Goal: Information Seeking & Learning: Learn about a topic

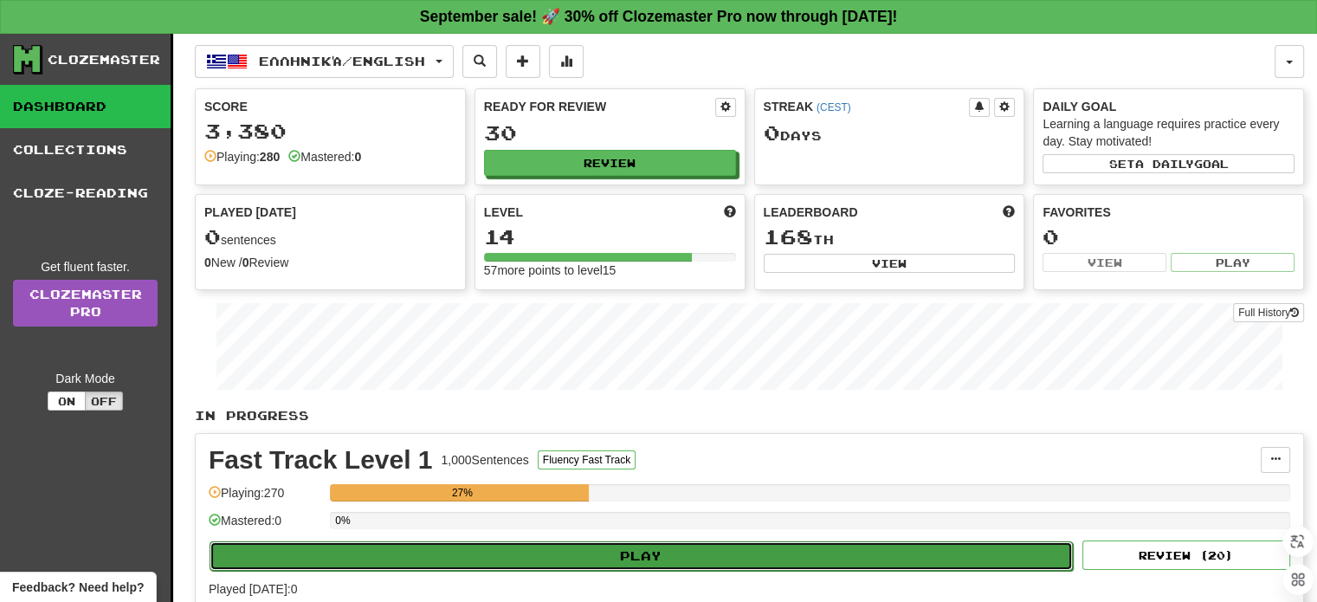
click at [659, 545] on button "Play" at bounding box center [641, 555] width 863 height 29
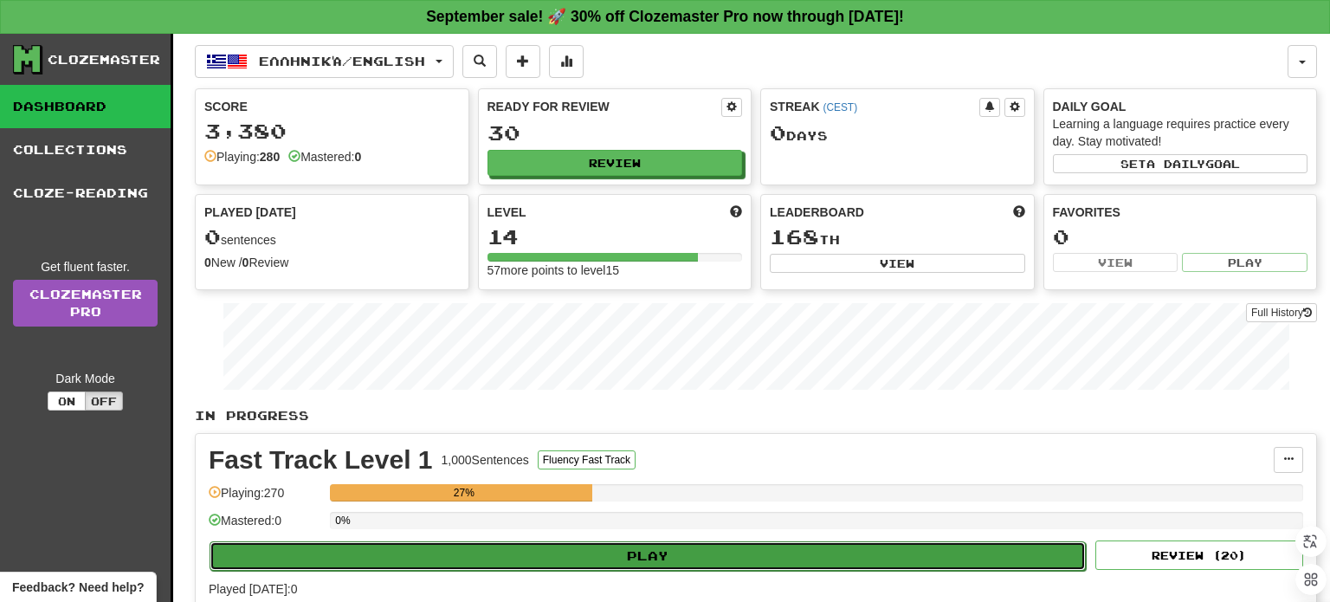
select select "**"
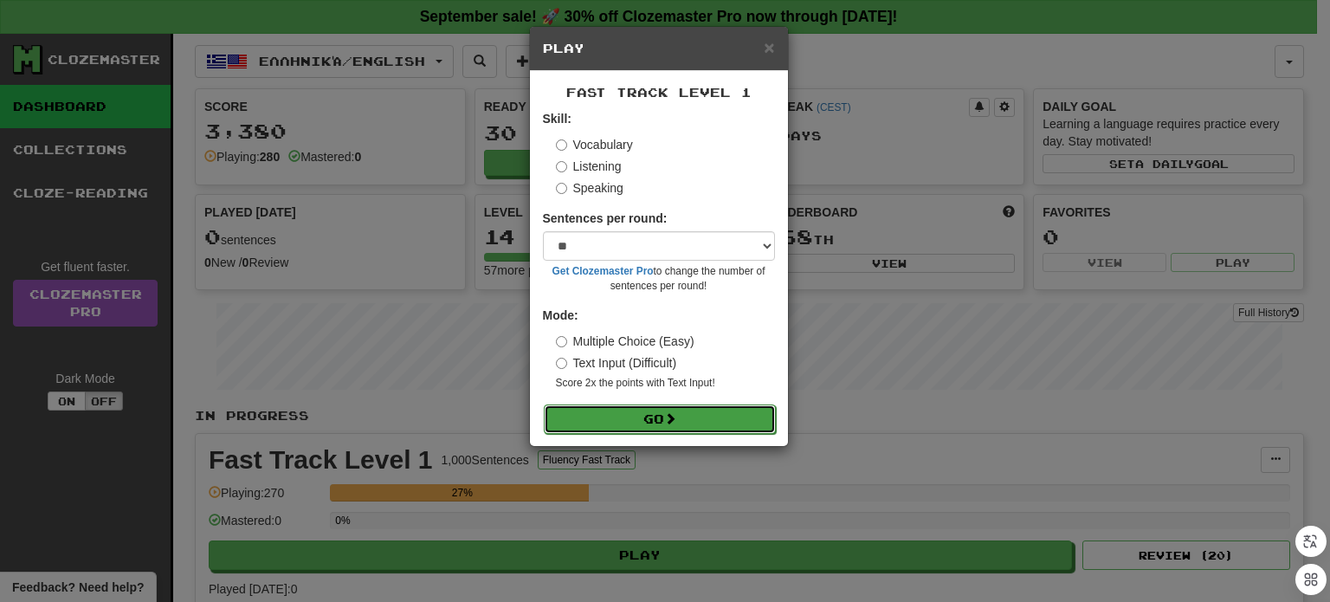
click at [610, 411] on button "Go" at bounding box center [660, 418] width 232 height 29
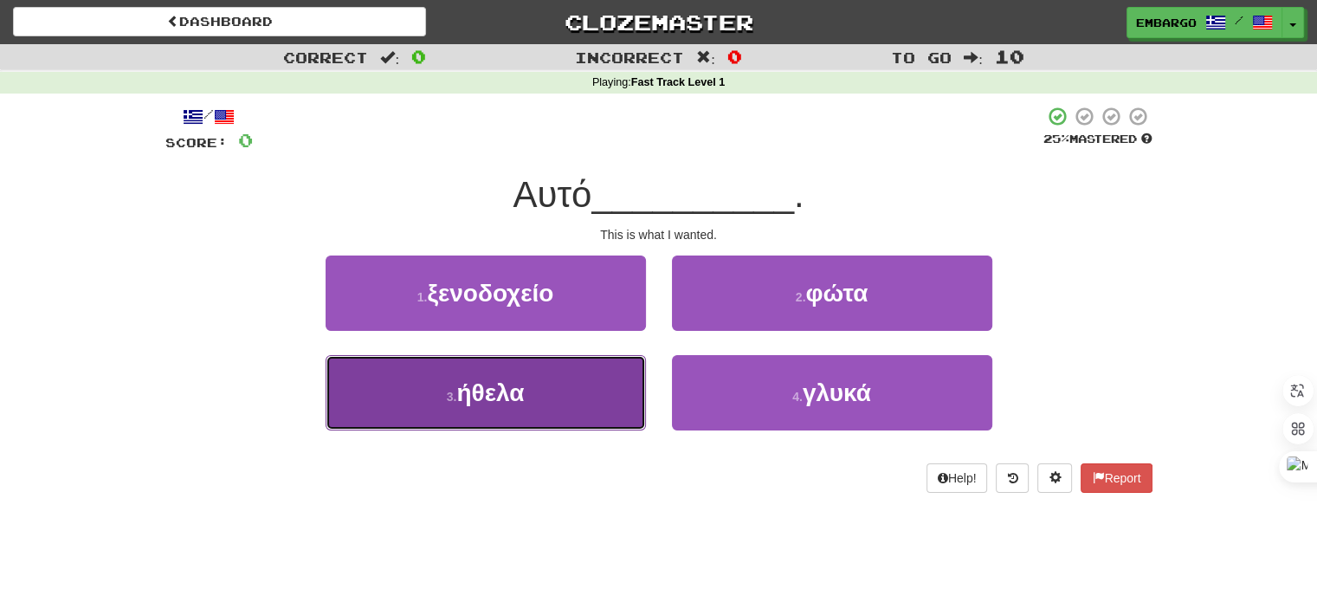
click at [526, 389] on button "3 . ήθελα" at bounding box center [486, 392] width 320 height 75
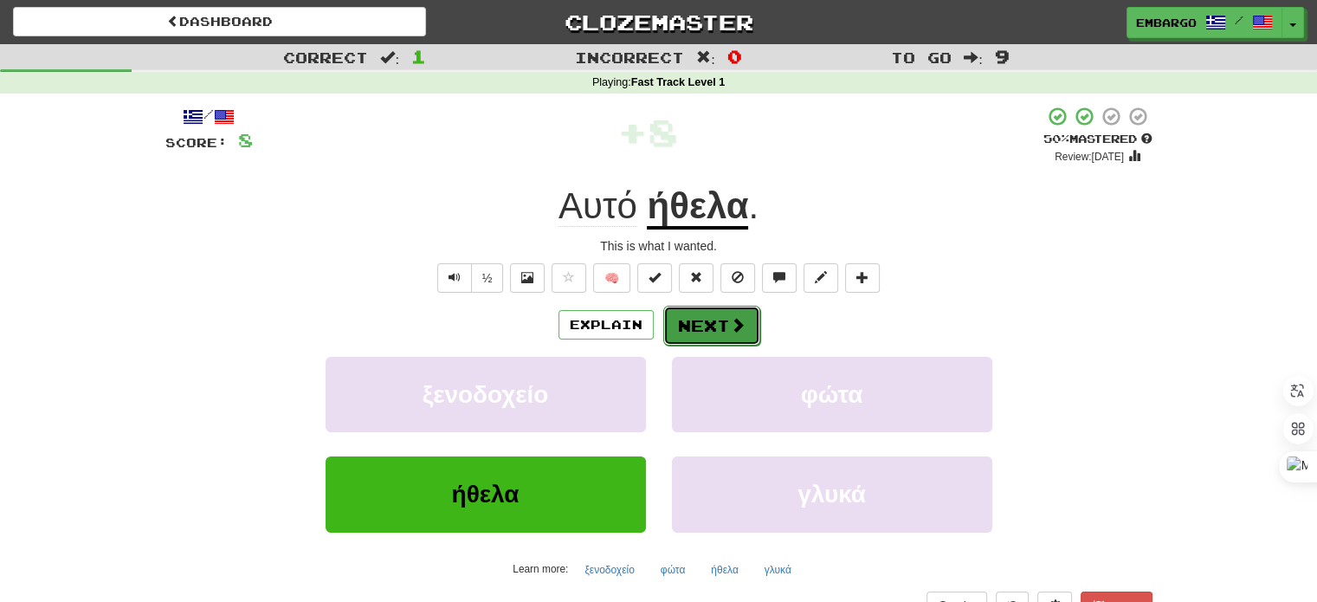
click at [675, 326] on button "Next" at bounding box center [711, 326] width 97 height 40
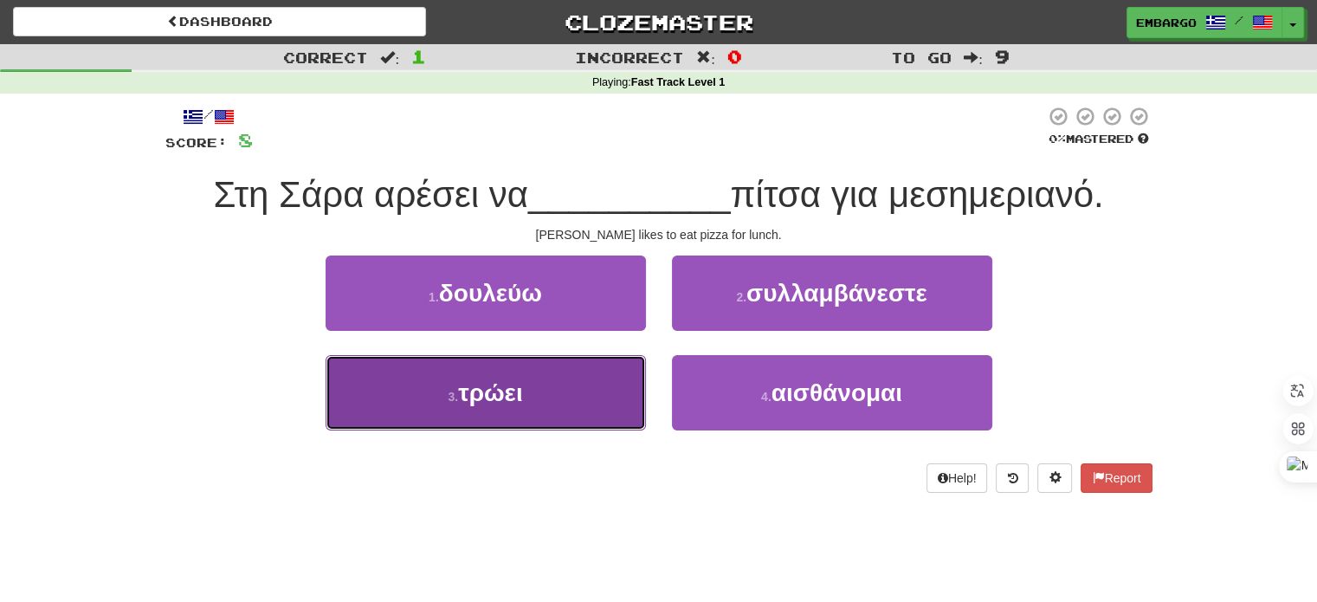
click at [460, 416] on button "3 . τρώει" at bounding box center [486, 392] width 320 height 75
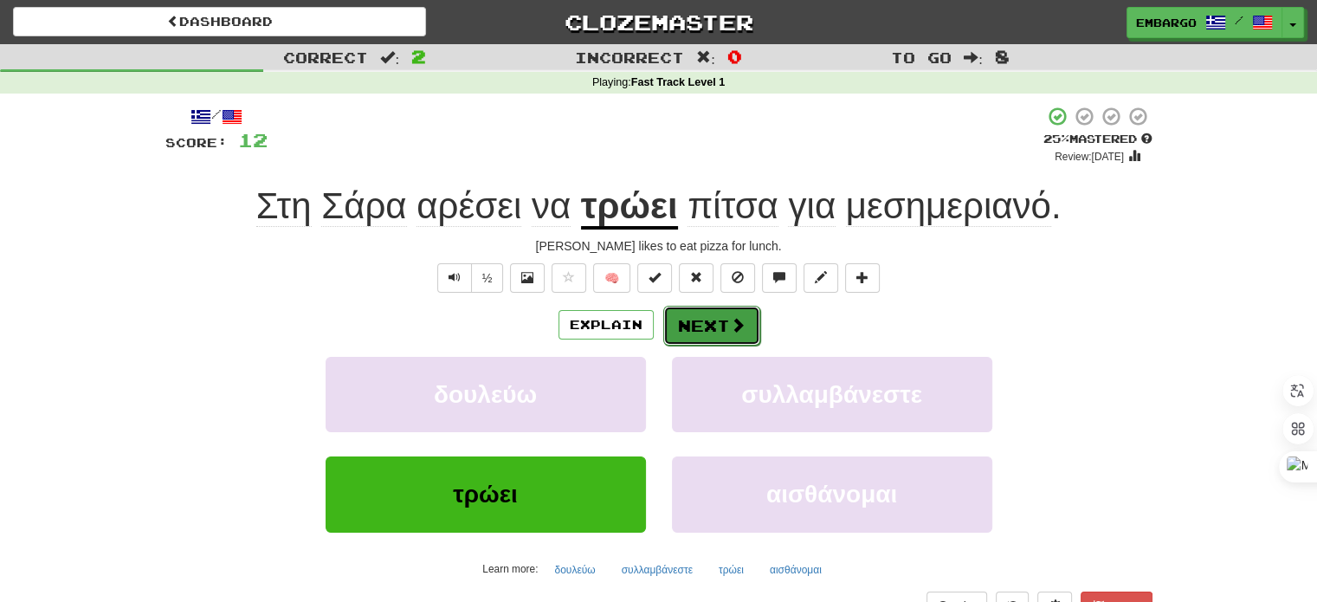
click at [712, 324] on button "Next" at bounding box center [711, 326] width 97 height 40
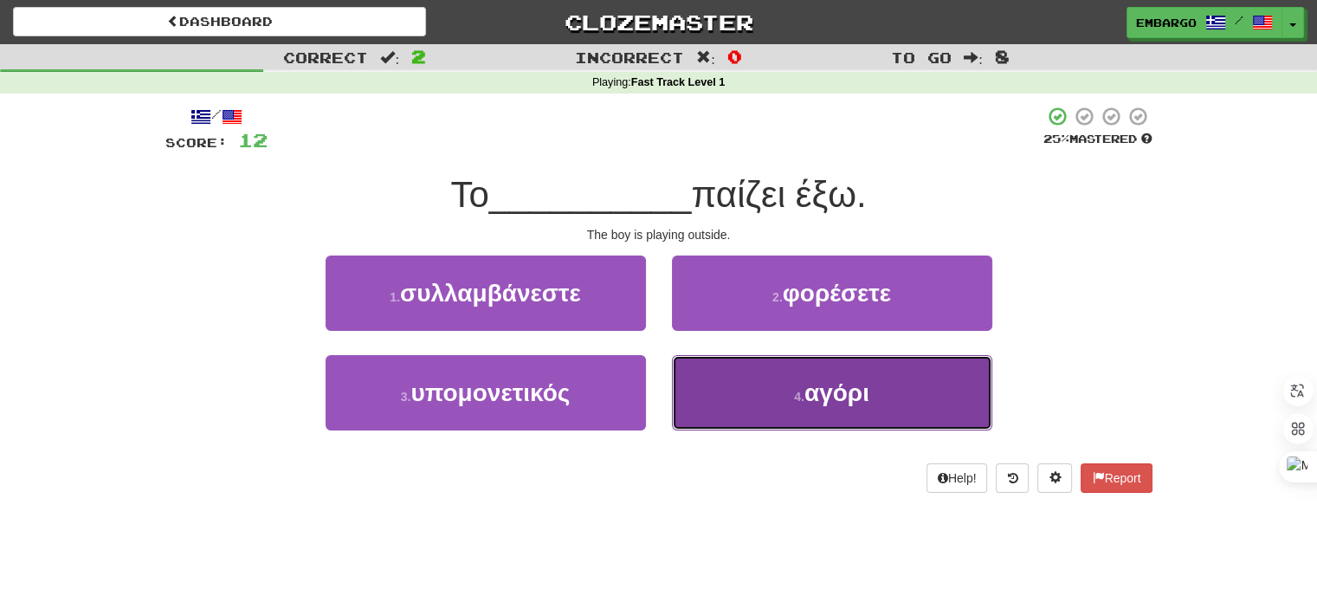
click at [824, 396] on span "αγόρι" at bounding box center [836, 392] width 65 height 27
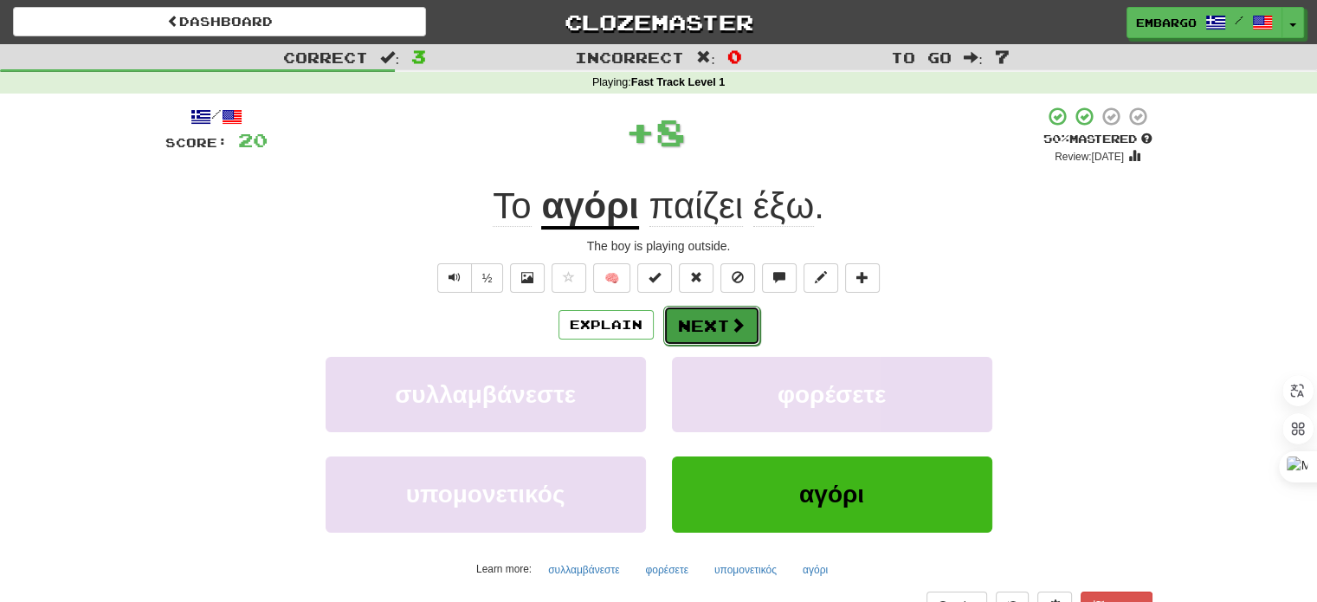
click at [737, 333] on button "Next" at bounding box center [711, 326] width 97 height 40
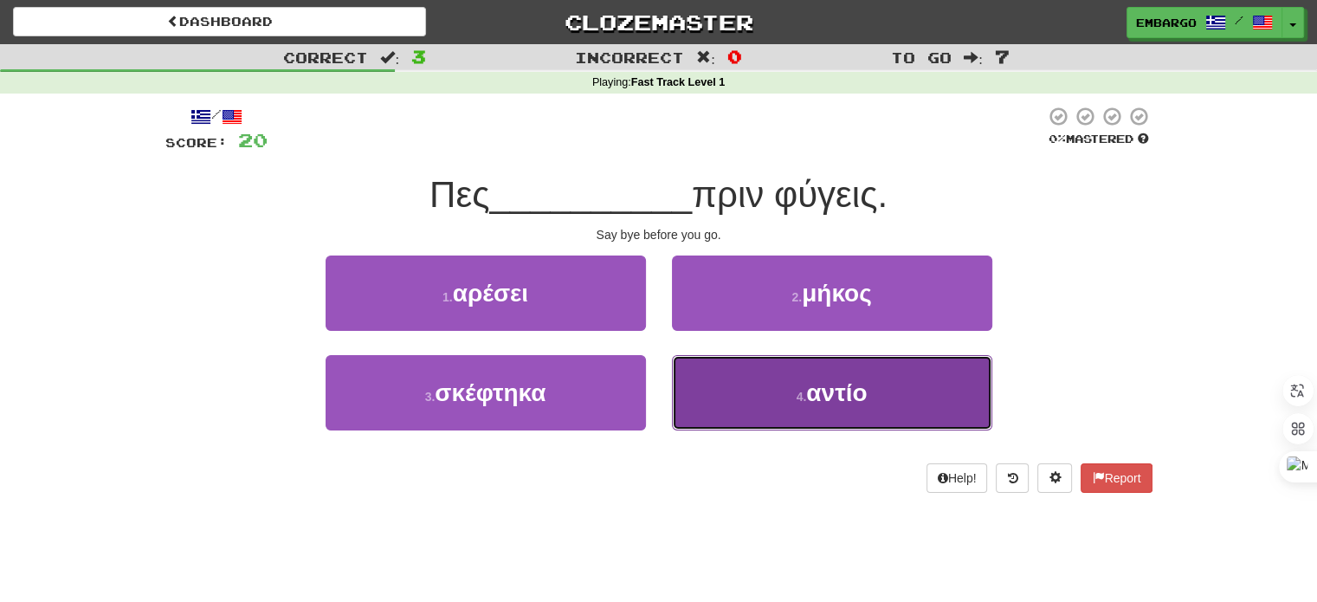
click at [855, 394] on span "αντίο" at bounding box center [836, 392] width 61 height 27
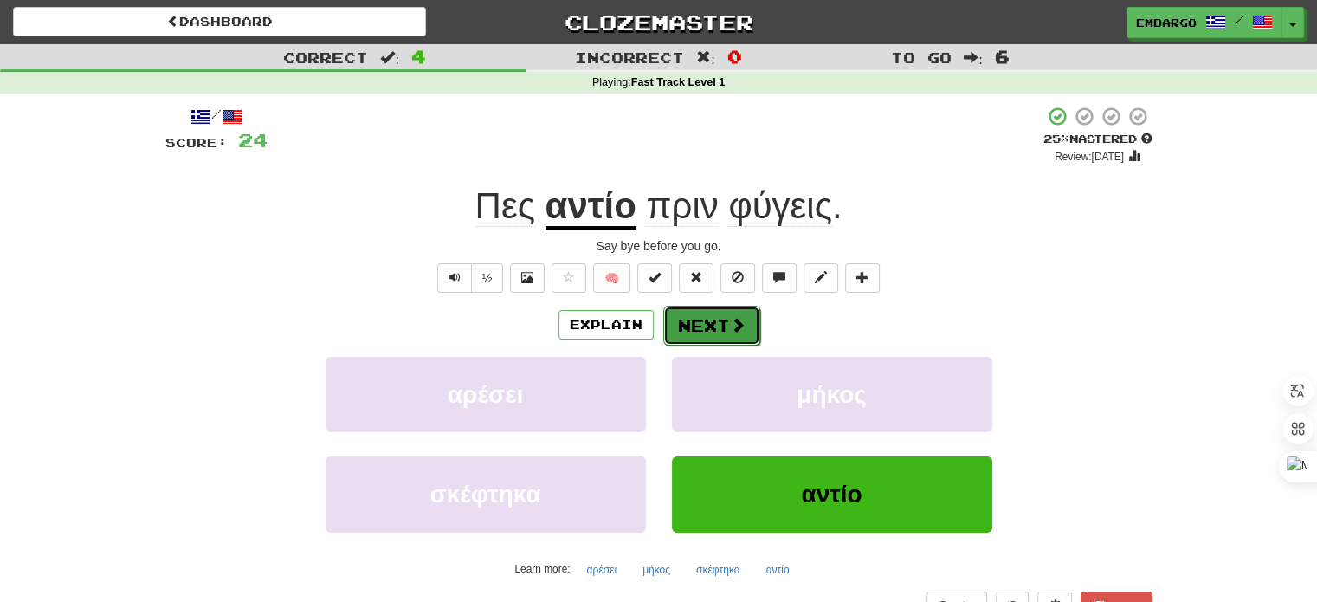
click at [706, 320] on button "Next" at bounding box center [711, 326] width 97 height 40
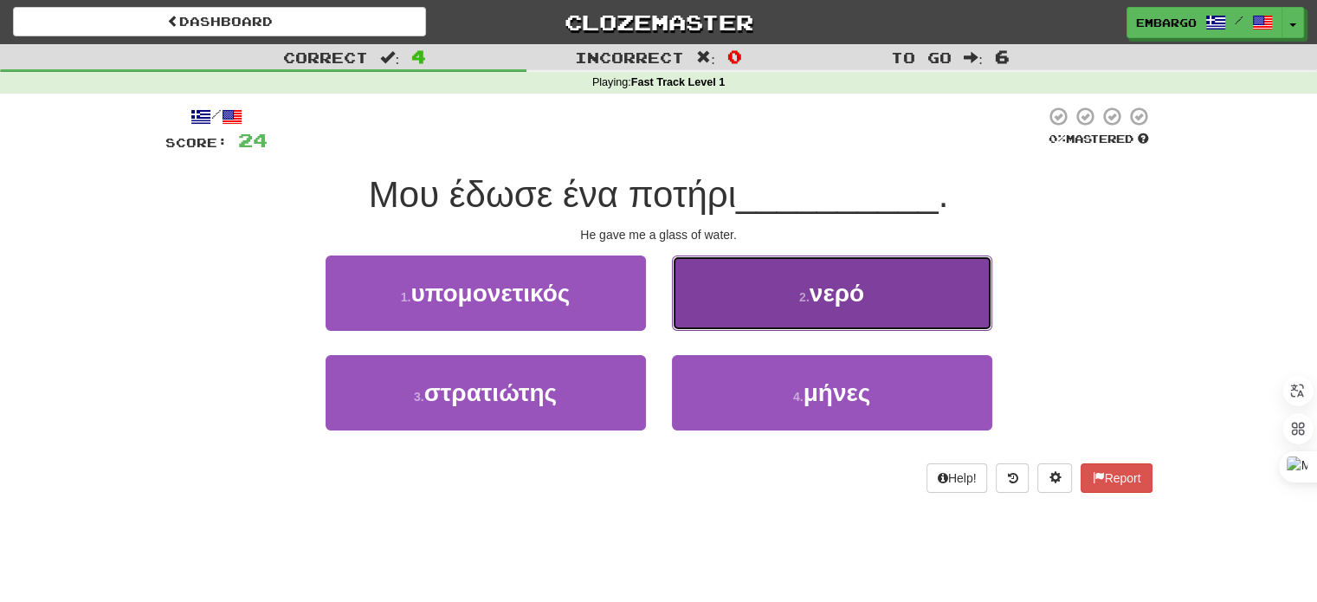
click at [801, 290] on small "2 ." at bounding box center [804, 297] width 10 height 14
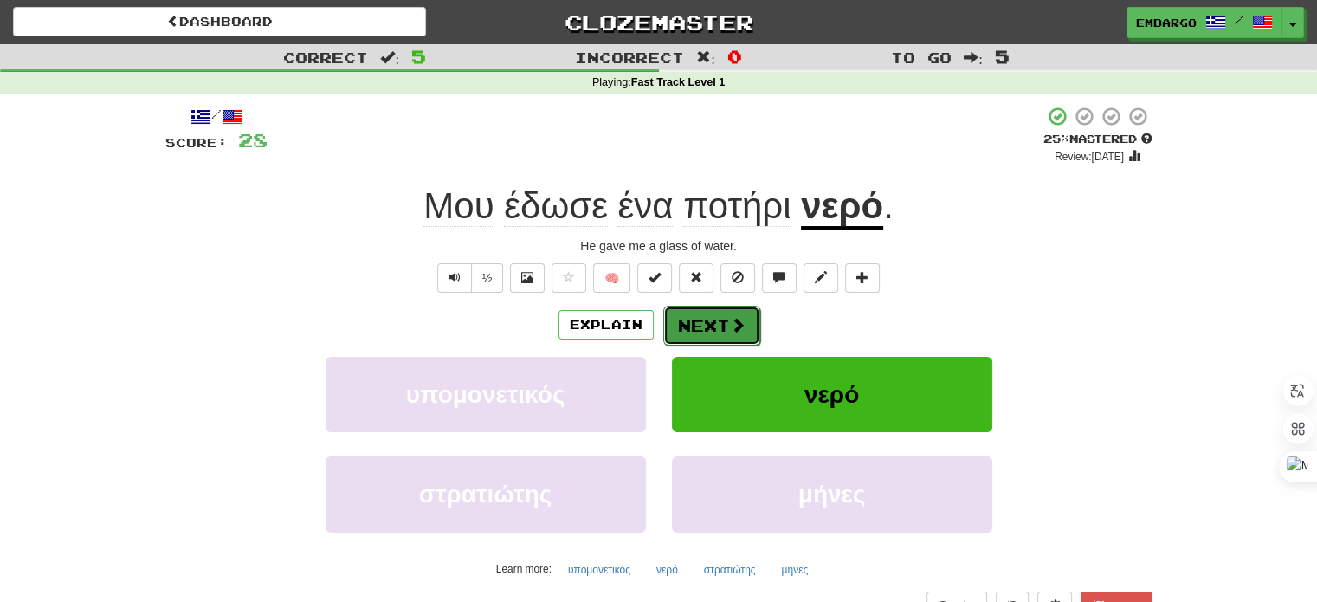
click at [726, 317] on button "Next" at bounding box center [711, 326] width 97 height 40
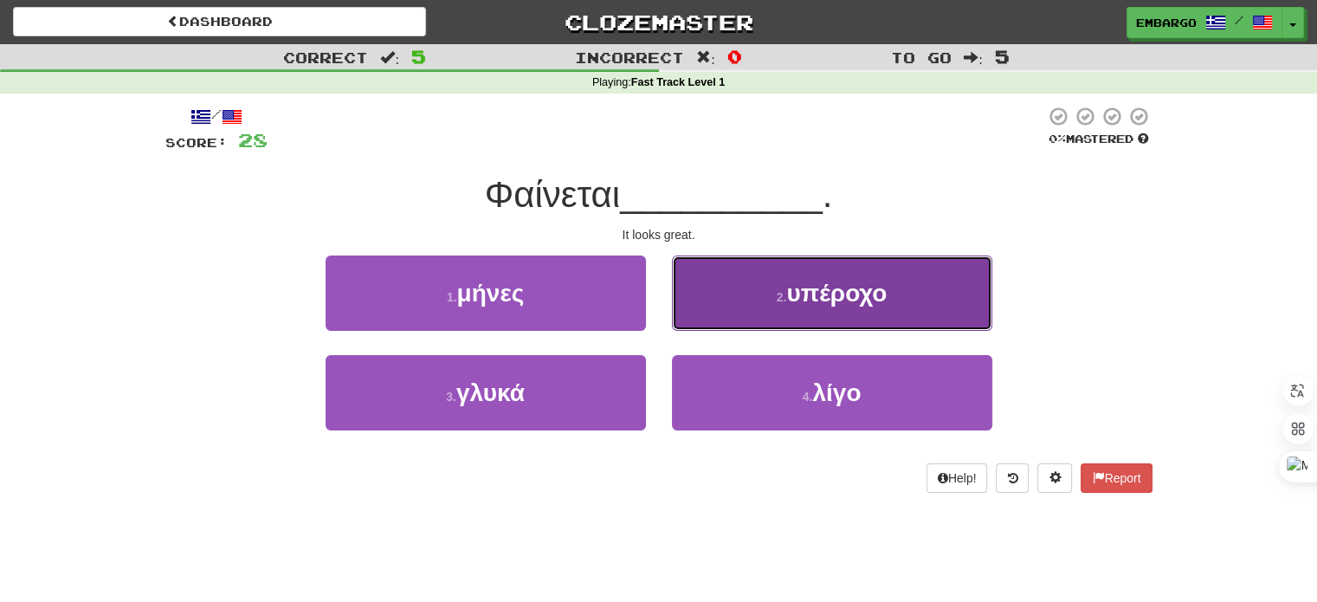
click at [749, 313] on button "2 . υπέροχο" at bounding box center [832, 292] width 320 height 75
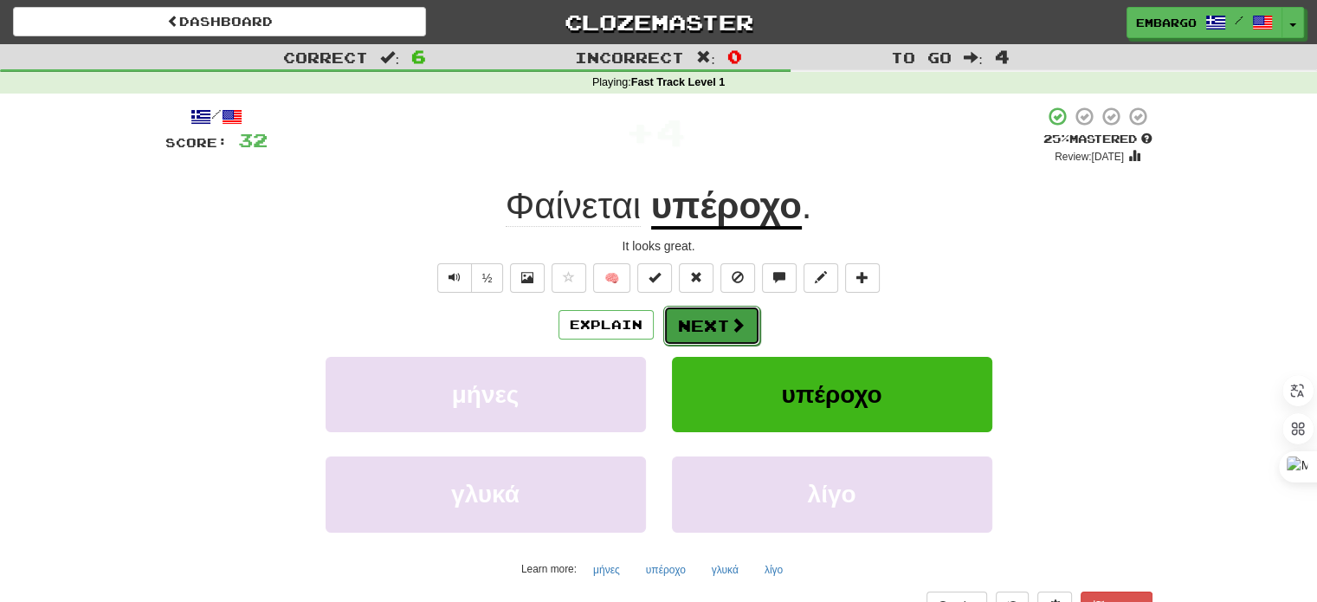
click at [710, 321] on button "Next" at bounding box center [711, 326] width 97 height 40
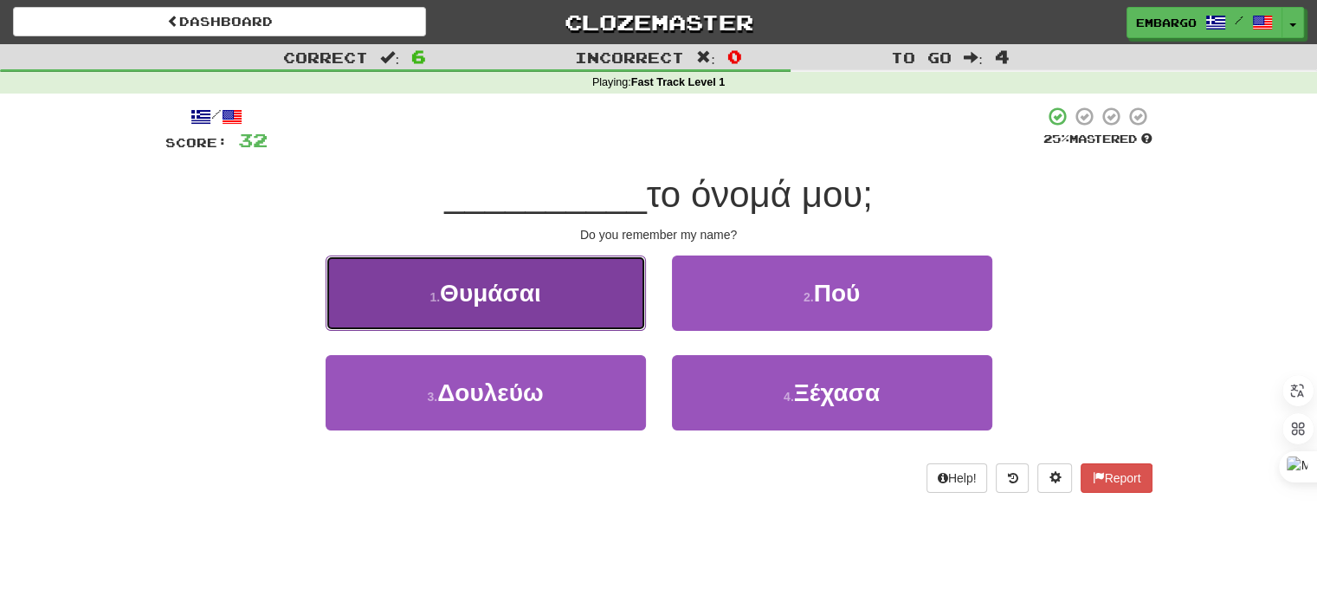
click at [606, 307] on button "1 . Θυμάσαι" at bounding box center [486, 292] width 320 height 75
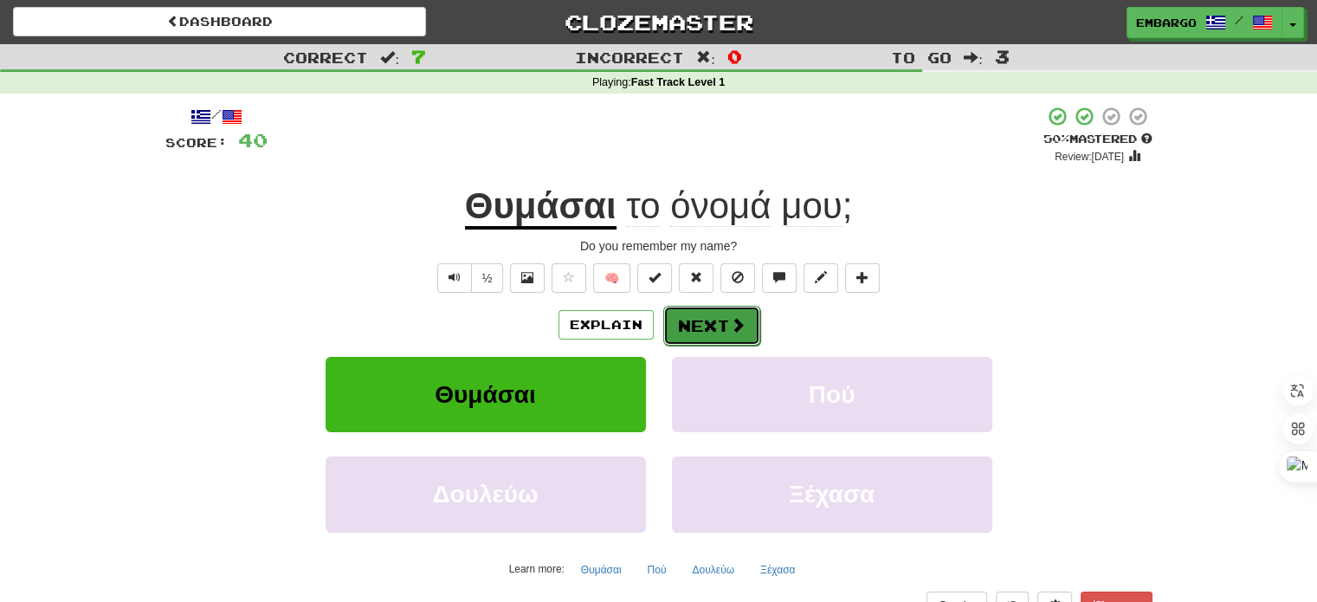
click at [715, 328] on button "Next" at bounding box center [711, 326] width 97 height 40
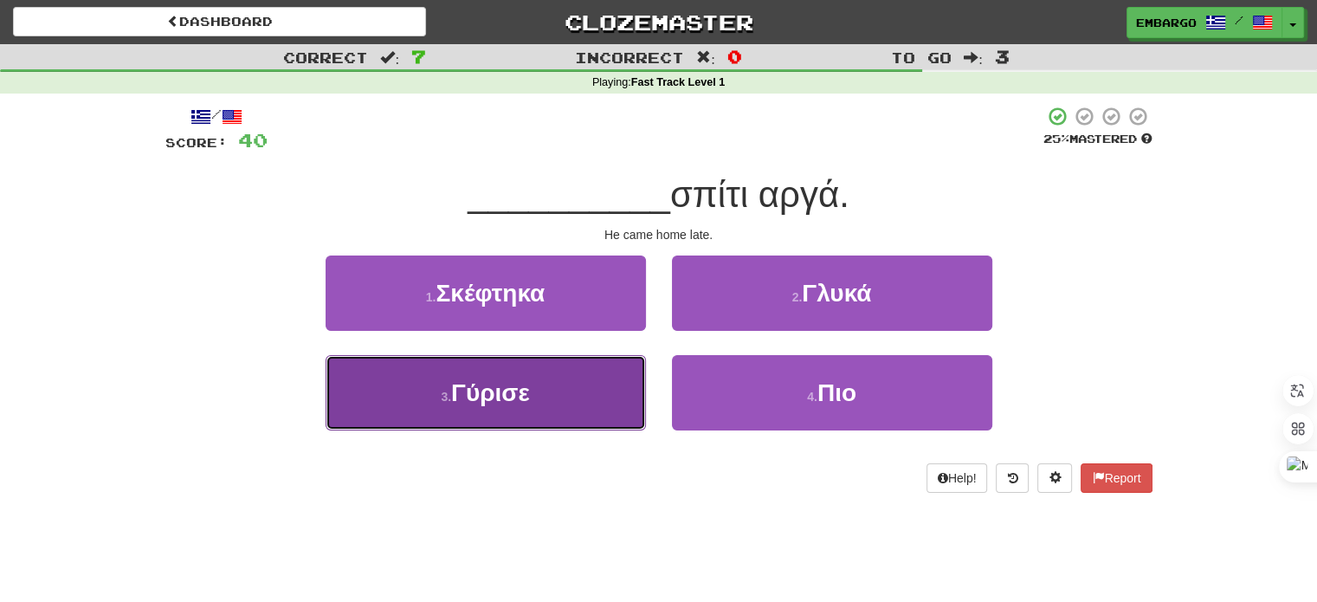
click at [494, 374] on button "3 . Γύρισε" at bounding box center [486, 392] width 320 height 75
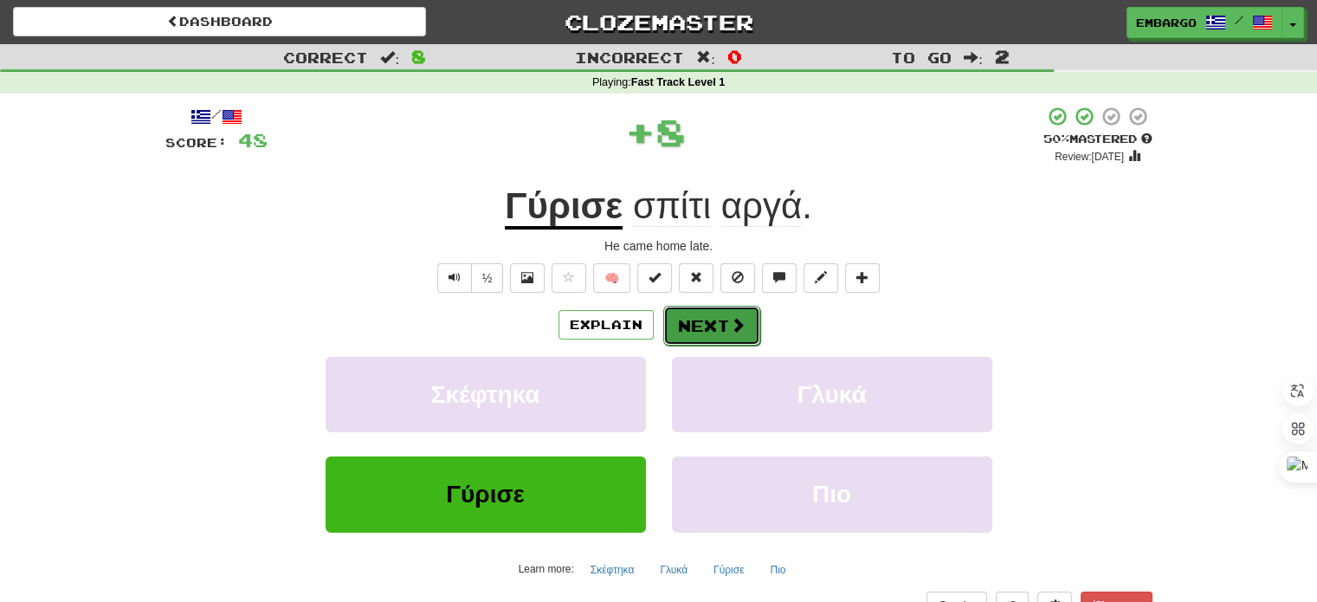
click at [709, 323] on button "Next" at bounding box center [711, 326] width 97 height 40
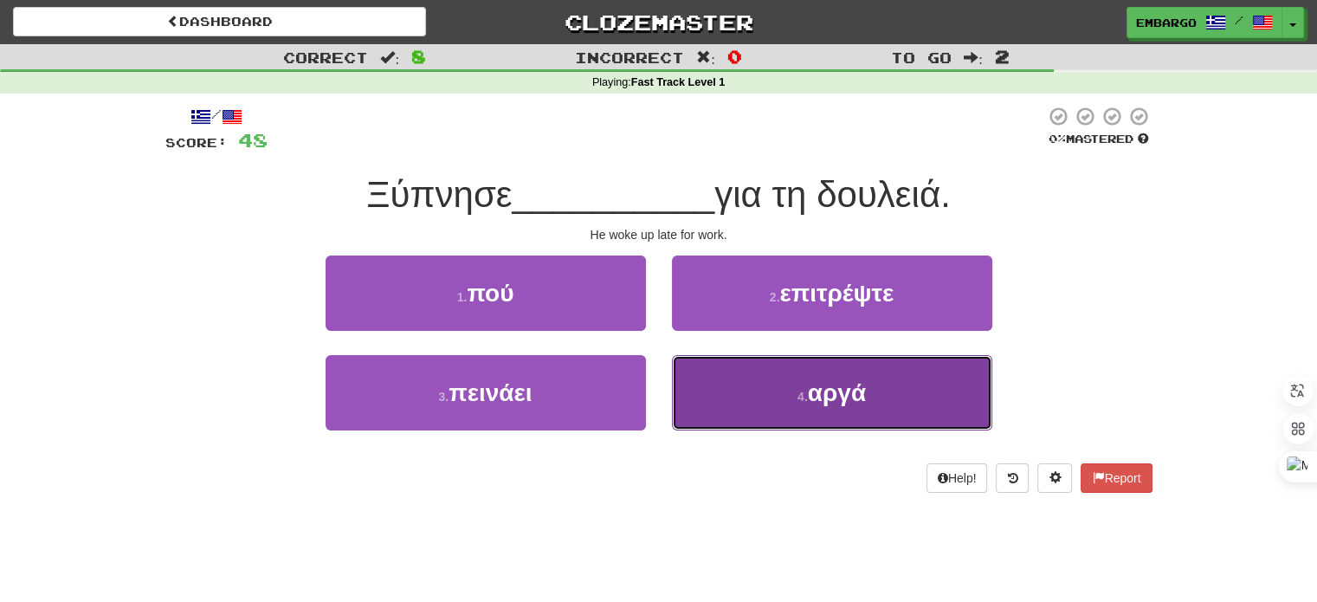
click at [897, 391] on button "4 . αργά" at bounding box center [832, 392] width 320 height 75
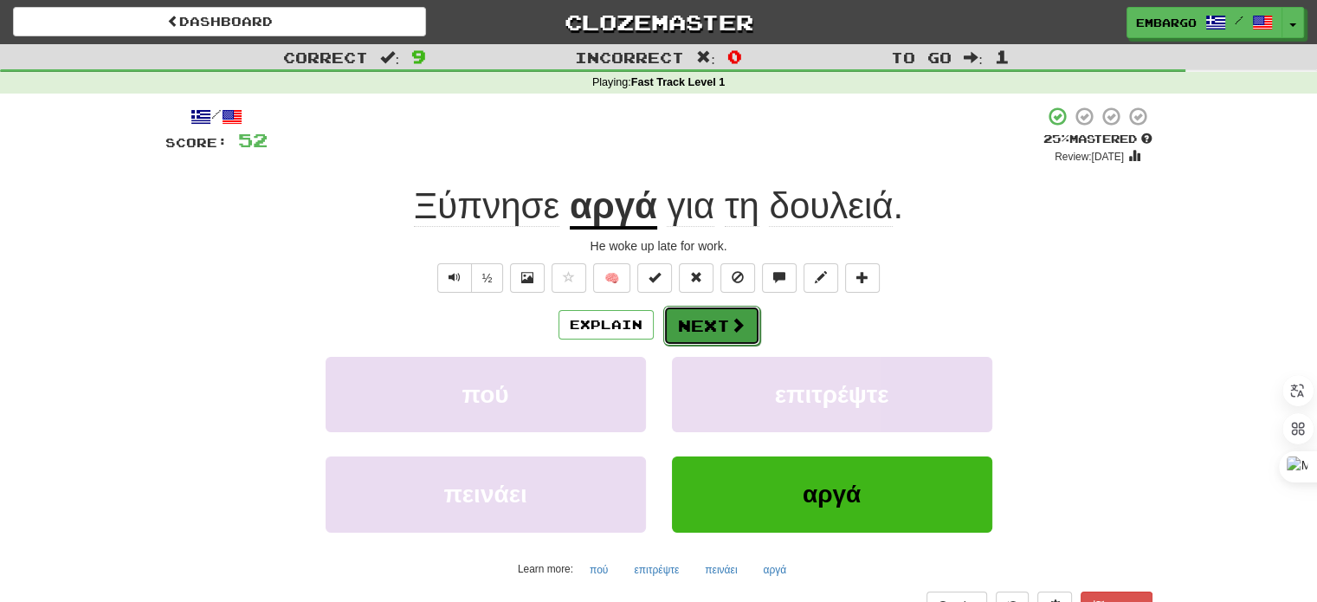
click at [683, 318] on button "Next" at bounding box center [711, 326] width 97 height 40
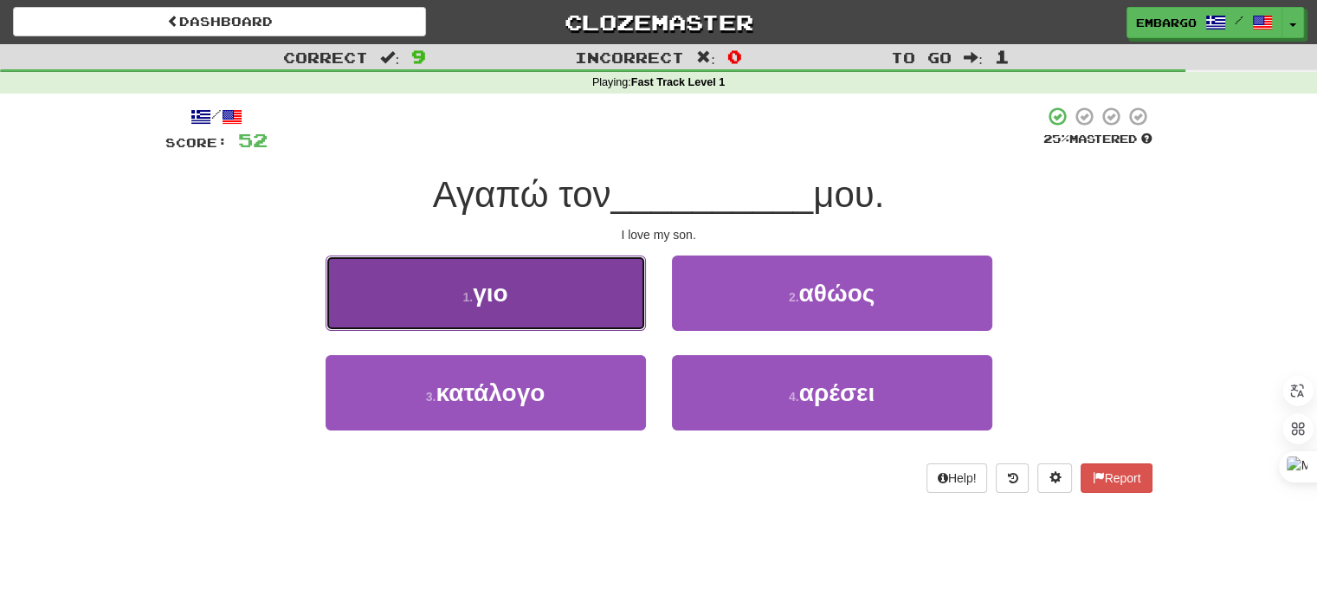
click at [540, 315] on button "1 . γιο" at bounding box center [486, 292] width 320 height 75
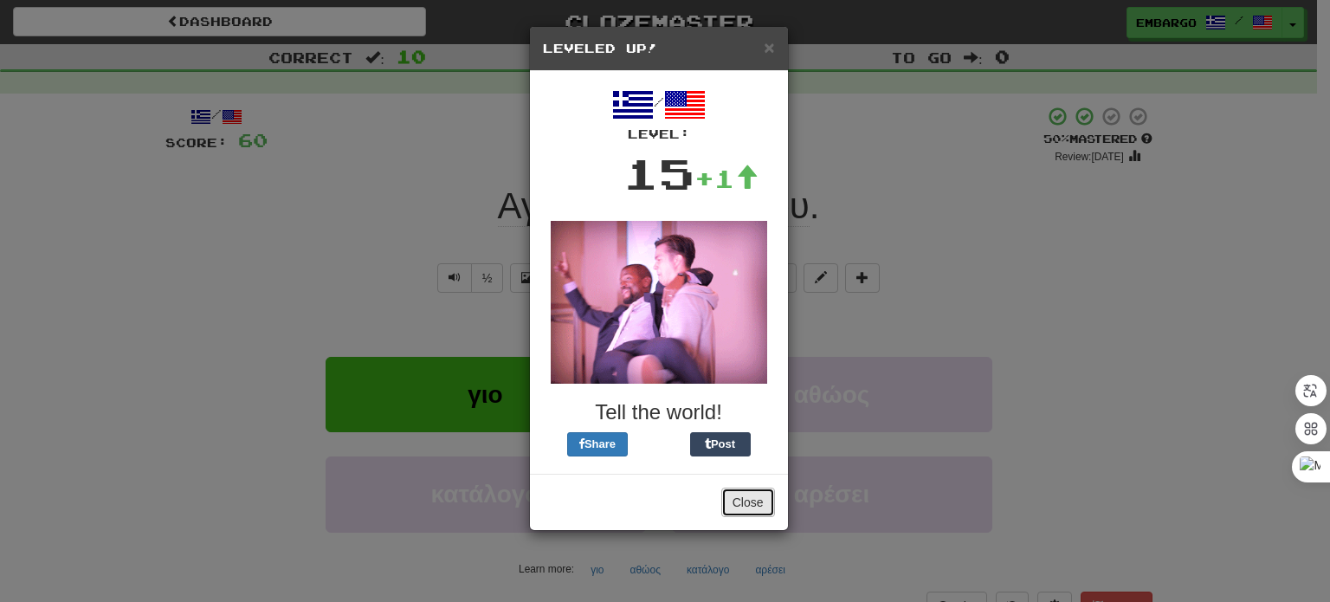
click at [746, 491] on button "Close" at bounding box center [748, 502] width 54 height 29
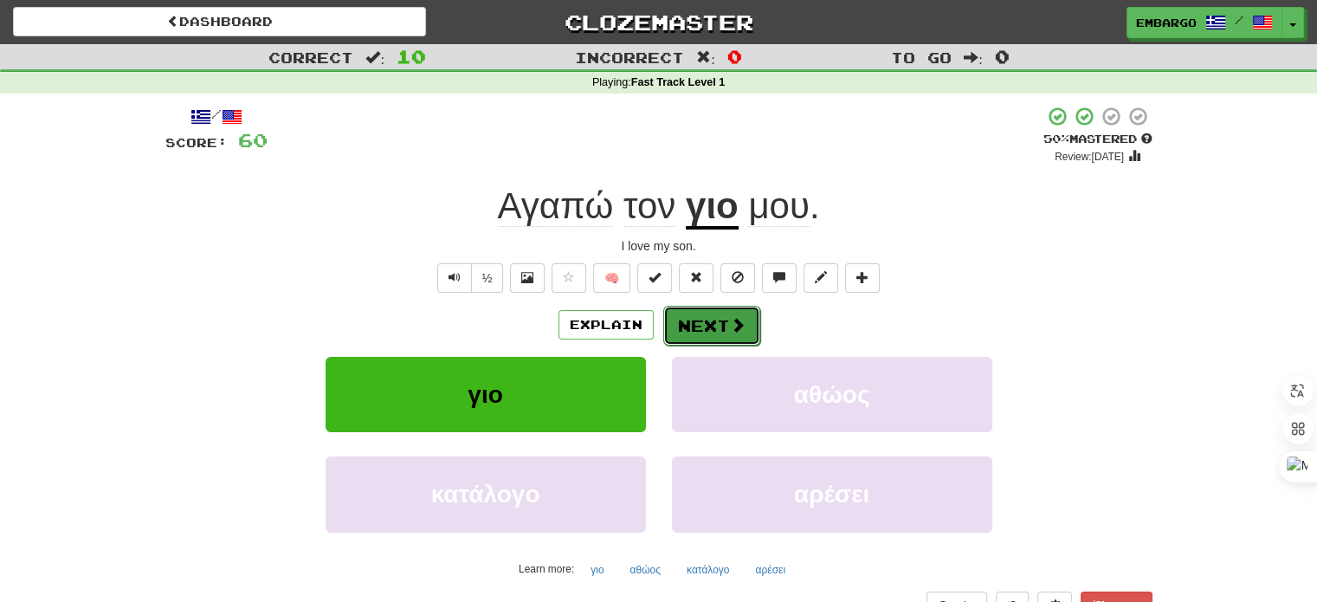
click at [704, 309] on button "Next" at bounding box center [711, 326] width 97 height 40
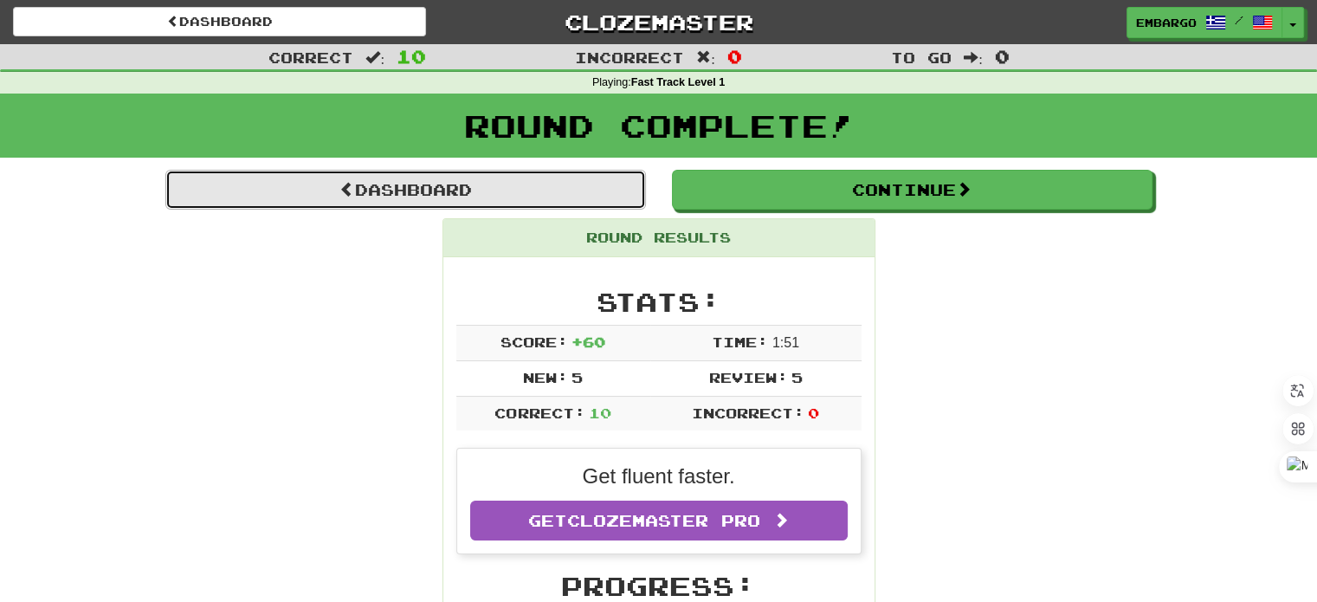
click at [416, 183] on link "Dashboard" at bounding box center [405, 190] width 481 height 40
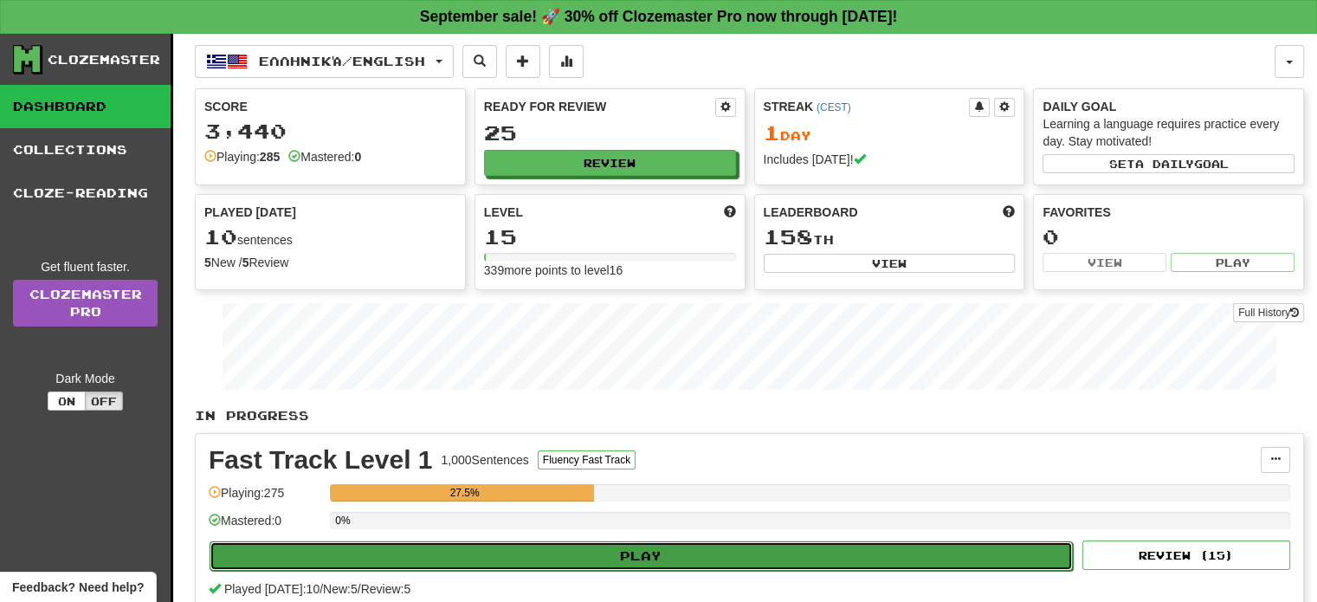
click at [622, 553] on button "Play" at bounding box center [641, 555] width 863 height 29
select select "**"
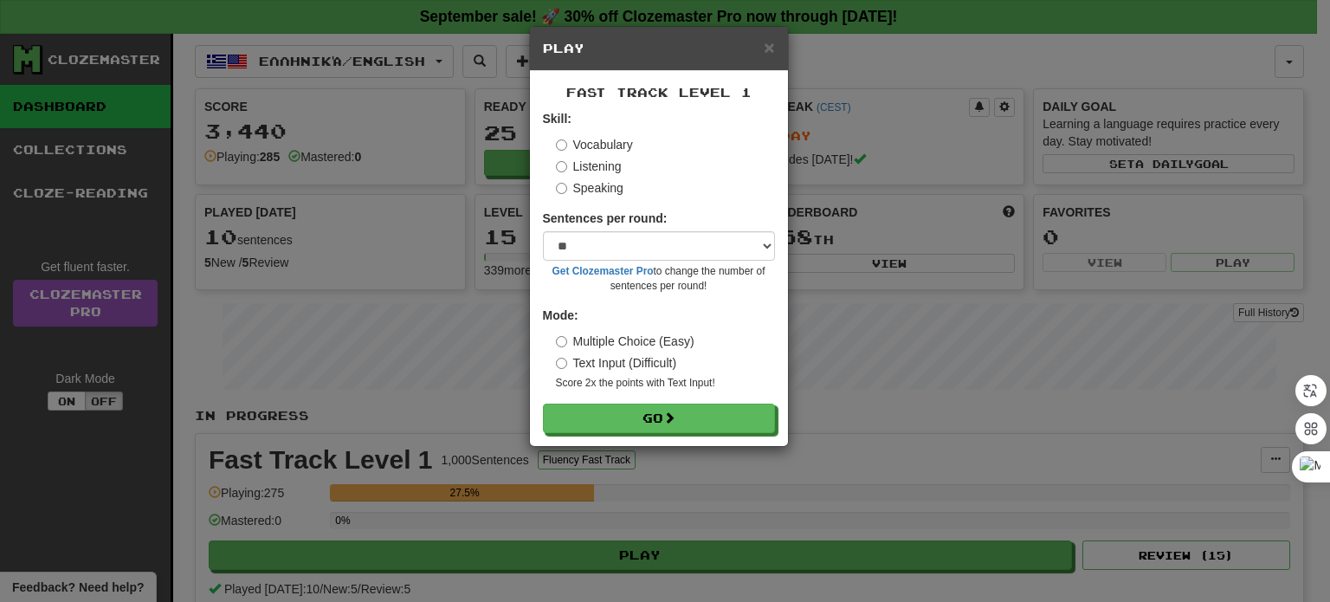
click at [590, 162] on label "Listening" at bounding box center [589, 166] width 66 height 17
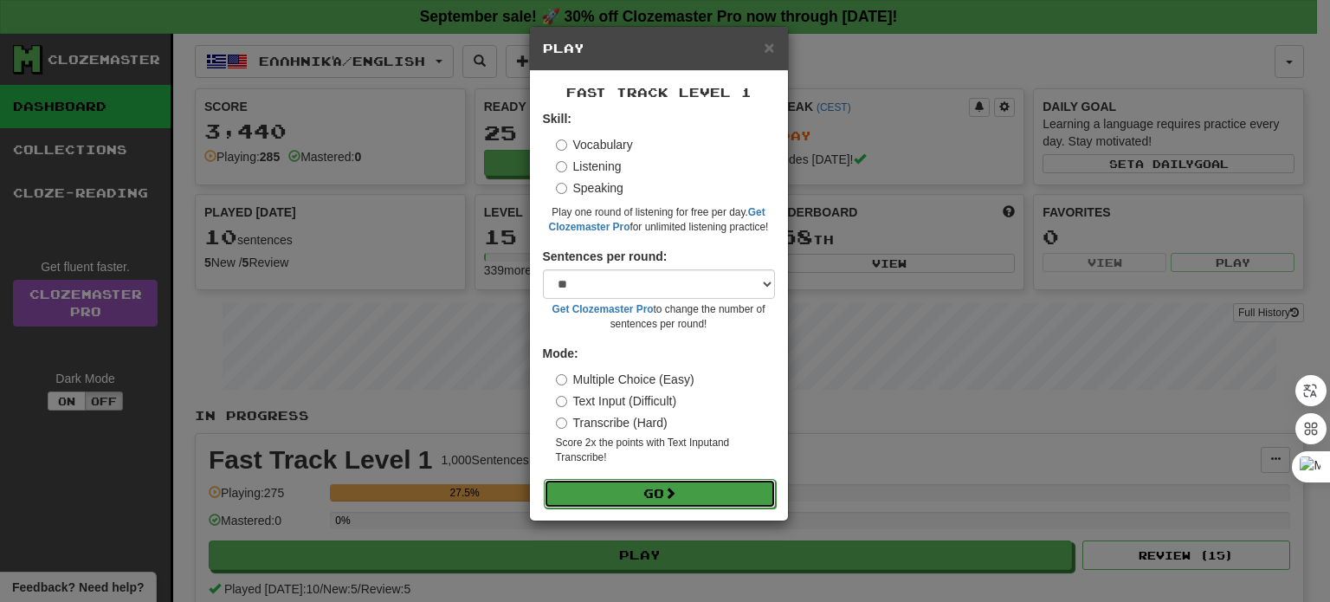
click at [662, 486] on button "Go" at bounding box center [660, 493] width 232 height 29
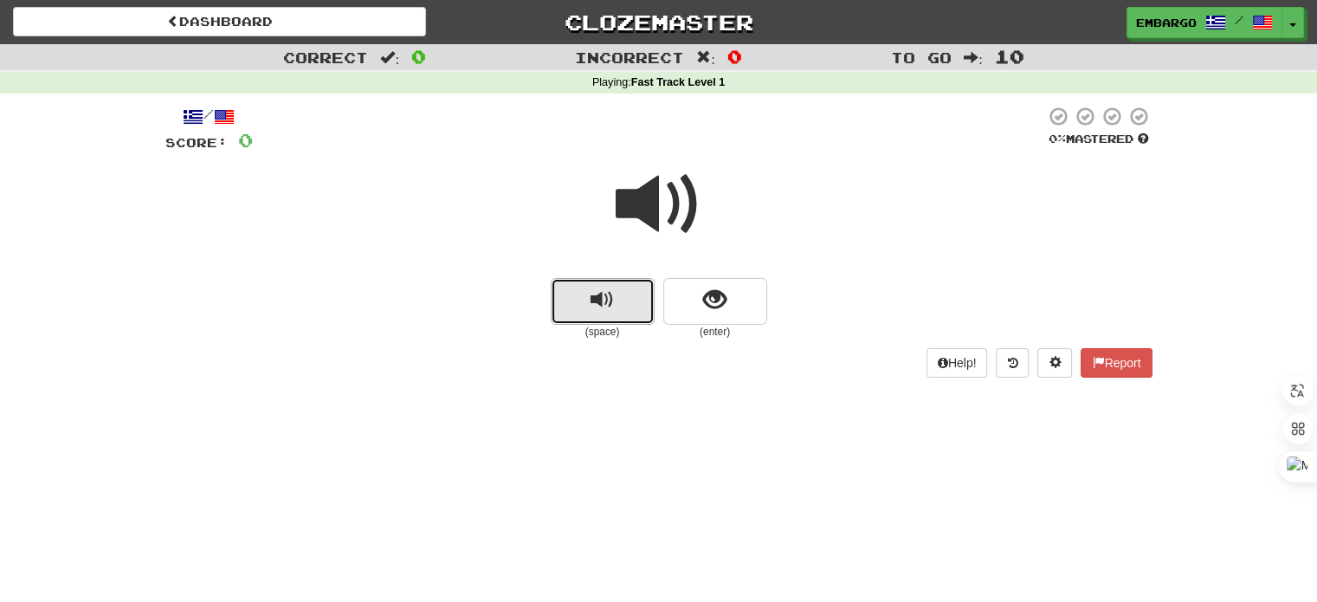
click at [607, 298] on span "replay audio" at bounding box center [602, 299] width 23 height 23
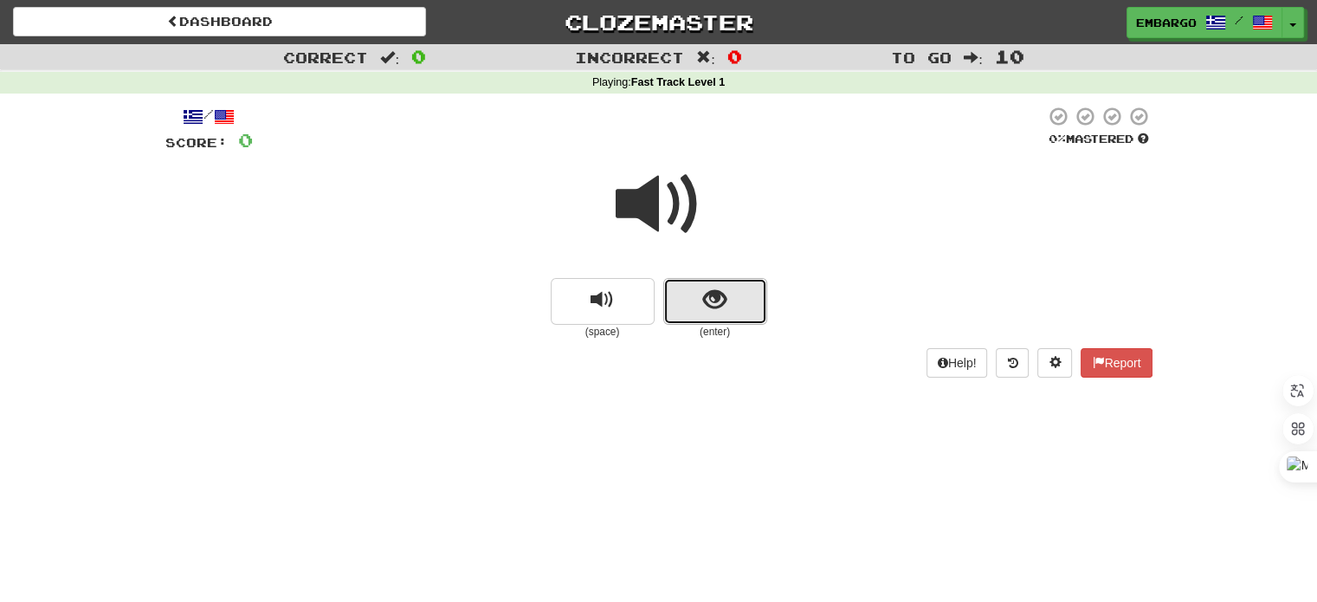
click at [690, 297] on button "show sentence" at bounding box center [715, 301] width 104 height 47
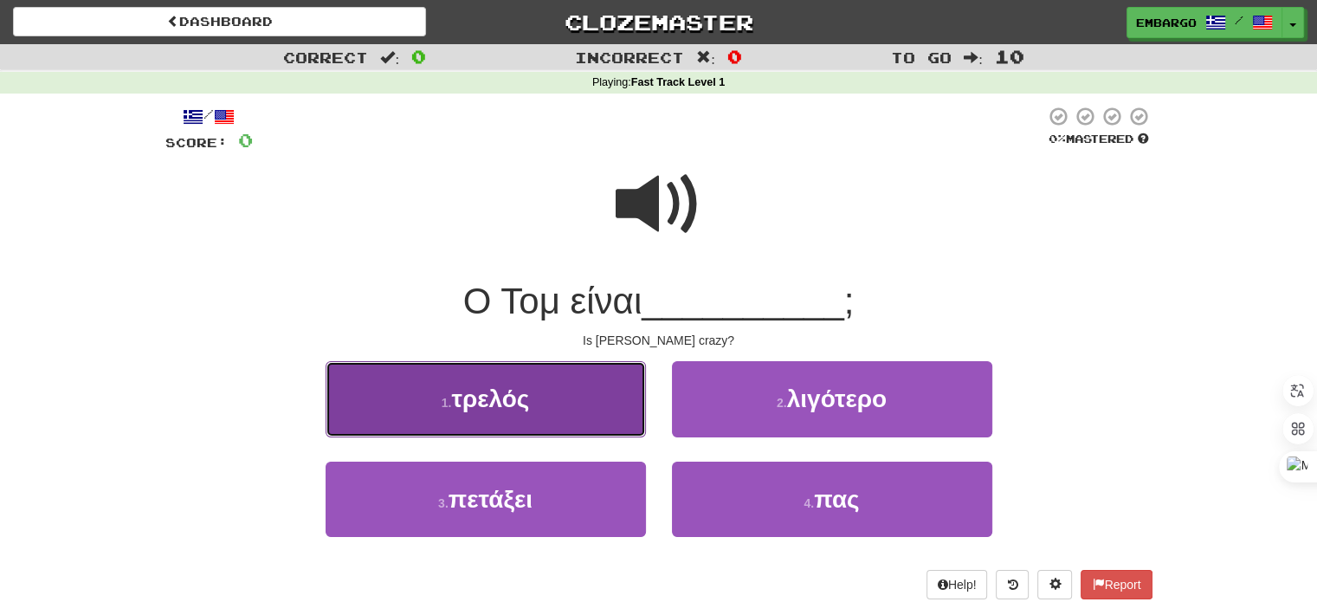
click at [516, 390] on span "τρελός" at bounding box center [490, 398] width 78 height 27
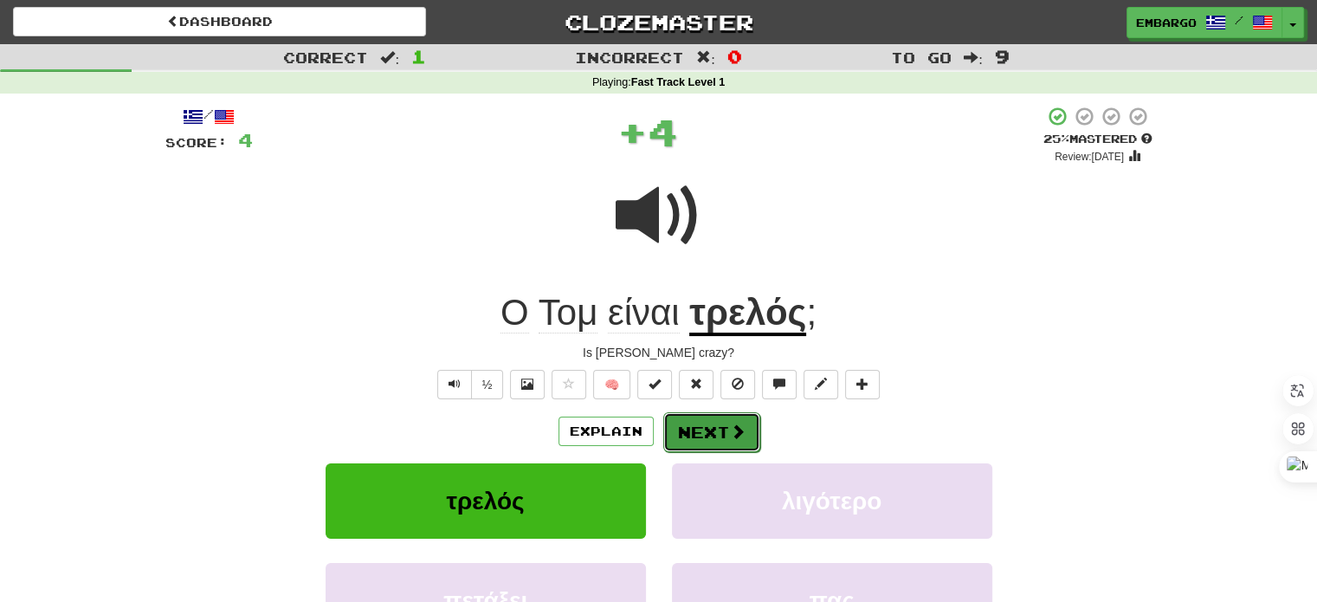
click at [686, 432] on button "Next" at bounding box center [711, 432] width 97 height 40
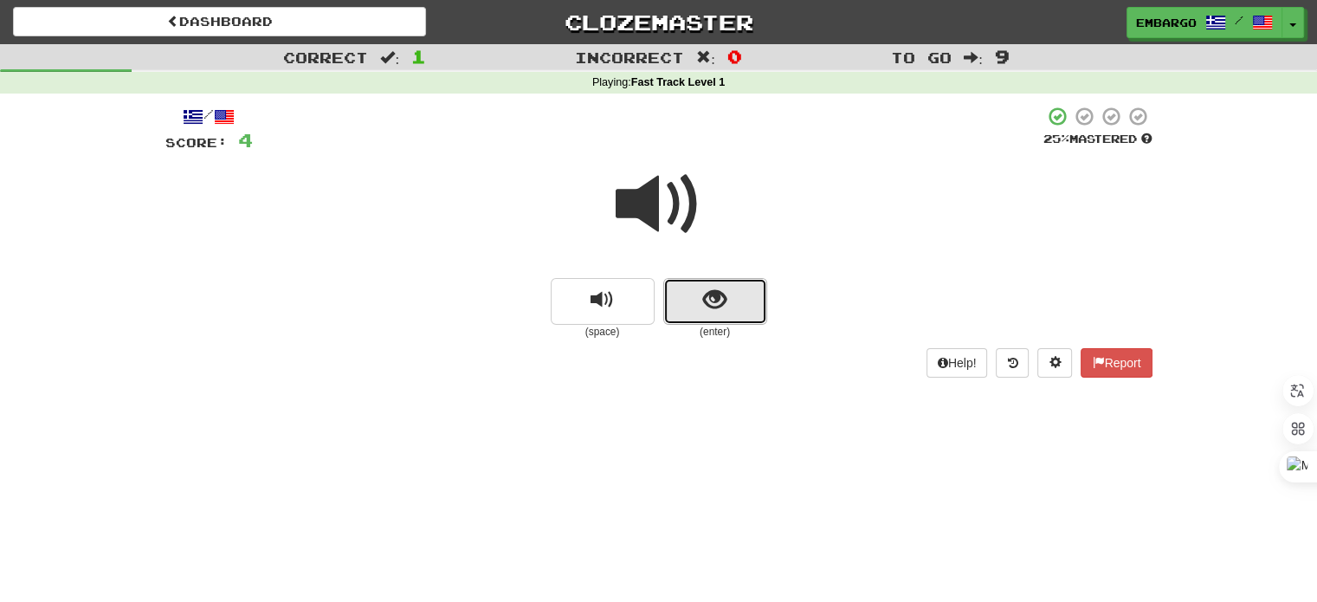
click at [707, 320] on button "show sentence" at bounding box center [715, 301] width 104 height 47
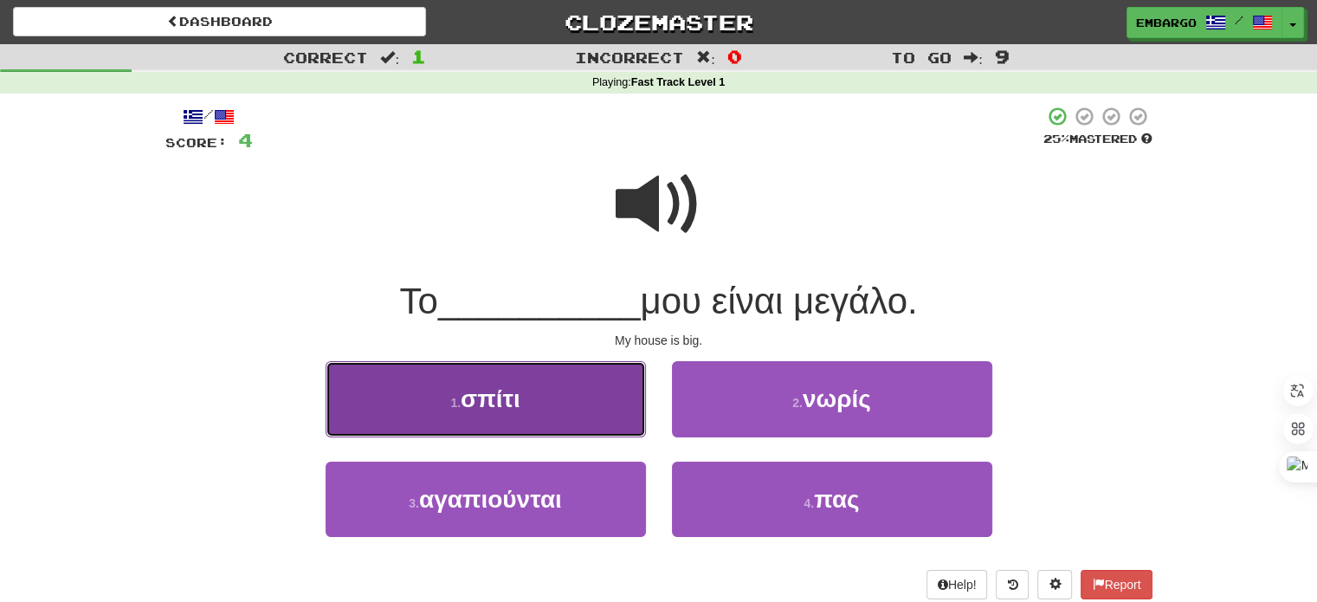
click at [597, 377] on button "1 . σπίτι" at bounding box center [486, 398] width 320 height 75
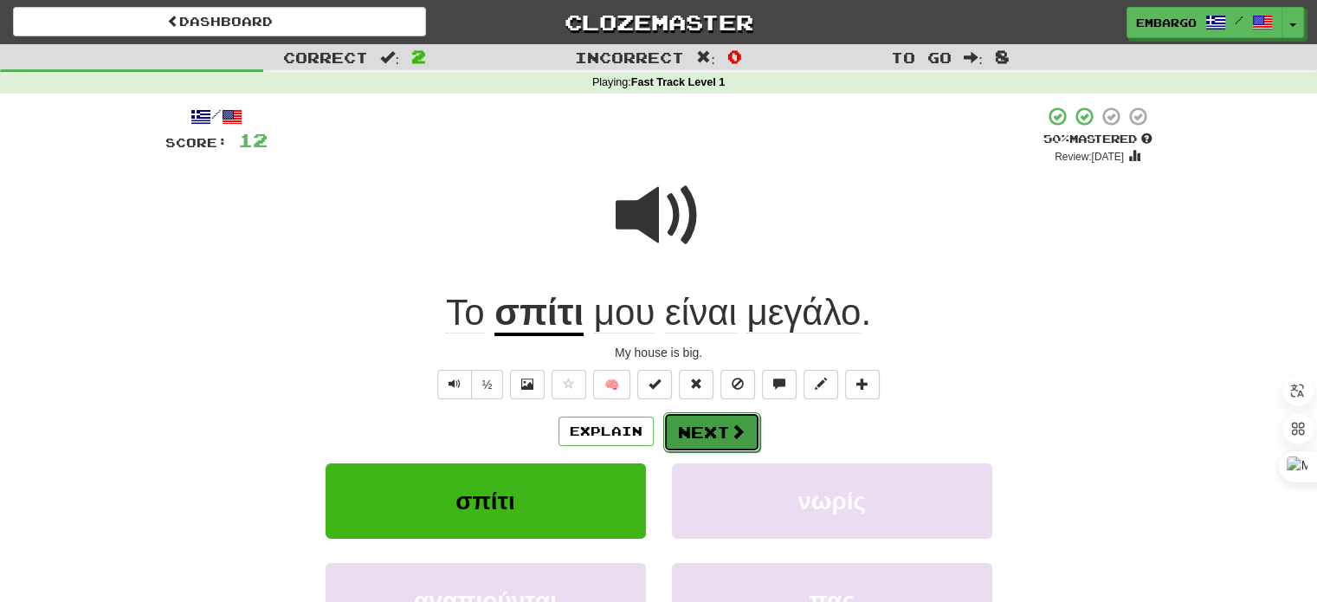
click at [698, 436] on button "Next" at bounding box center [711, 432] width 97 height 40
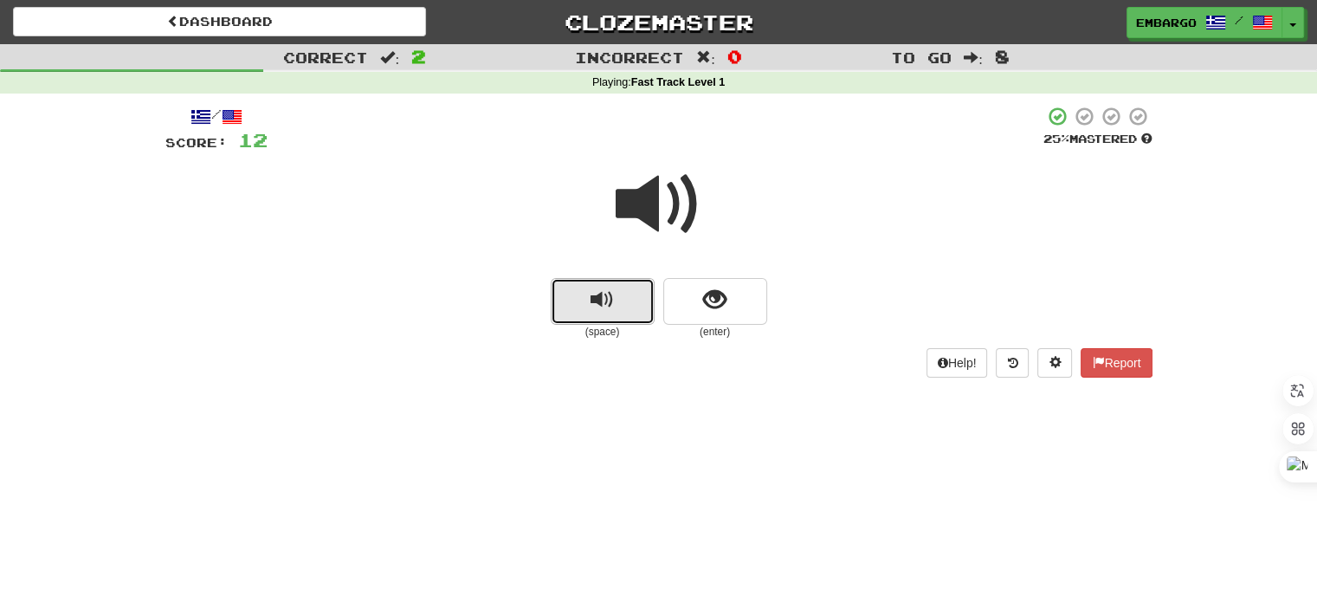
click at [610, 297] on span "replay audio" at bounding box center [602, 299] width 23 height 23
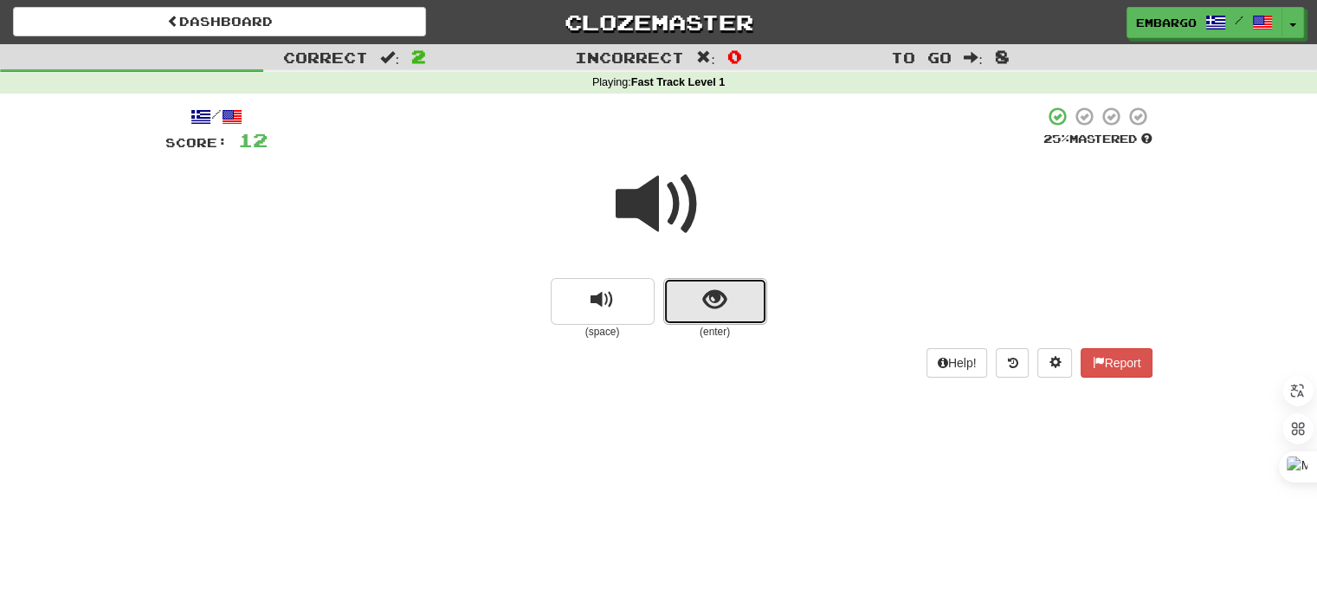
click at [734, 290] on button "show sentence" at bounding box center [715, 301] width 104 height 47
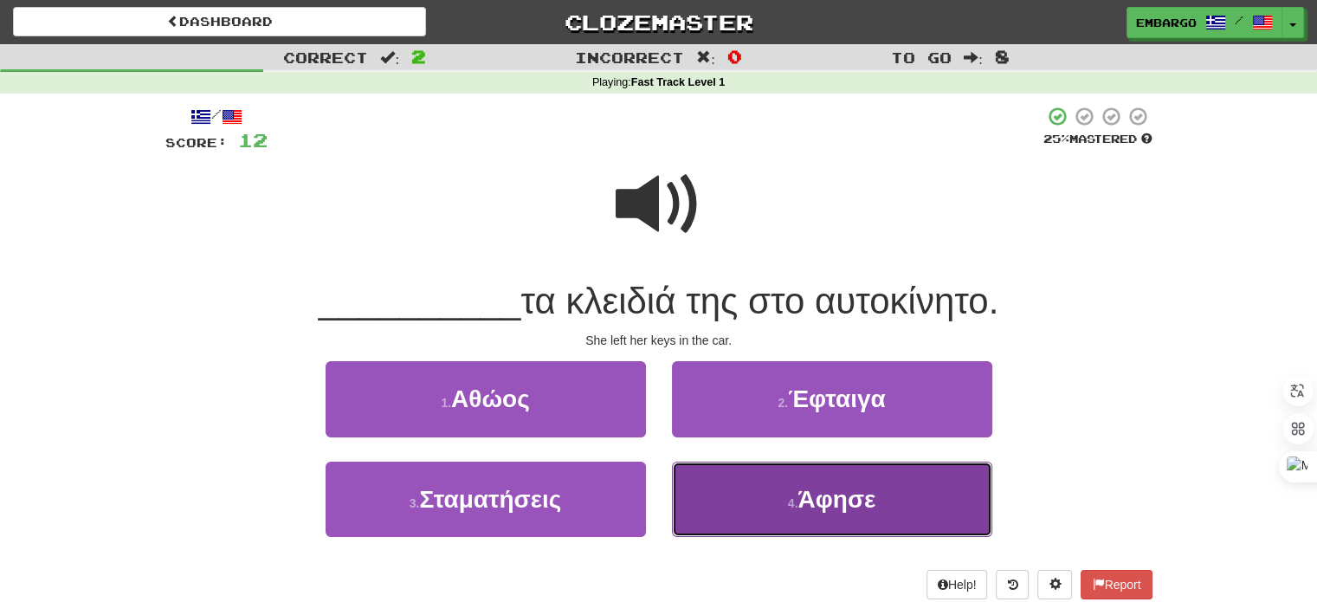
click at [842, 501] on span "Άφησε" at bounding box center [837, 499] width 78 height 27
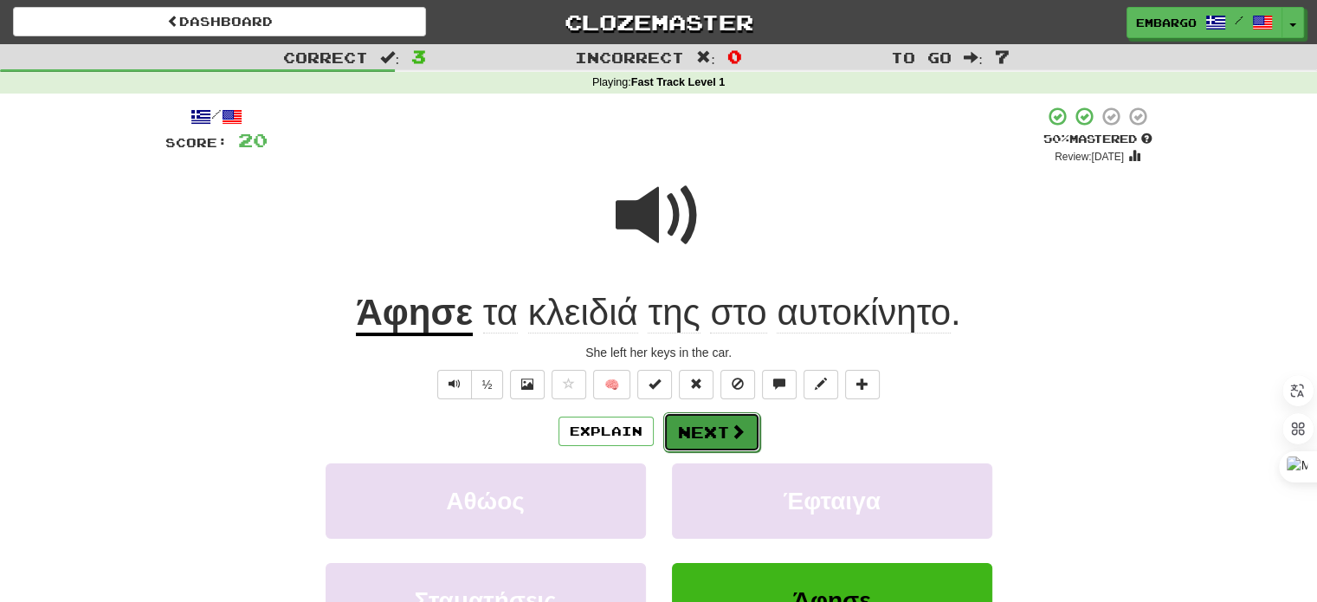
click at [710, 430] on button "Next" at bounding box center [711, 432] width 97 height 40
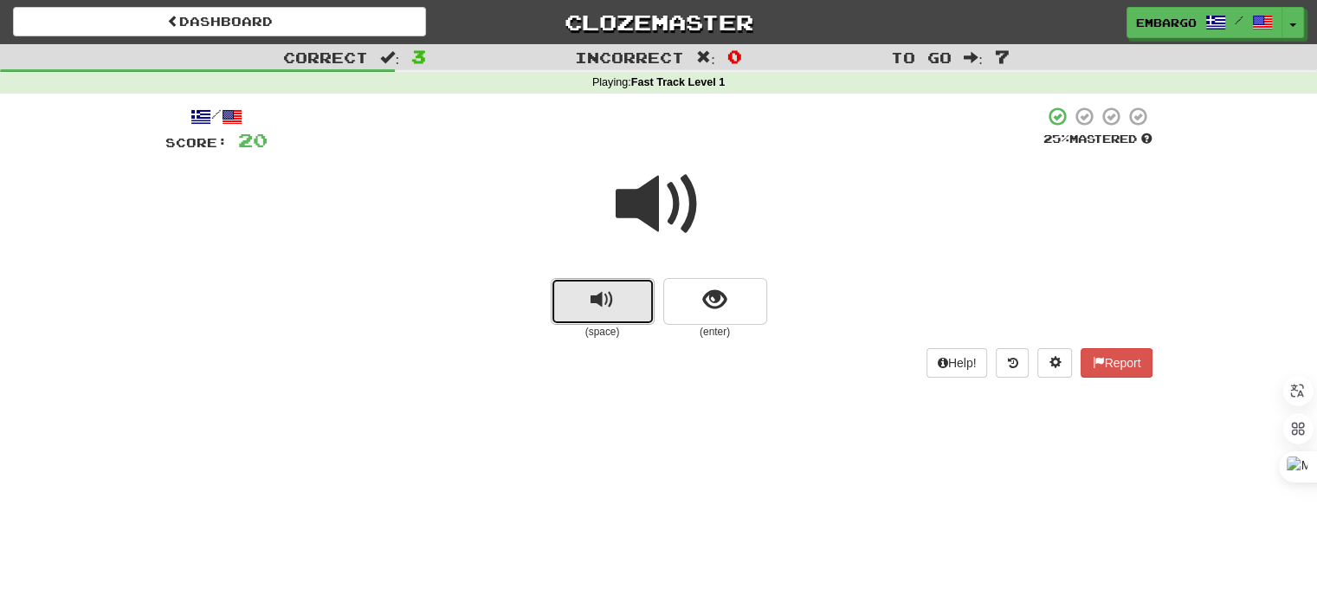
click at [604, 297] on span "replay audio" at bounding box center [602, 299] width 23 height 23
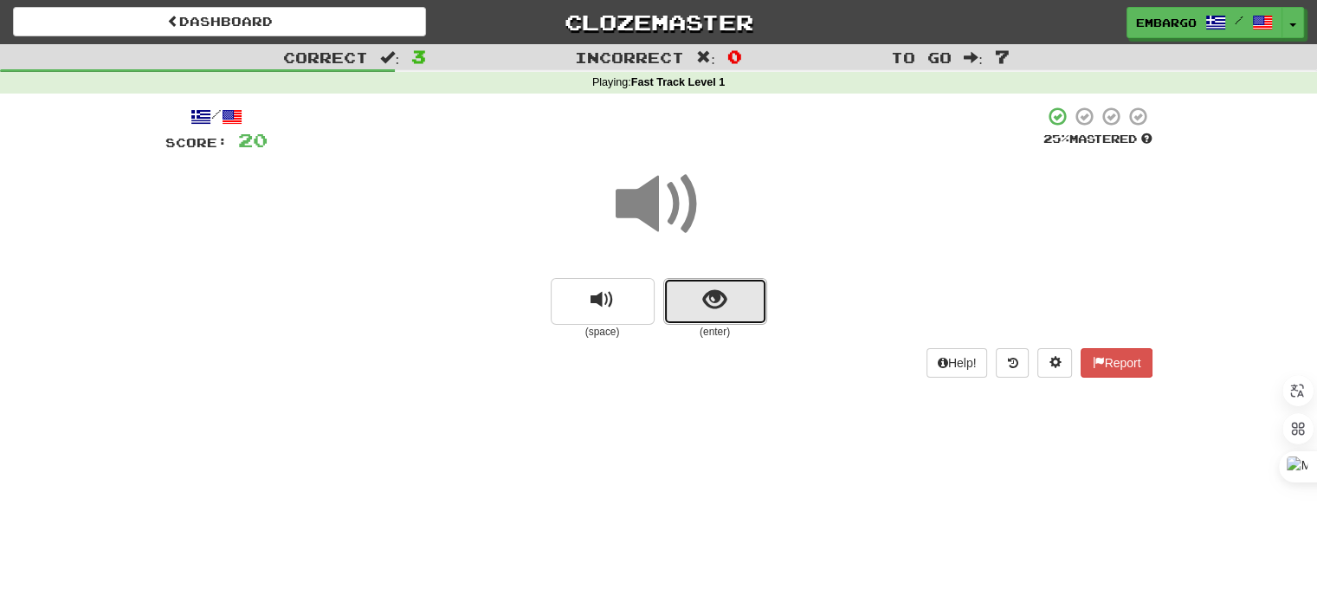
click at [684, 307] on button "show sentence" at bounding box center [715, 301] width 104 height 47
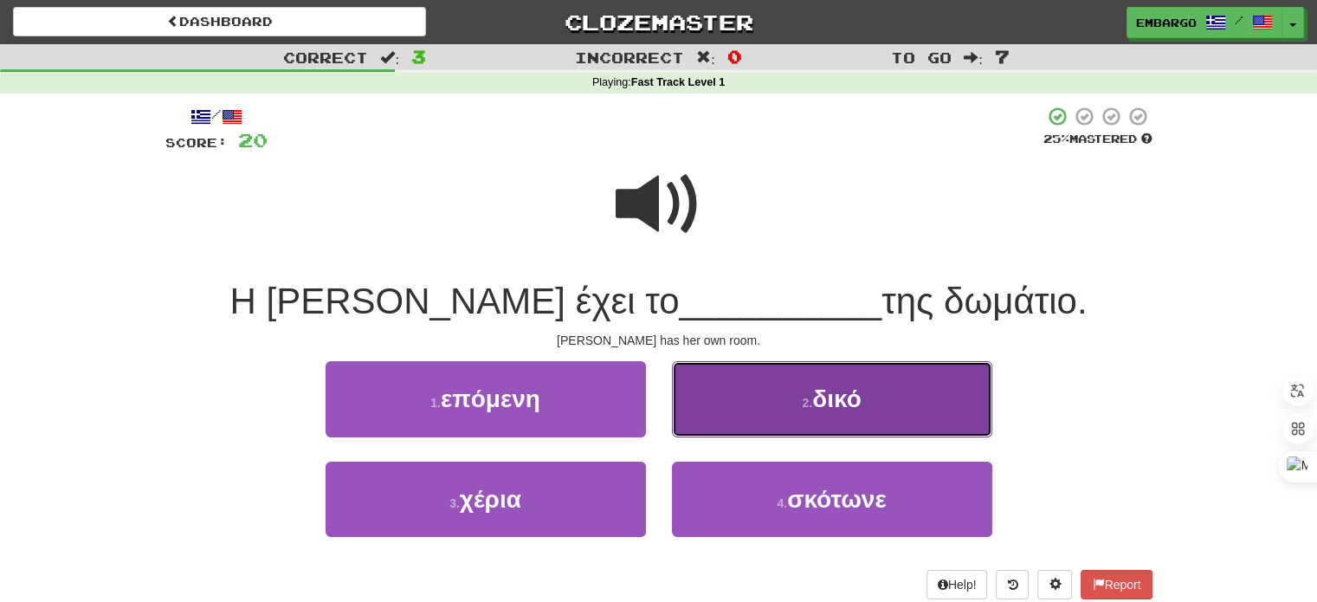
click at [737, 401] on button "2 . δικό" at bounding box center [832, 398] width 320 height 75
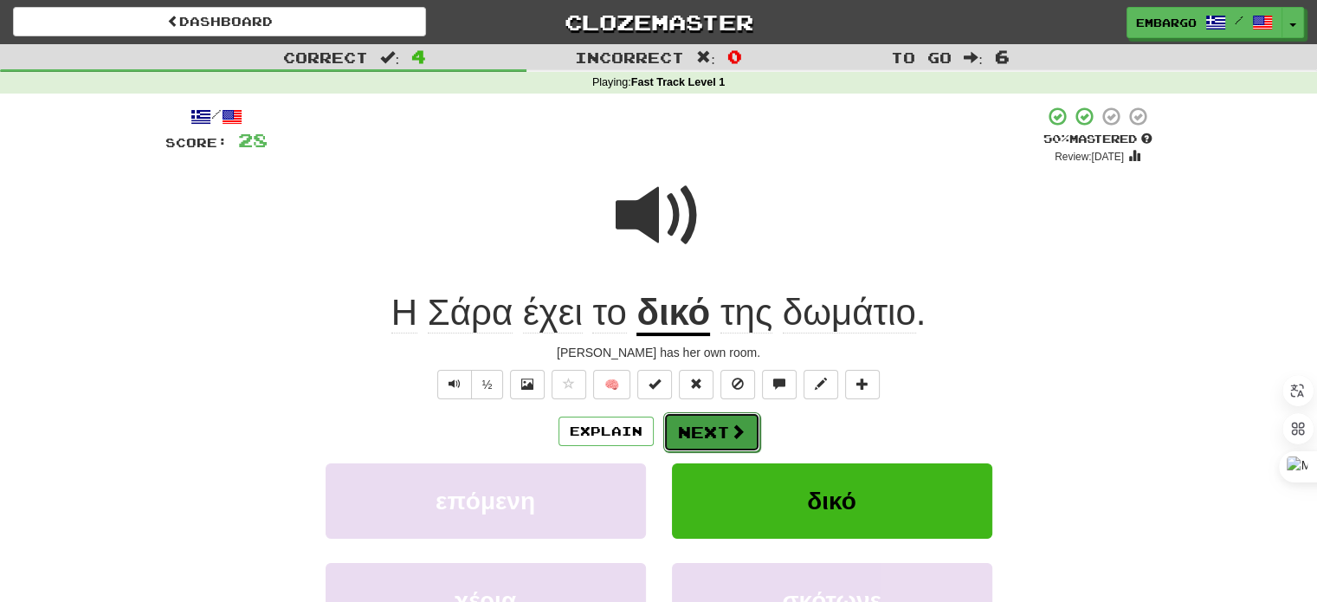
click at [723, 434] on button "Next" at bounding box center [711, 432] width 97 height 40
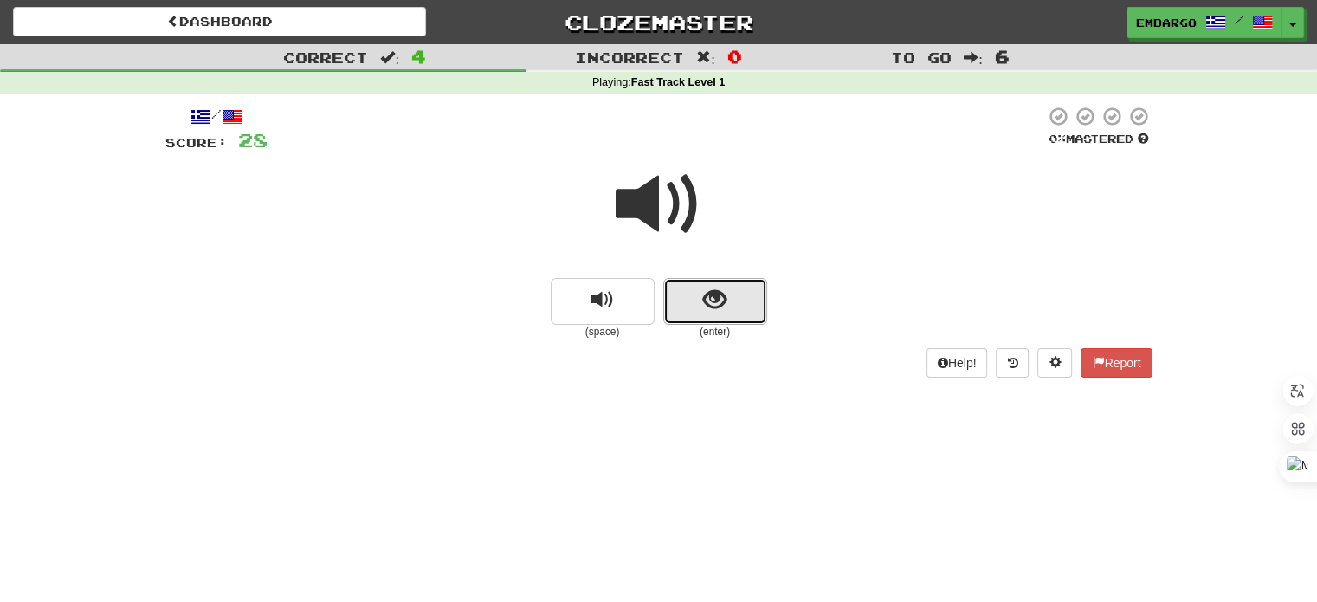
click at [689, 301] on button "show sentence" at bounding box center [715, 301] width 104 height 47
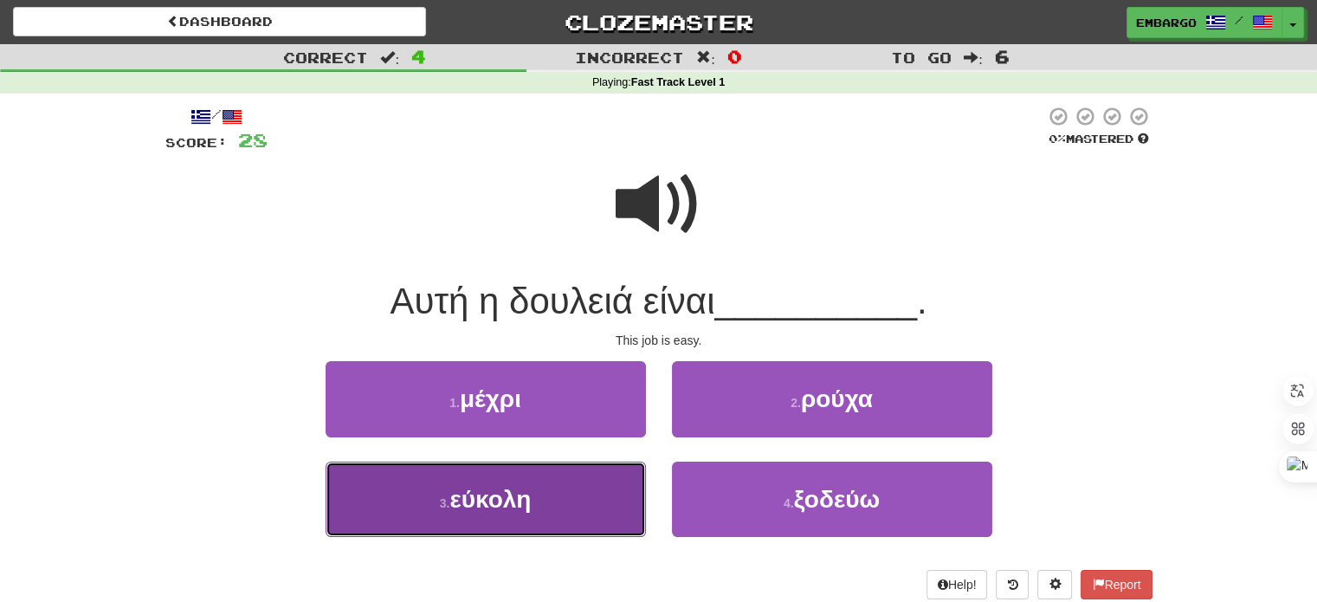
click at [509, 489] on span "εύκολη" at bounding box center [489, 499] width 81 height 27
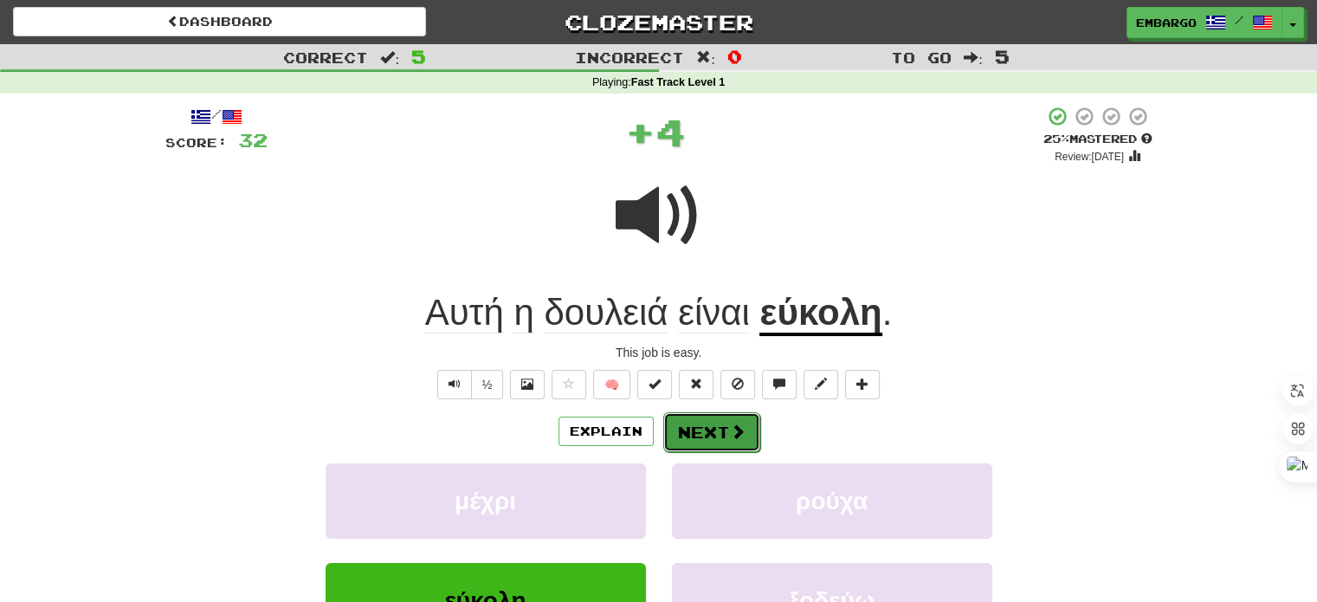
click at [679, 443] on button "Next" at bounding box center [711, 432] width 97 height 40
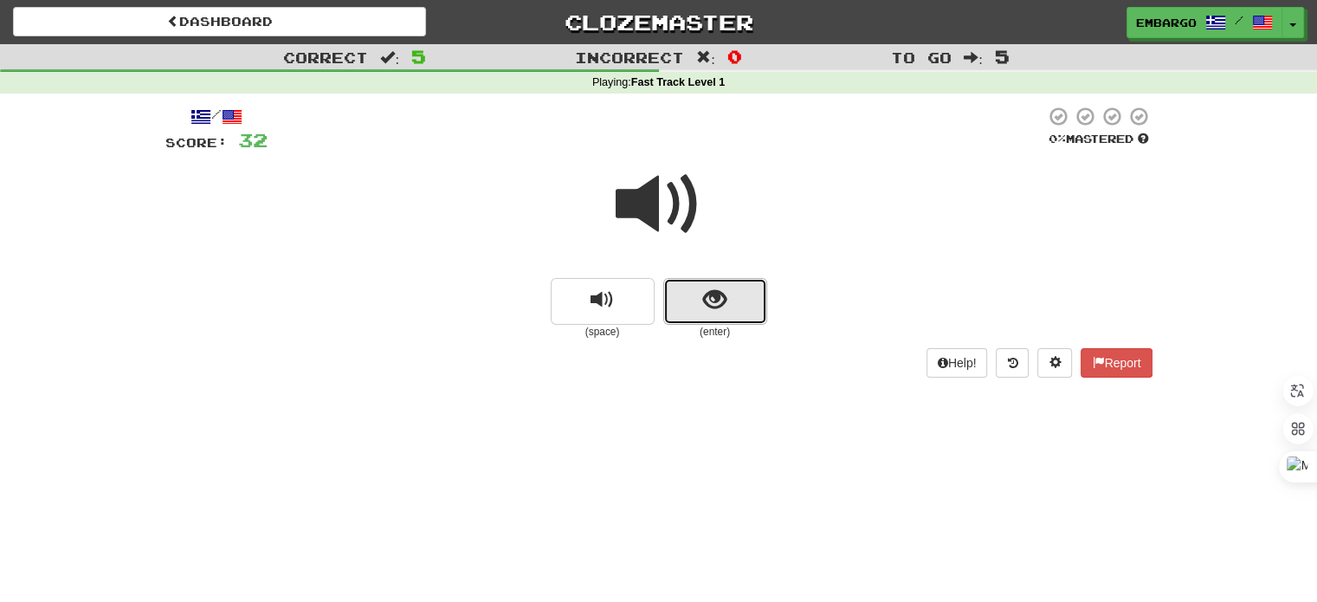
click at [703, 302] on span "show sentence" at bounding box center [714, 299] width 23 height 23
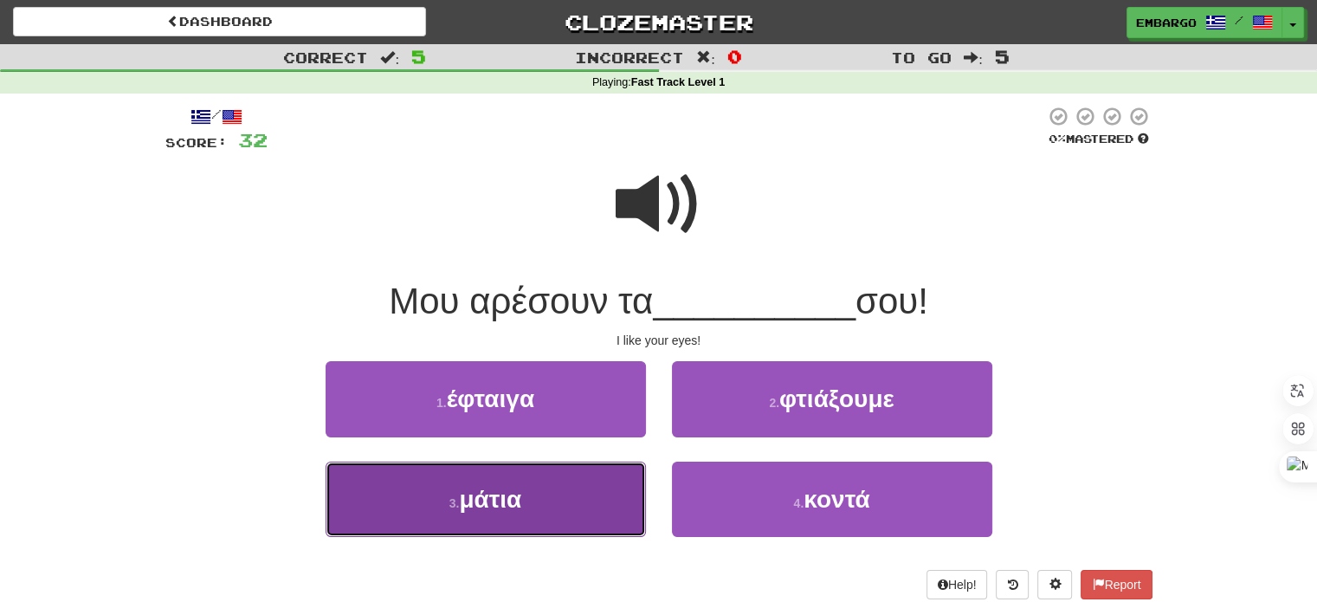
click at [487, 511] on span "μάτια" at bounding box center [490, 499] width 62 height 27
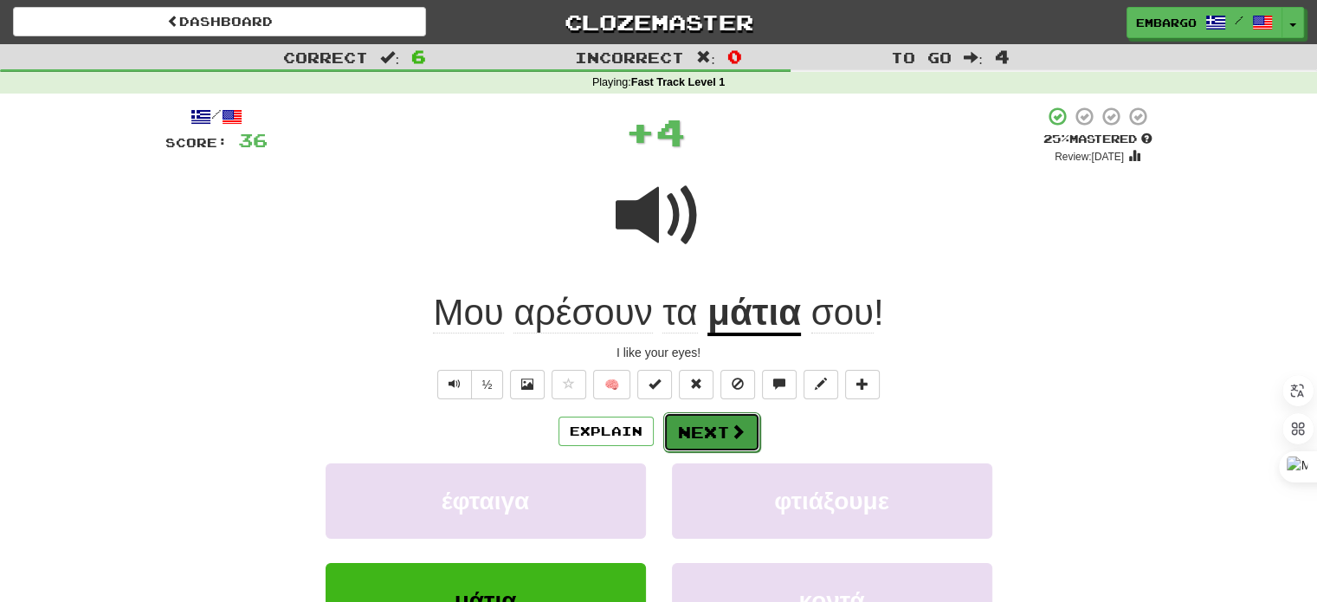
click at [694, 432] on button "Next" at bounding box center [711, 432] width 97 height 40
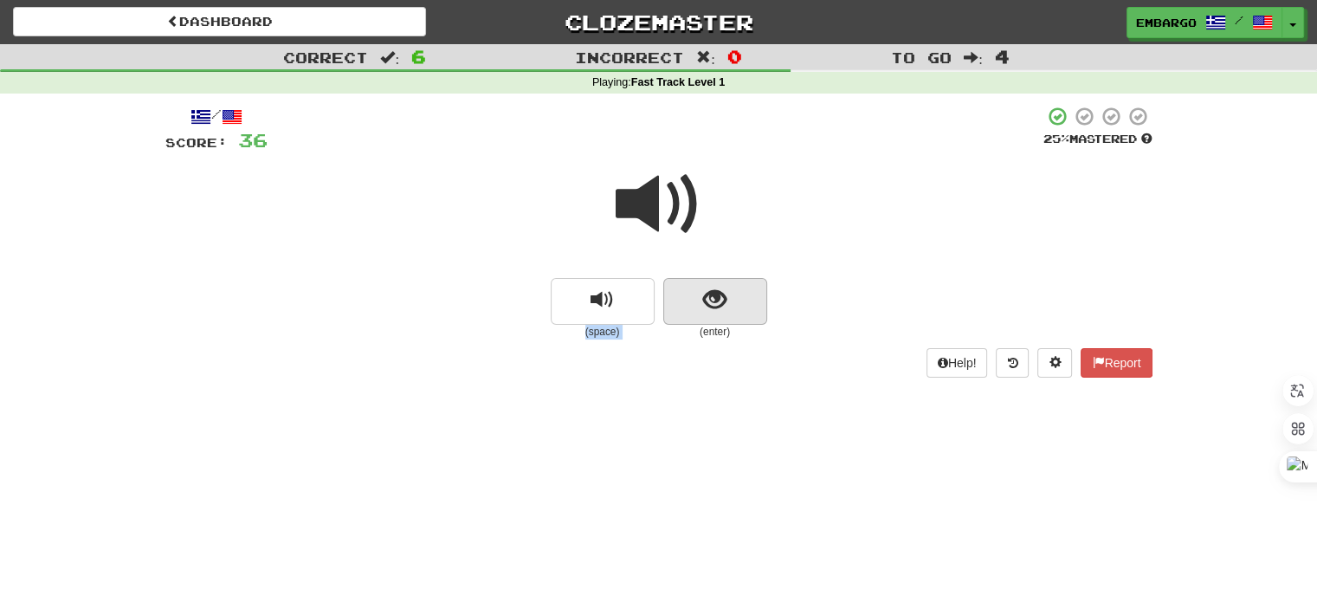
drag, startPoint x: 720, startPoint y: 250, endPoint x: 710, endPoint y: 285, distance: 35.9
click at [710, 285] on div "(space) (enter)" at bounding box center [658, 246] width 987 height 185
click at [710, 288] on span "show sentence" at bounding box center [714, 299] width 23 height 23
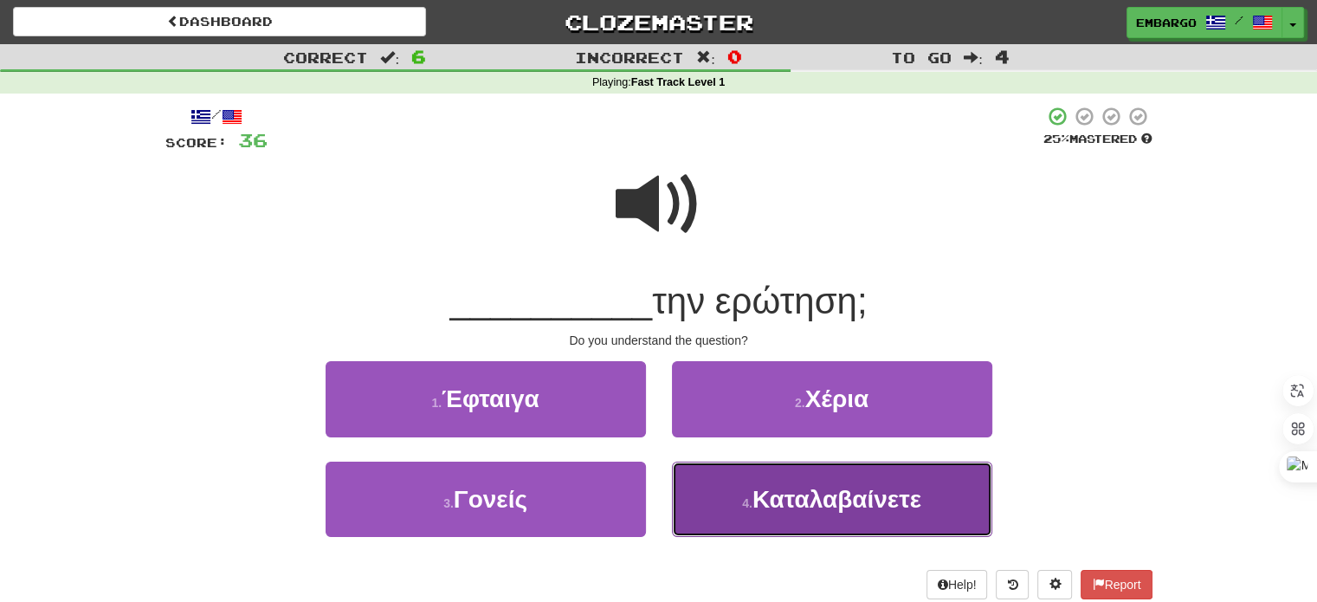
click at [719, 508] on button "4 . Καταλαβαίνετε" at bounding box center [832, 499] width 320 height 75
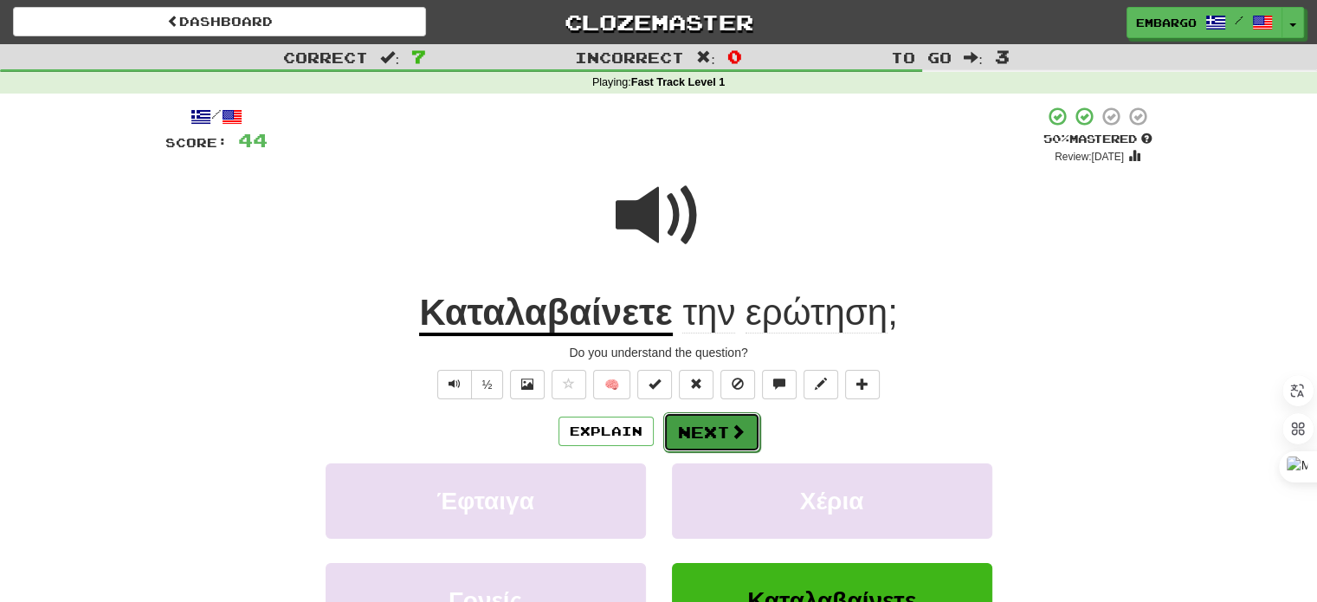
click at [692, 434] on button "Next" at bounding box center [711, 432] width 97 height 40
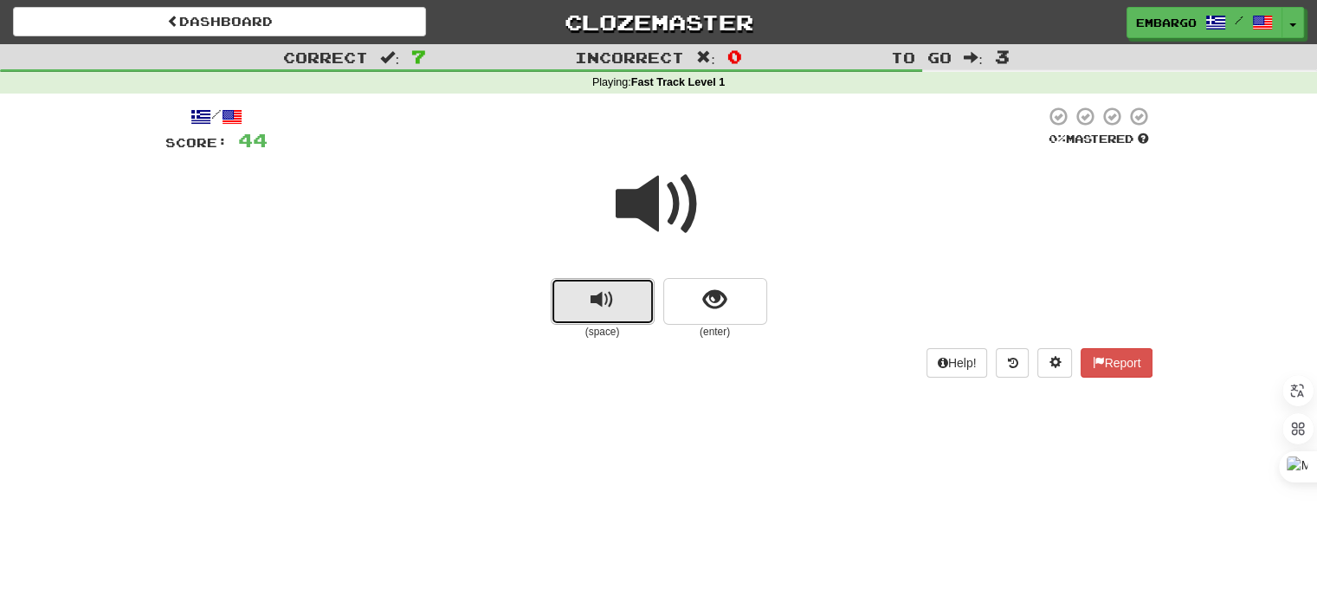
click at [617, 290] on button "replay audio" at bounding box center [603, 301] width 104 height 47
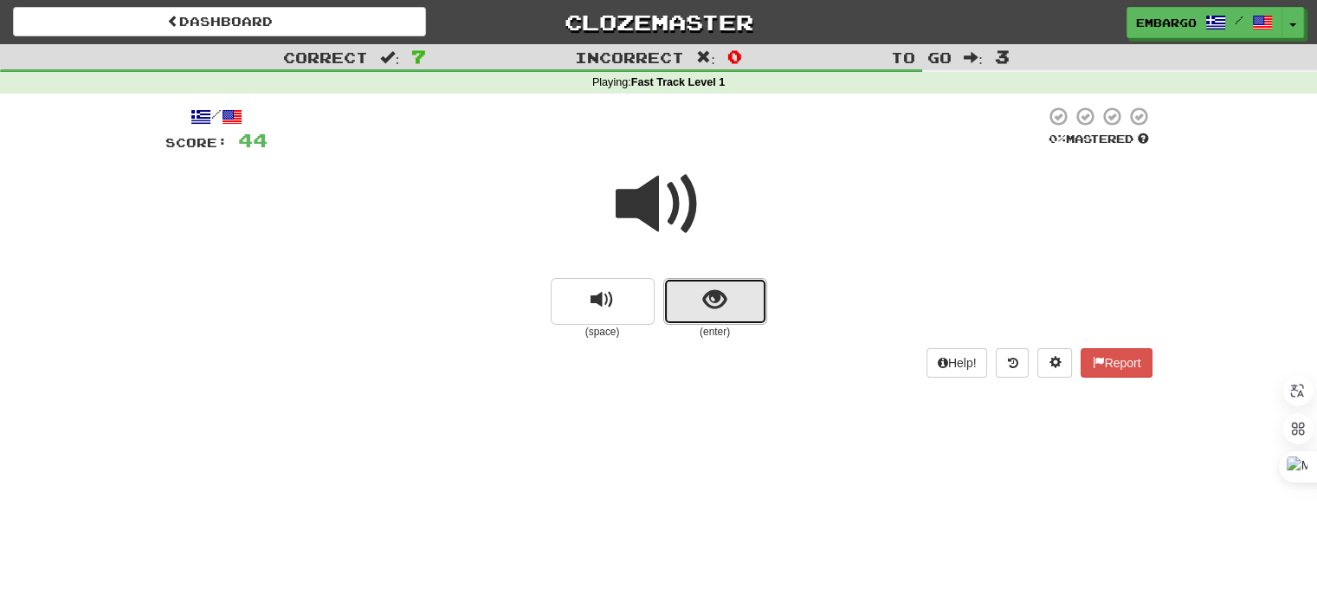
click at [696, 290] on button "show sentence" at bounding box center [715, 301] width 104 height 47
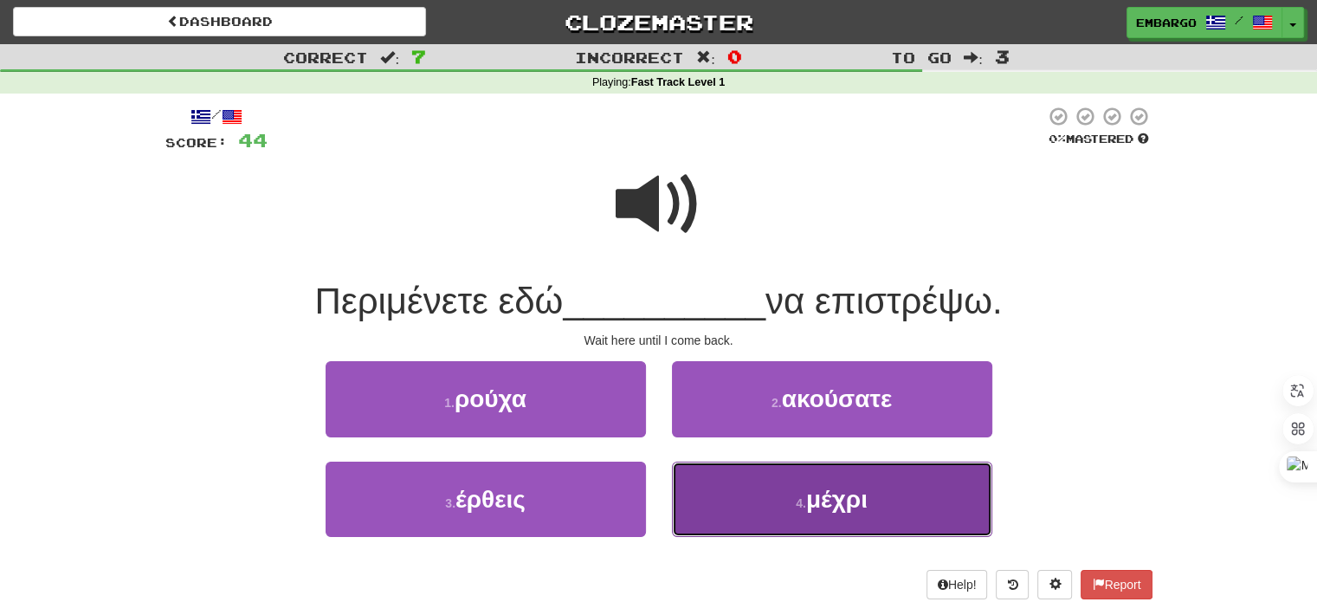
click at [816, 495] on span "μέχρι" at bounding box center [836, 499] width 61 height 27
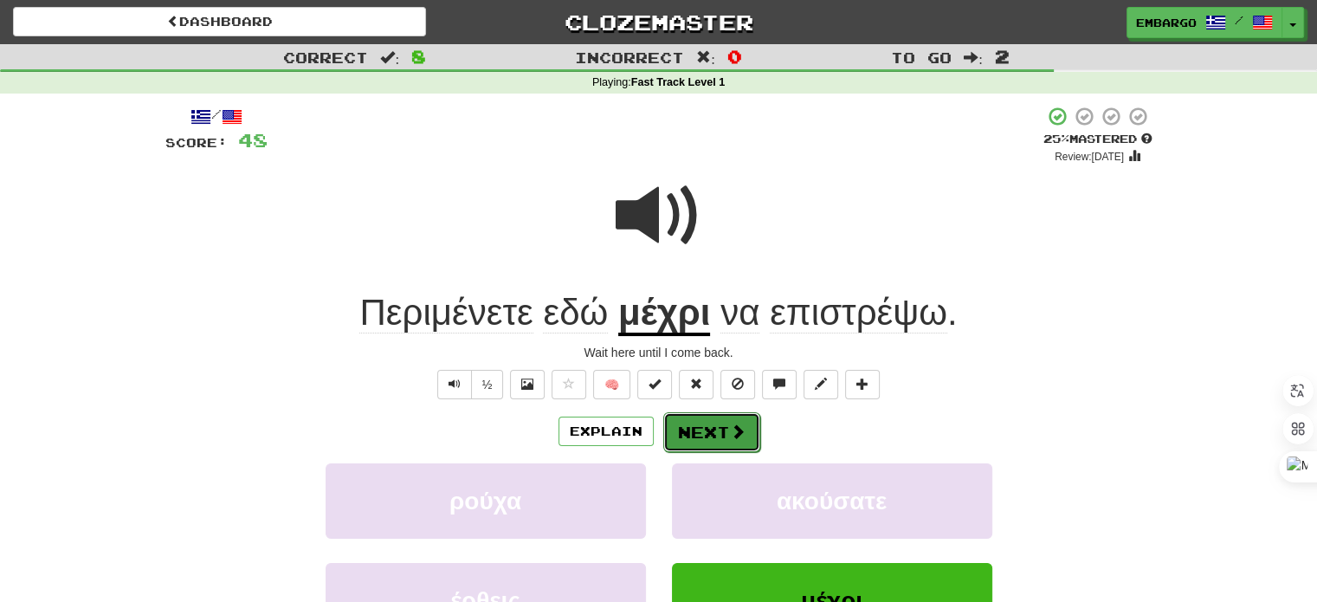
click at [711, 424] on button "Next" at bounding box center [711, 432] width 97 height 40
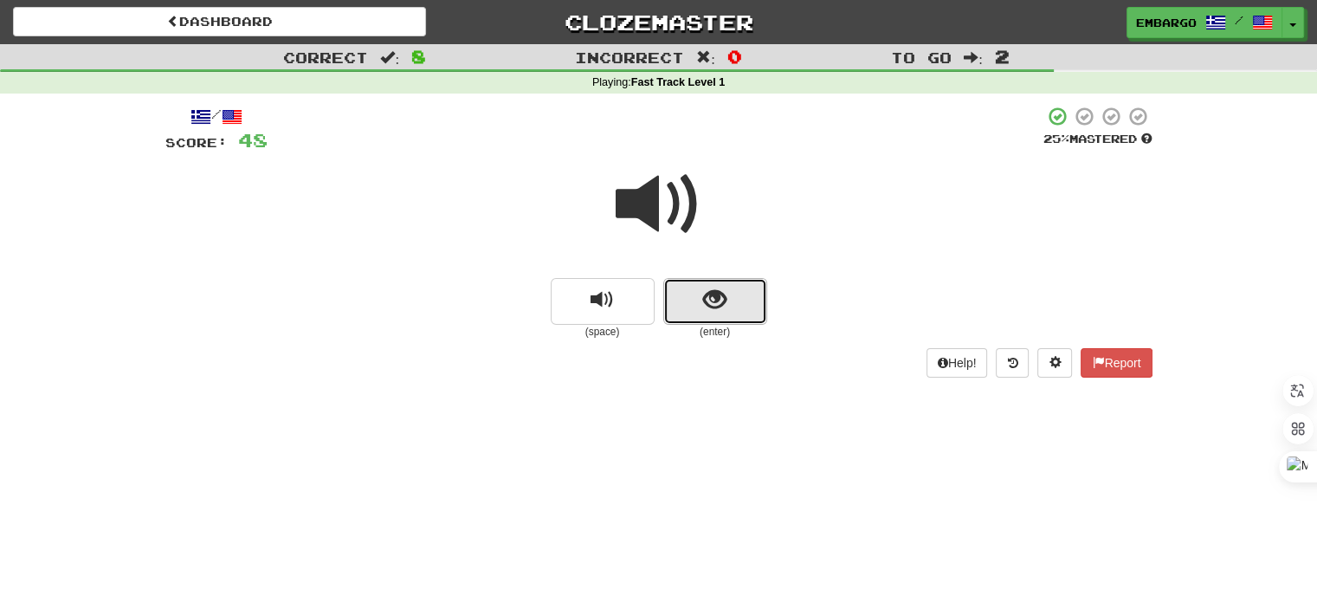
click at [706, 296] on span "show sentence" at bounding box center [714, 299] width 23 height 23
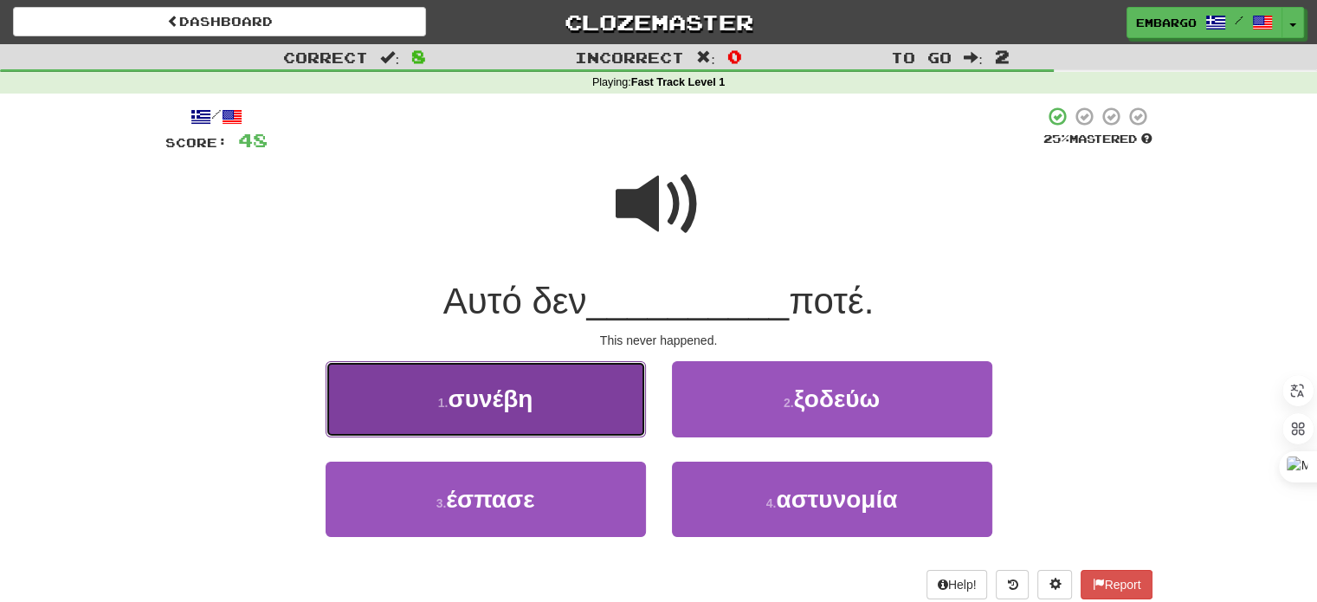
click at [584, 402] on button "1 . συνέβη" at bounding box center [486, 398] width 320 height 75
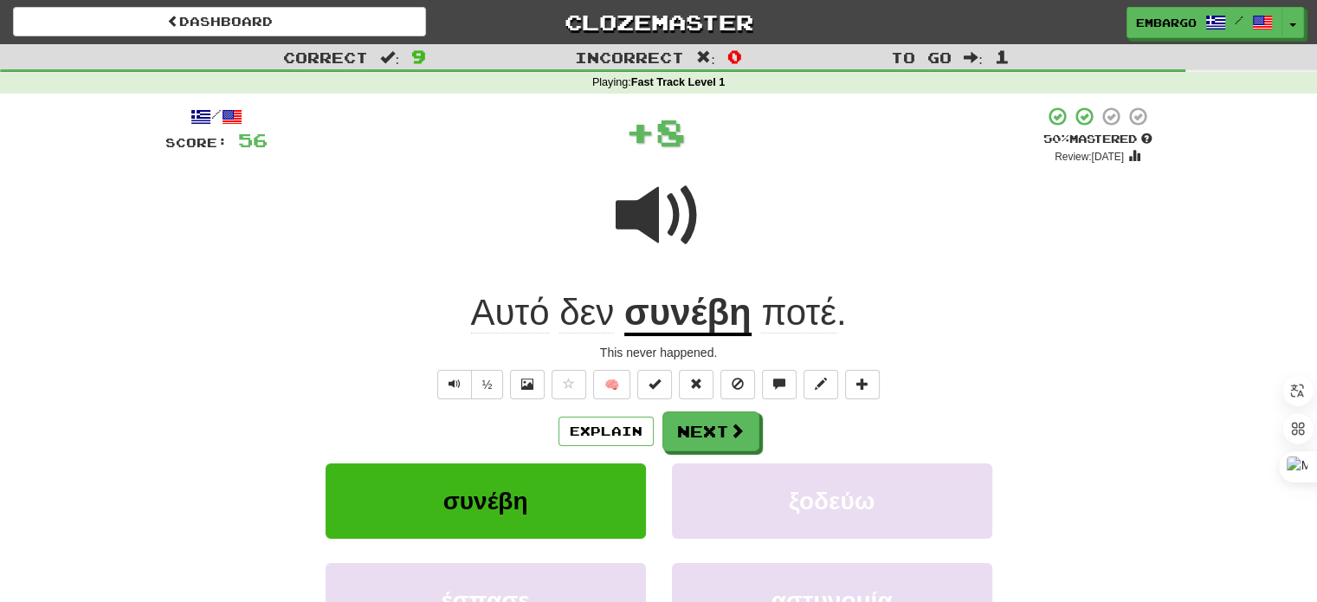
click at [674, 319] on u "συνέβη" at bounding box center [687, 314] width 127 height 44
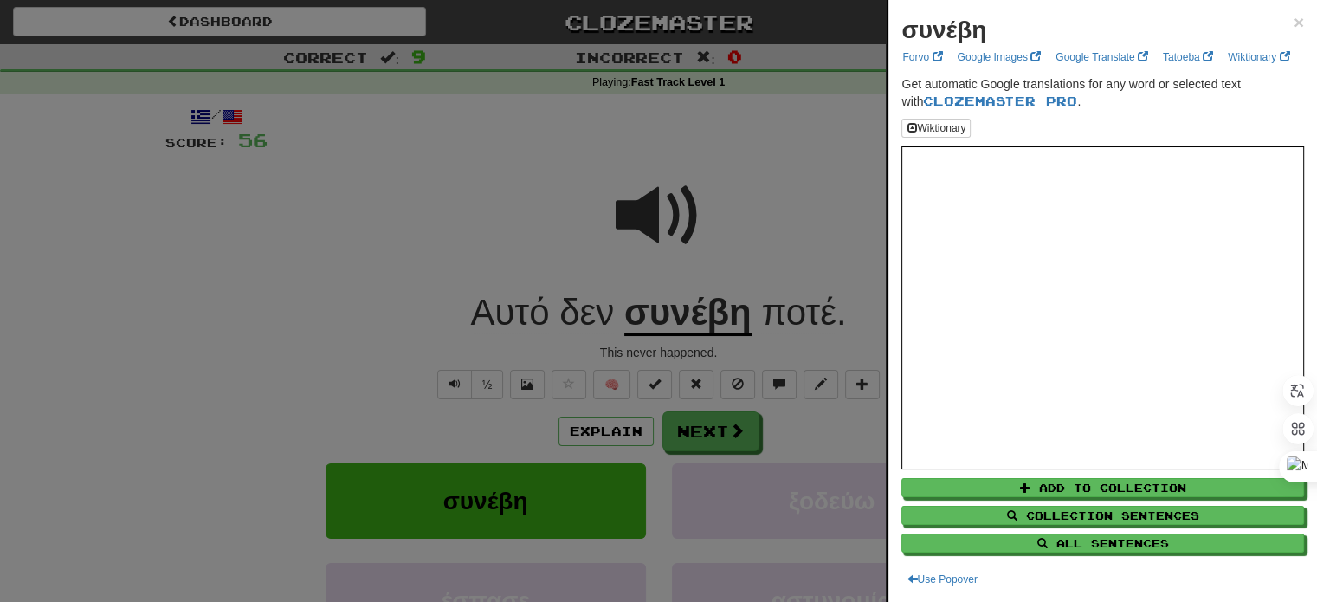
click at [748, 235] on div at bounding box center [658, 301] width 1317 height 602
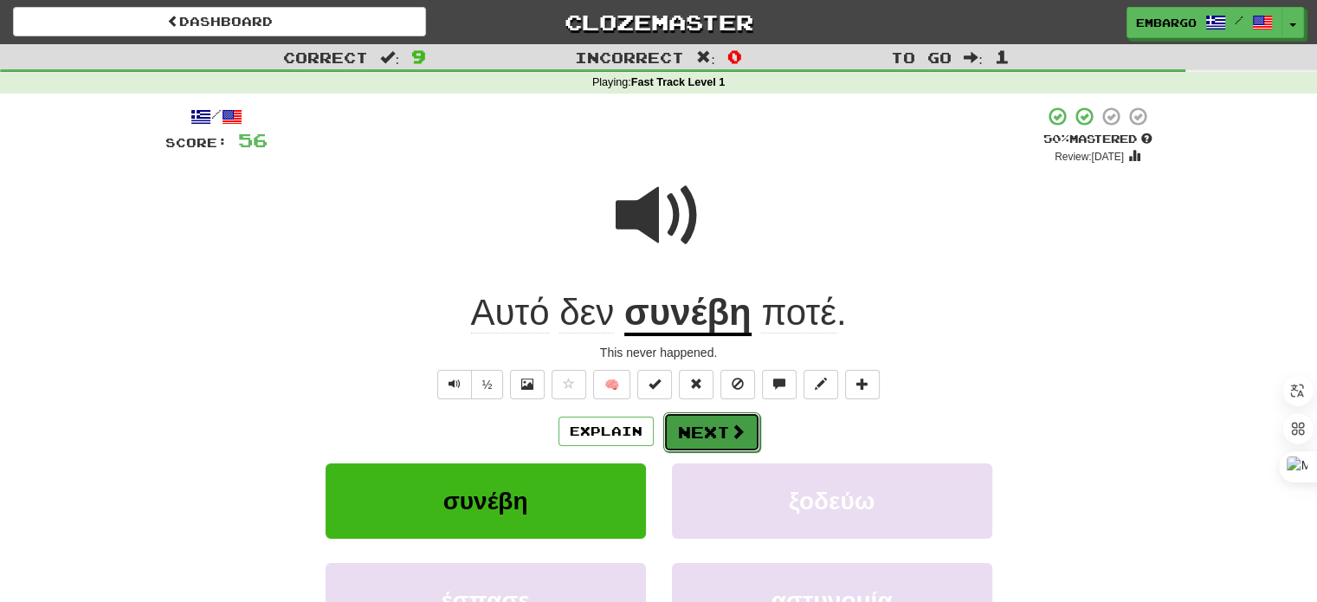
click at [689, 435] on button "Next" at bounding box center [711, 432] width 97 height 40
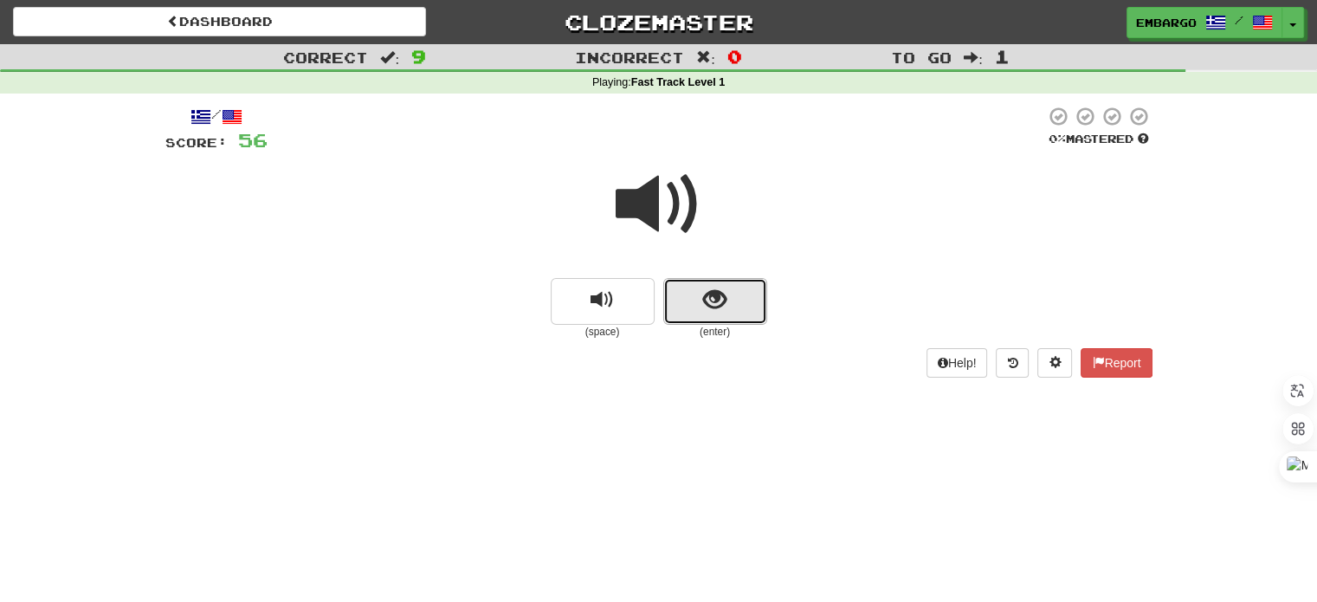
click at [690, 300] on button "show sentence" at bounding box center [715, 301] width 104 height 47
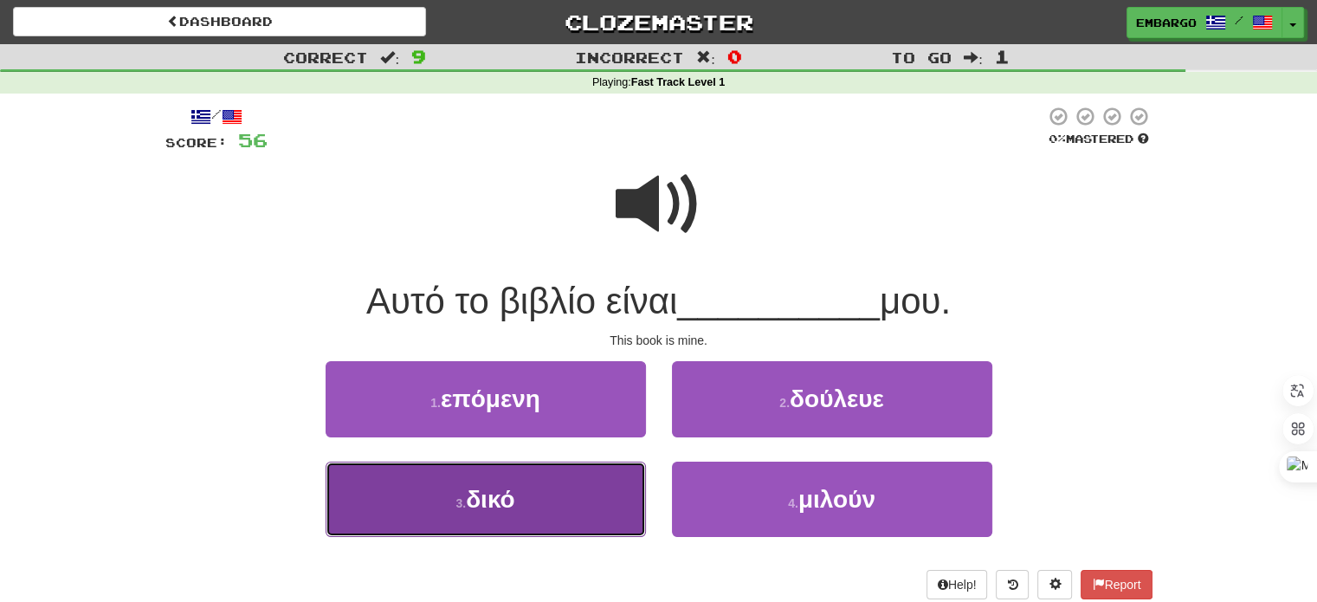
click at [507, 492] on span "δικό" at bounding box center [490, 499] width 49 height 27
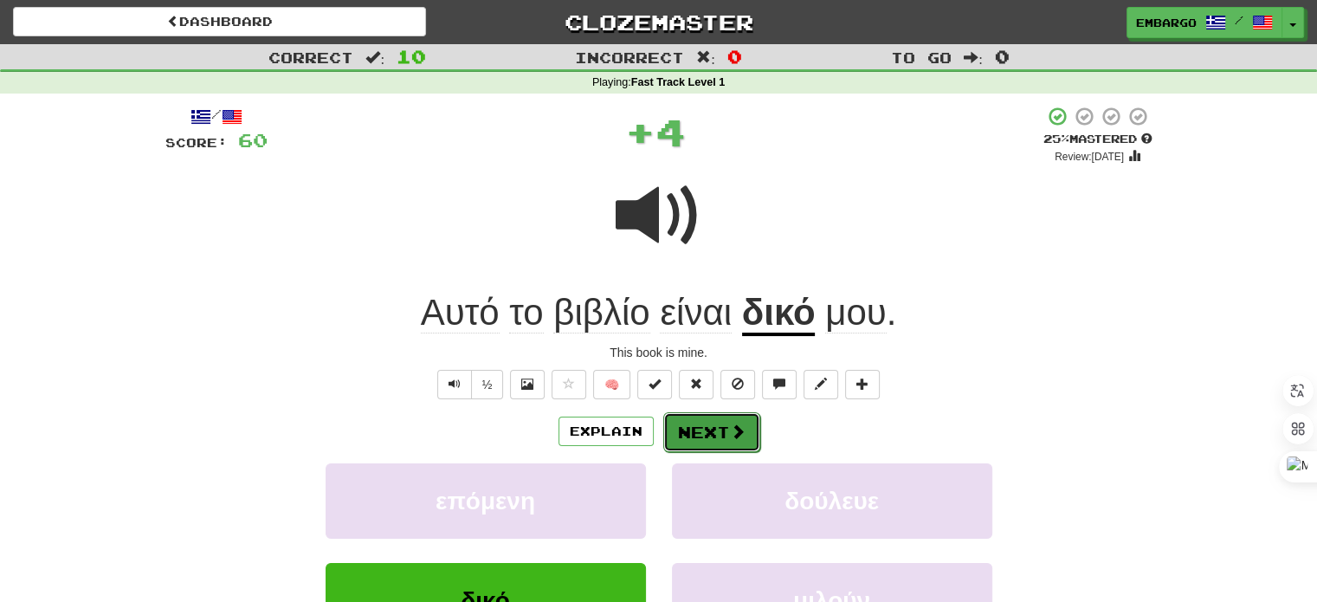
click at [699, 422] on button "Next" at bounding box center [711, 432] width 97 height 40
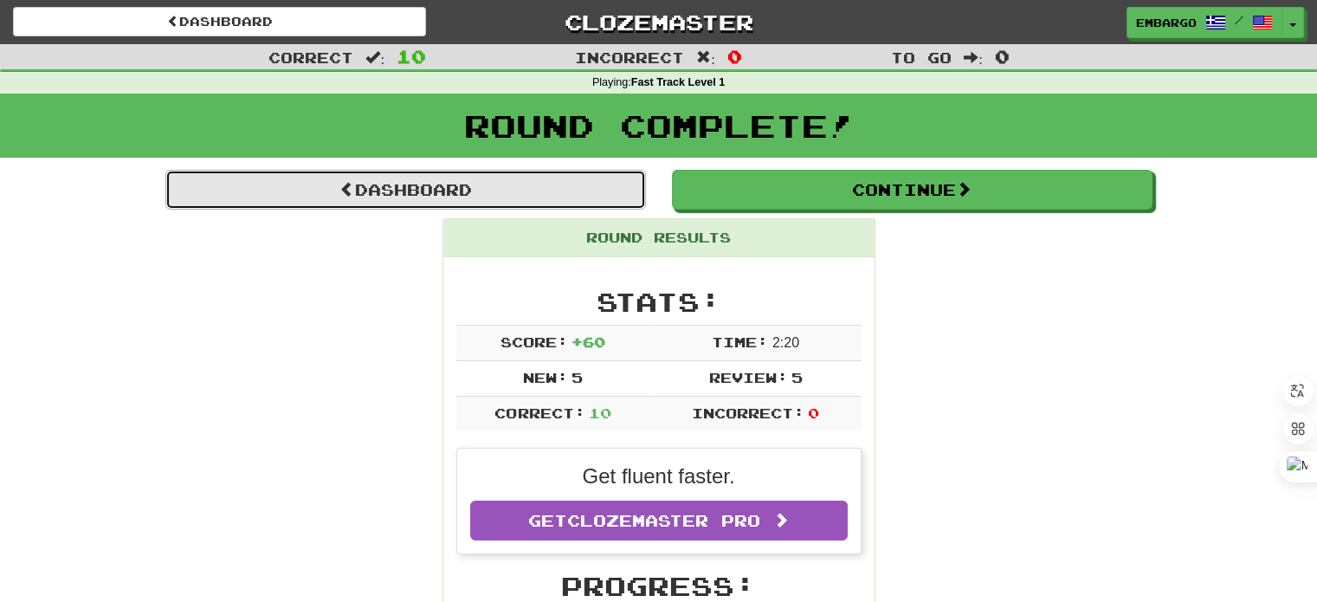
click at [449, 171] on link "Dashboard" at bounding box center [405, 190] width 481 height 40
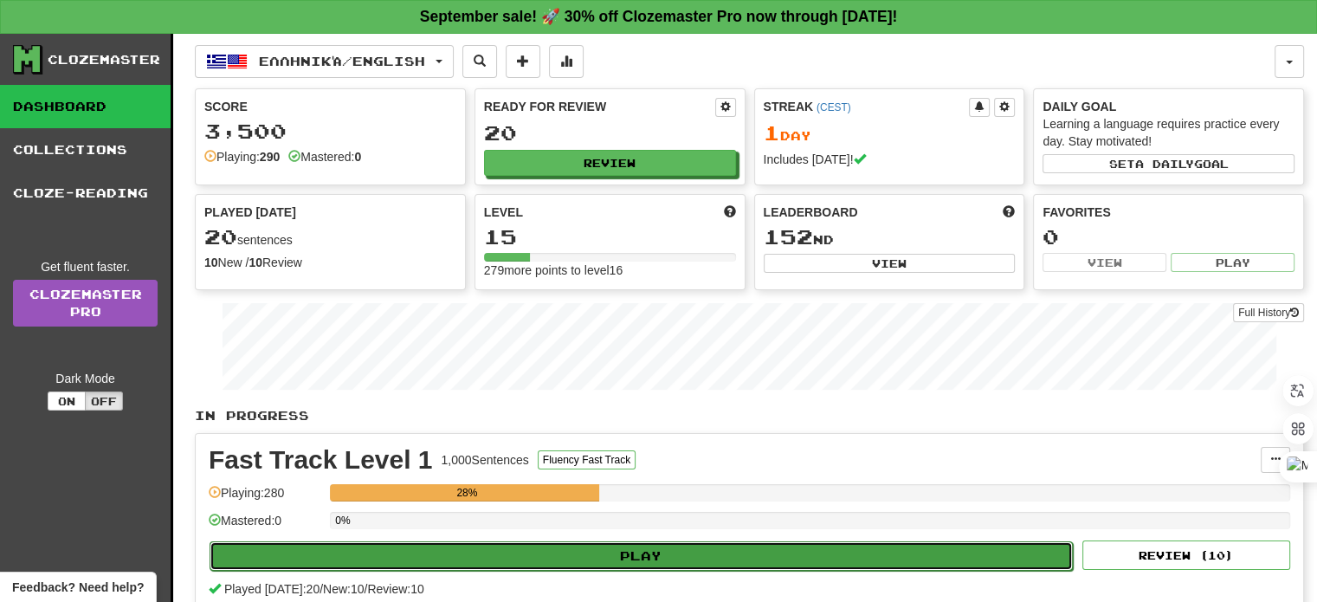
click at [623, 550] on button "Play" at bounding box center [641, 555] width 863 height 29
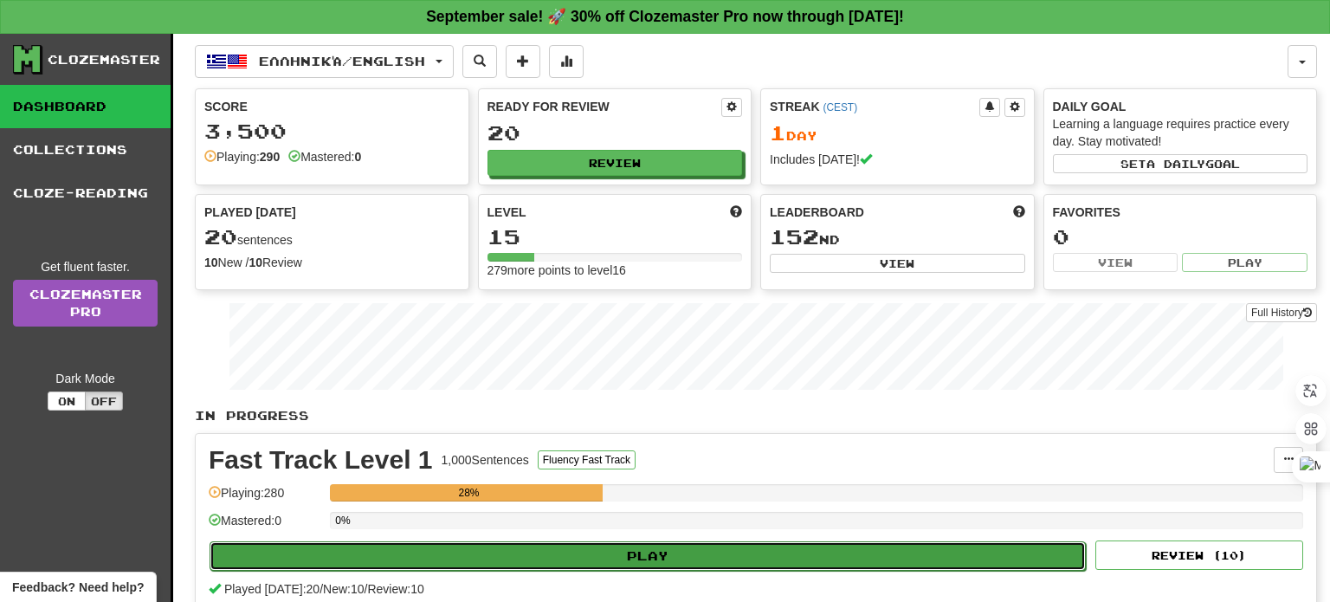
select select "**"
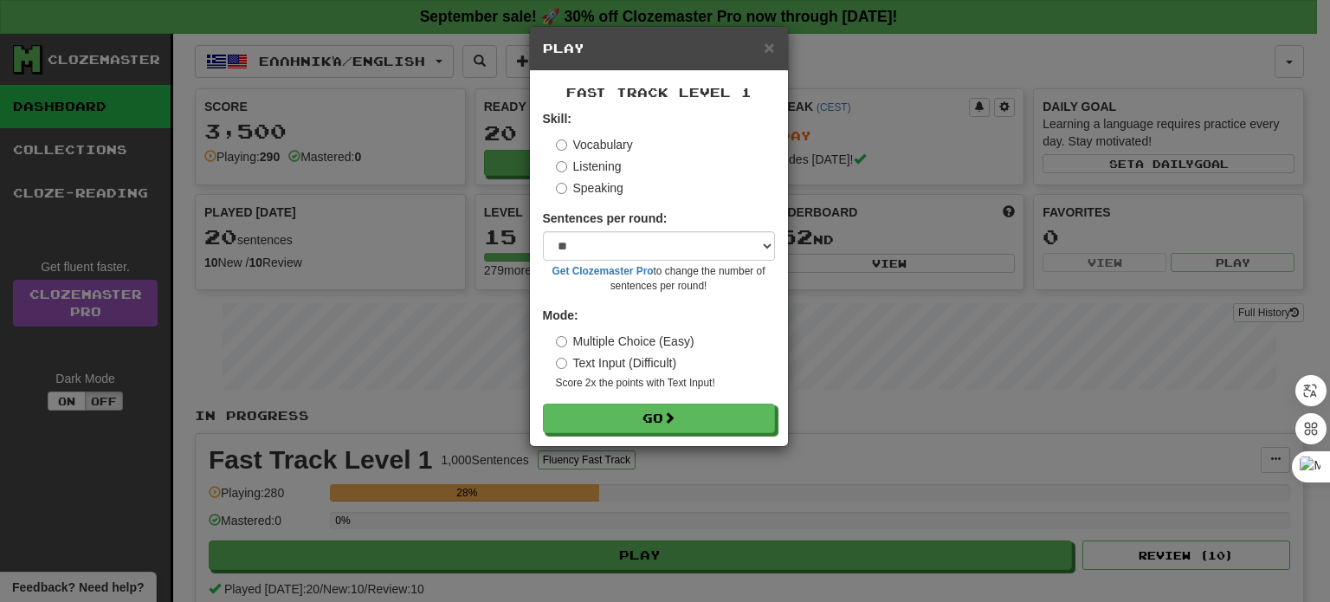
click at [604, 181] on label "Speaking" at bounding box center [590, 187] width 68 height 17
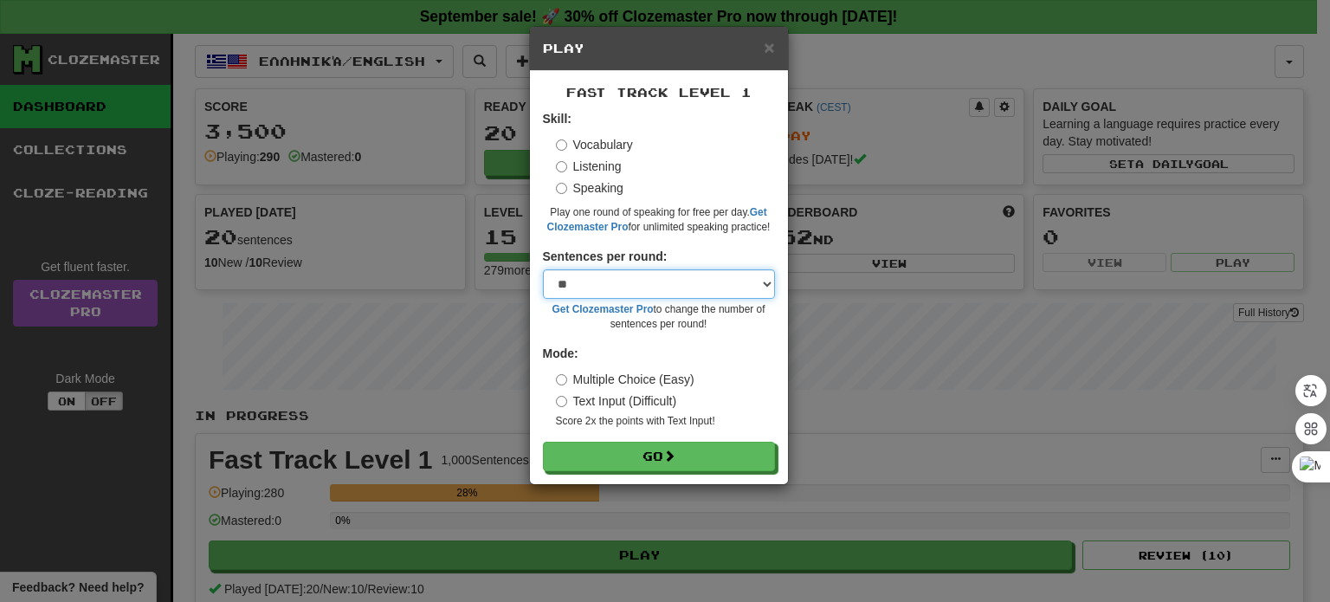
click at [623, 279] on select "* ** ** ** ** ** *** ********" at bounding box center [659, 283] width 232 height 29
click at [543, 269] on select "* ** ** ** ** ** *** ********" at bounding box center [659, 283] width 232 height 29
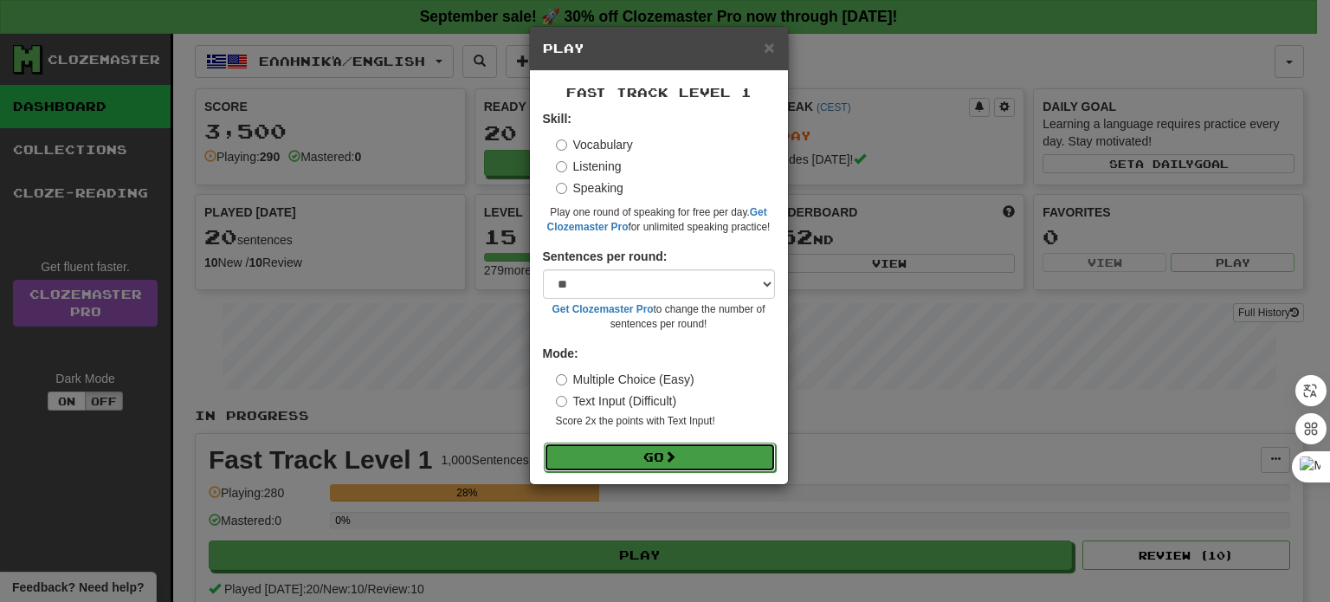
click at [618, 453] on button "Go" at bounding box center [660, 456] width 232 height 29
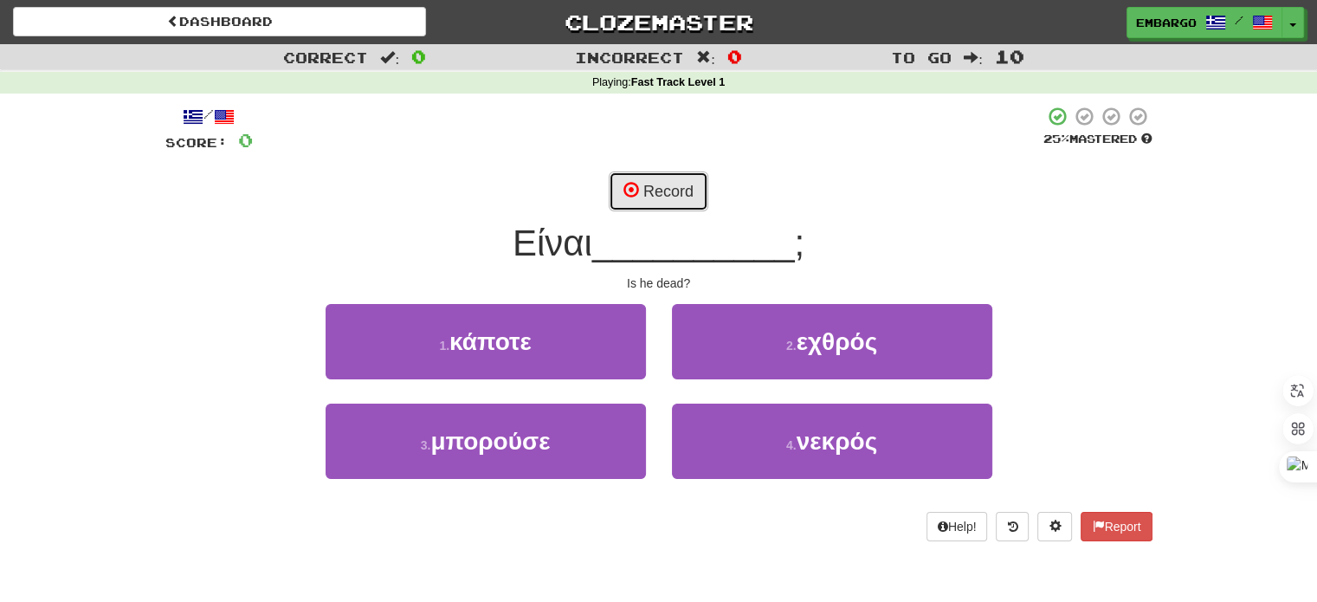
click at [645, 184] on button "Record" at bounding box center [659, 191] width 100 height 40
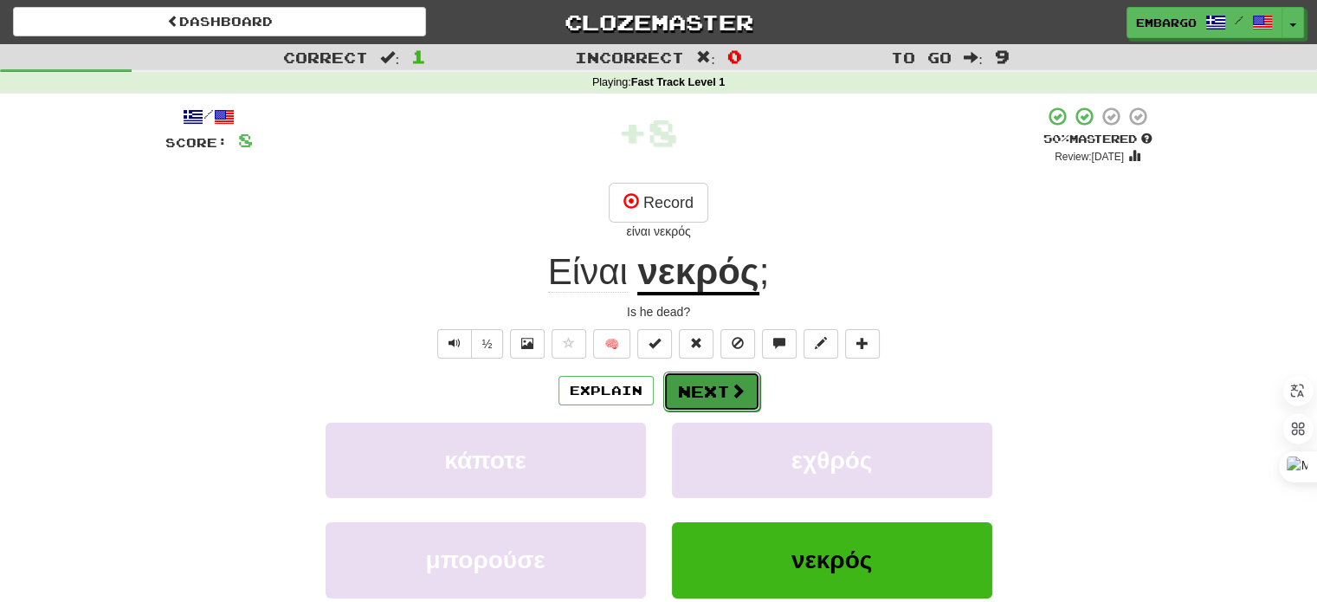
click at [693, 391] on button "Next" at bounding box center [711, 391] width 97 height 40
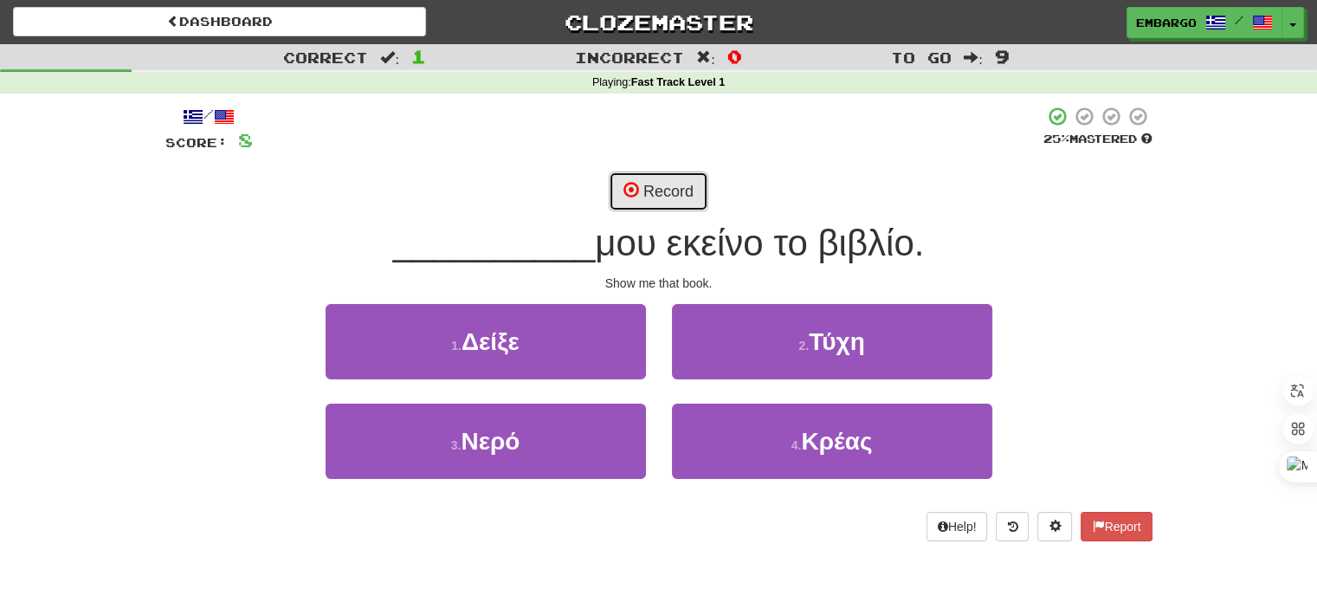
click at [679, 194] on button "Record" at bounding box center [659, 191] width 100 height 40
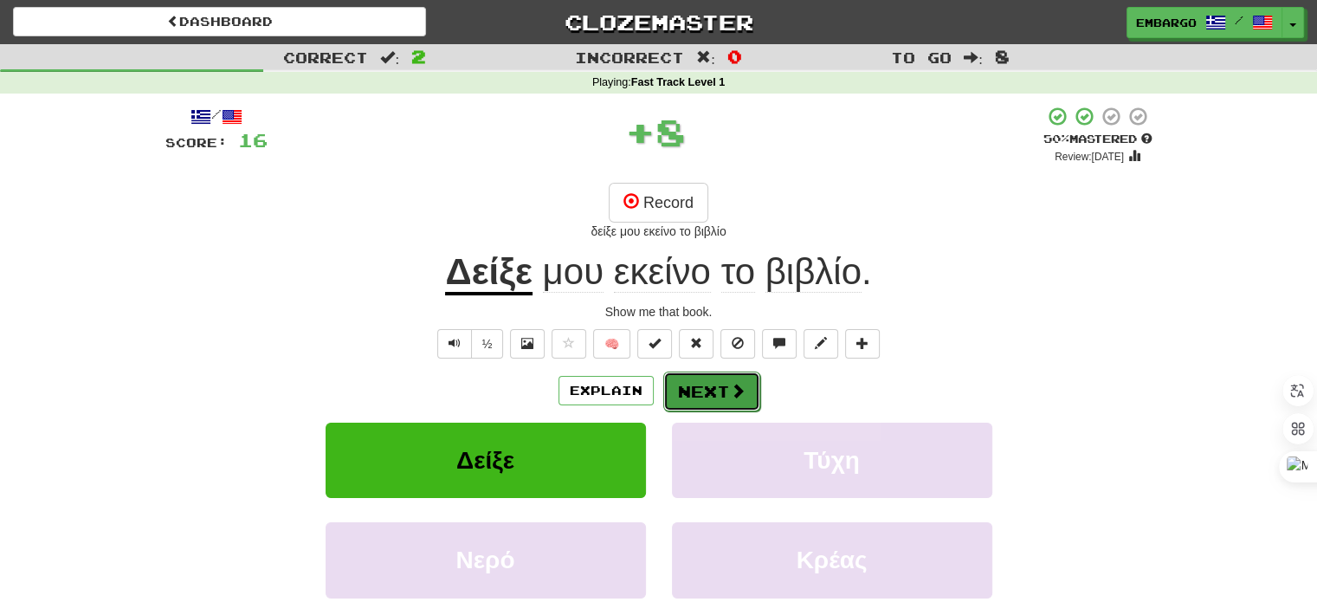
click at [693, 383] on button "Next" at bounding box center [711, 391] width 97 height 40
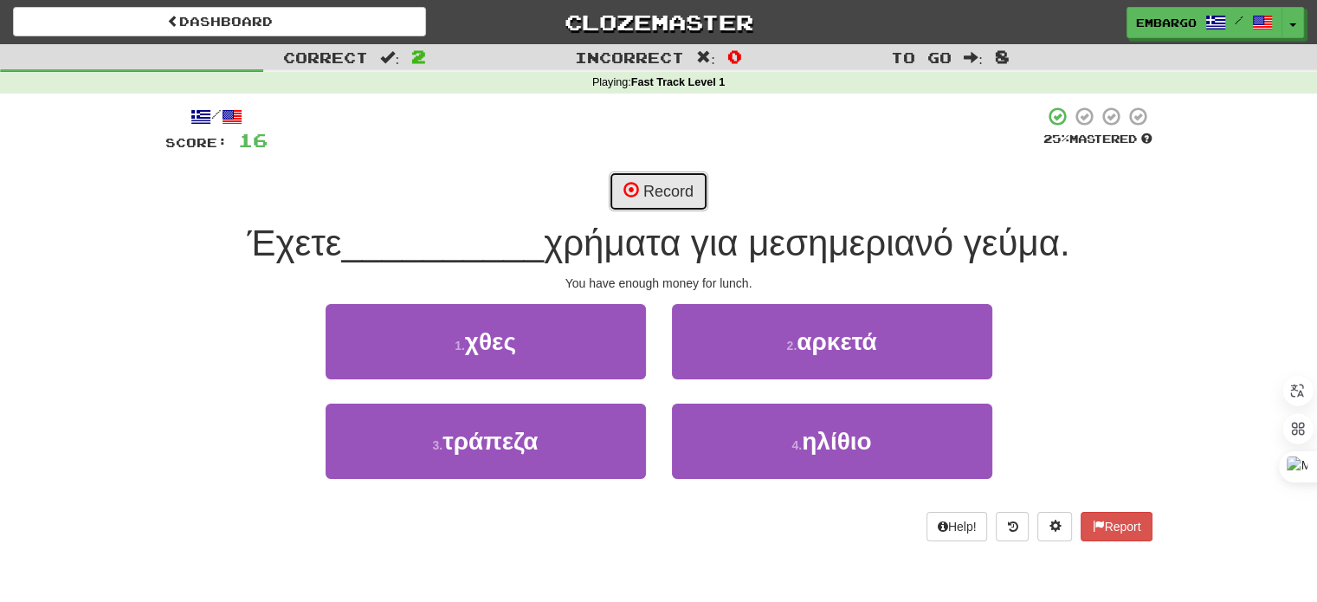
click at [641, 201] on button "Record" at bounding box center [659, 191] width 100 height 40
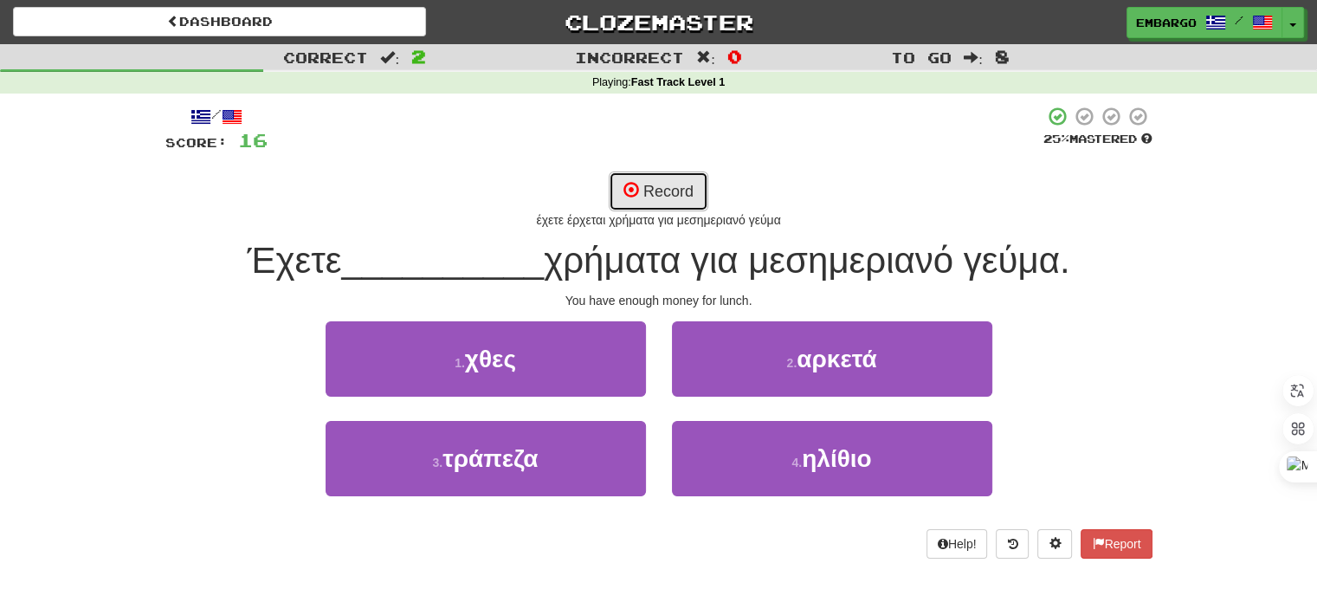
click at [648, 184] on button "Record" at bounding box center [659, 191] width 100 height 40
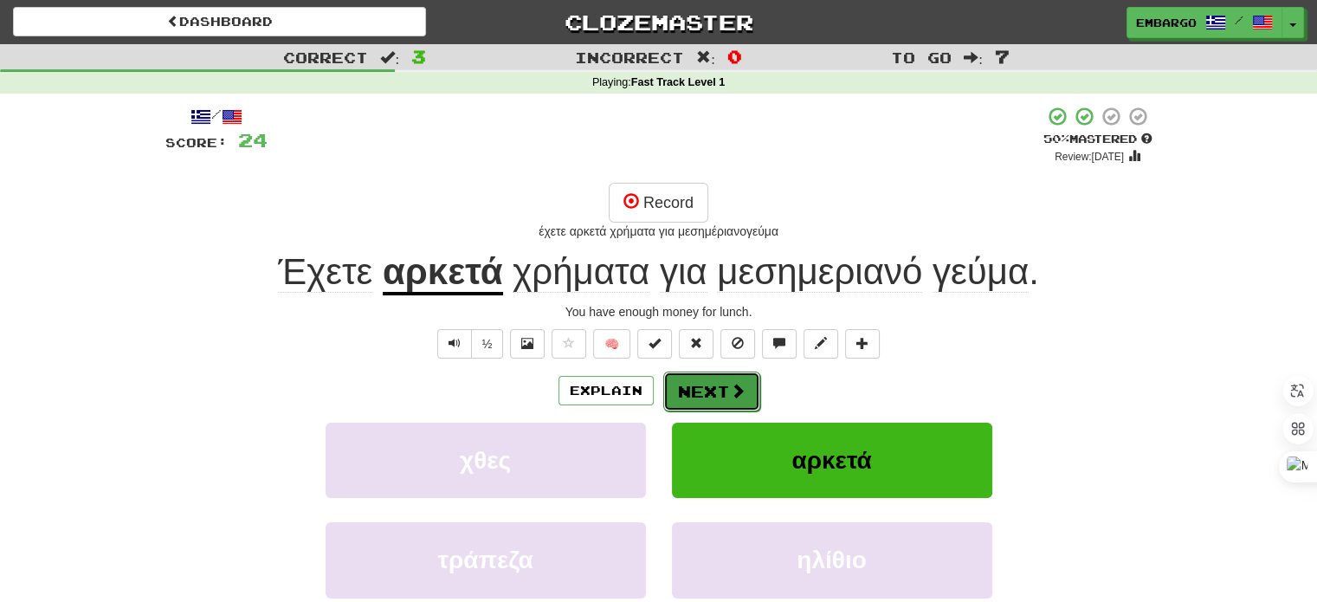
click at [727, 383] on button "Next" at bounding box center [711, 391] width 97 height 40
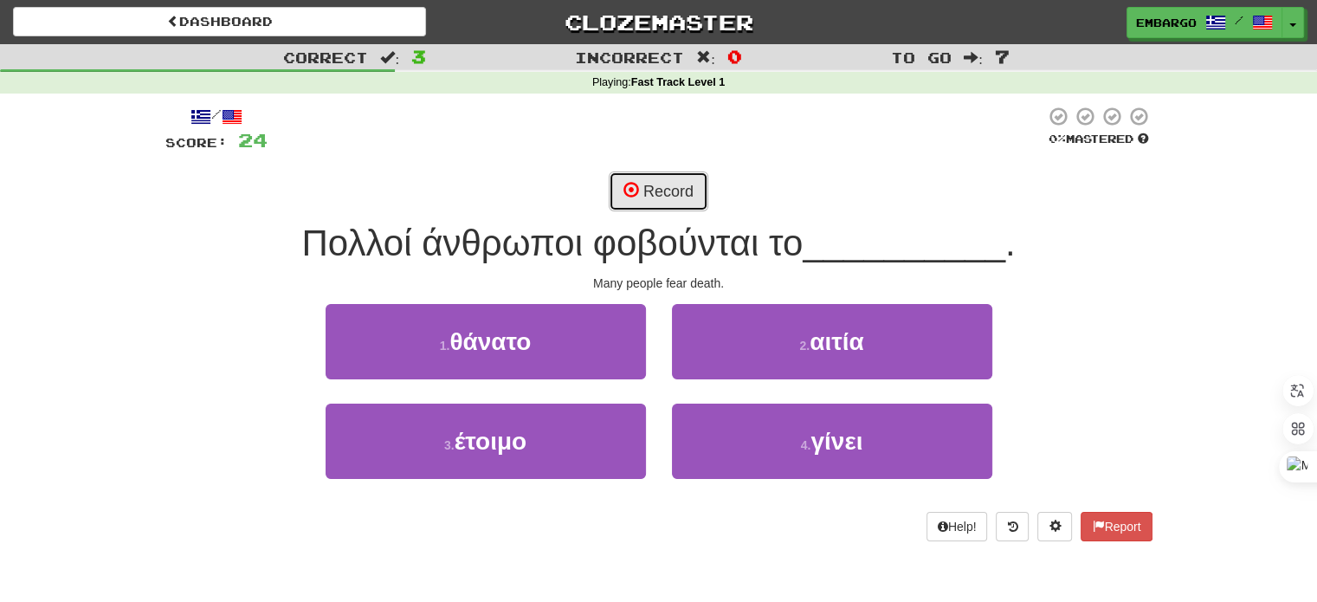
click at [627, 187] on span at bounding box center [631, 190] width 16 height 16
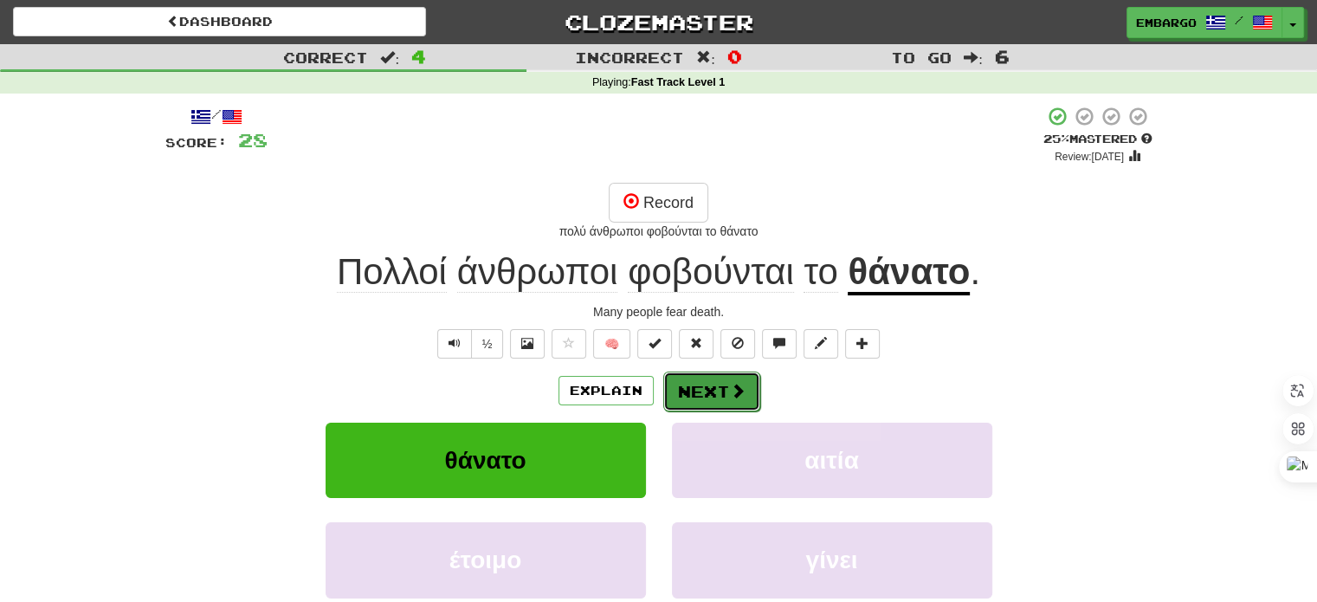
click at [694, 377] on button "Next" at bounding box center [711, 391] width 97 height 40
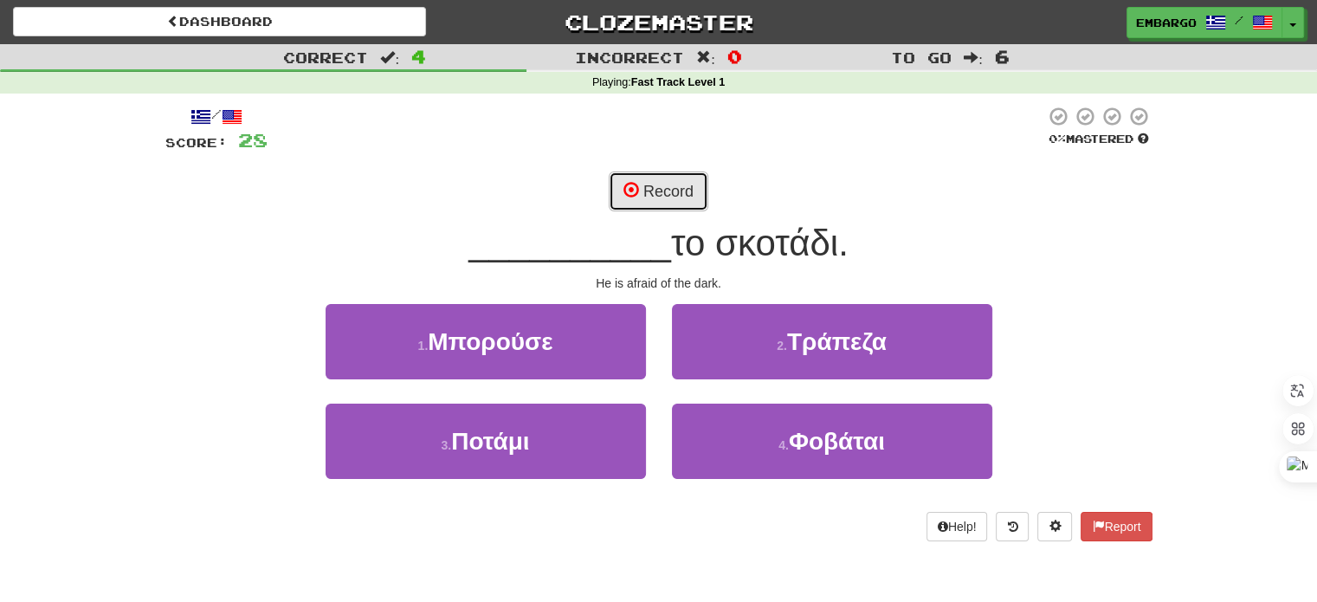
click at [663, 181] on button "Record" at bounding box center [659, 191] width 100 height 40
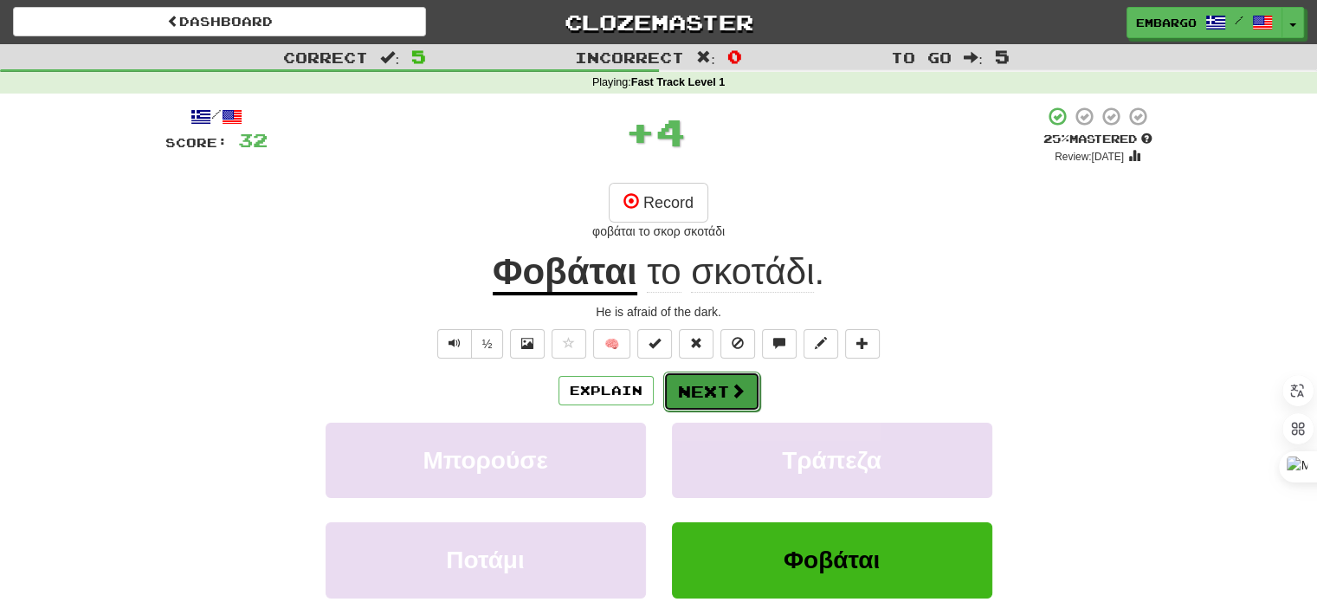
click at [712, 380] on button "Next" at bounding box center [711, 391] width 97 height 40
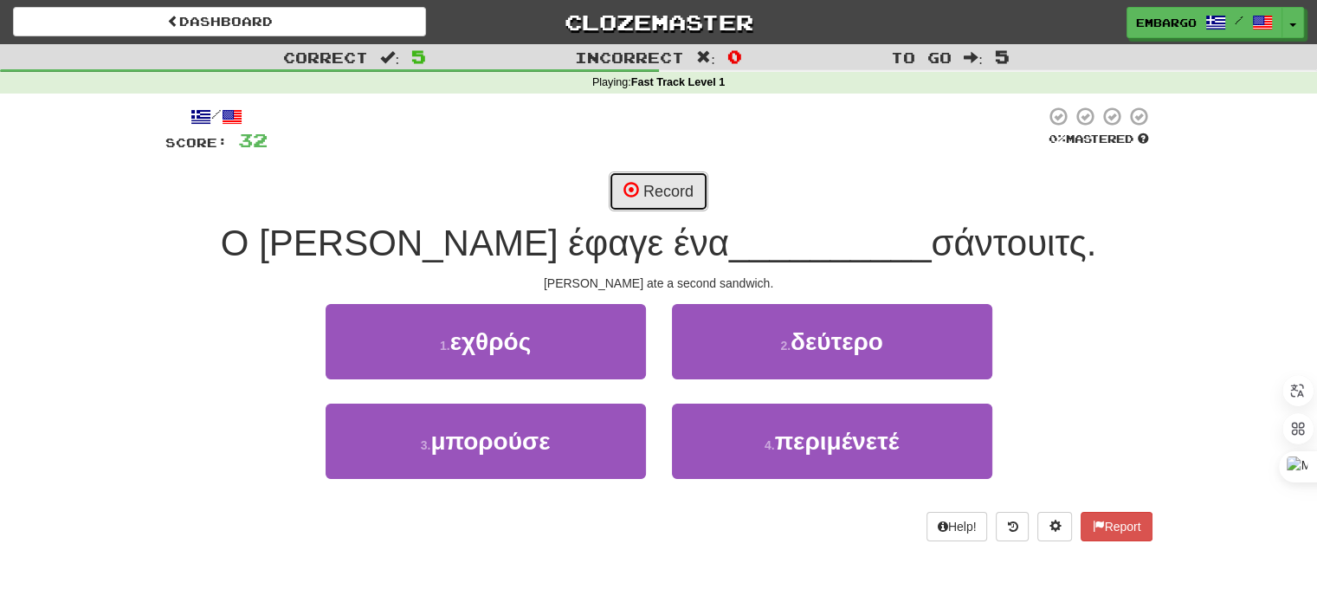
click at [620, 185] on button "Record" at bounding box center [659, 191] width 100 height 40
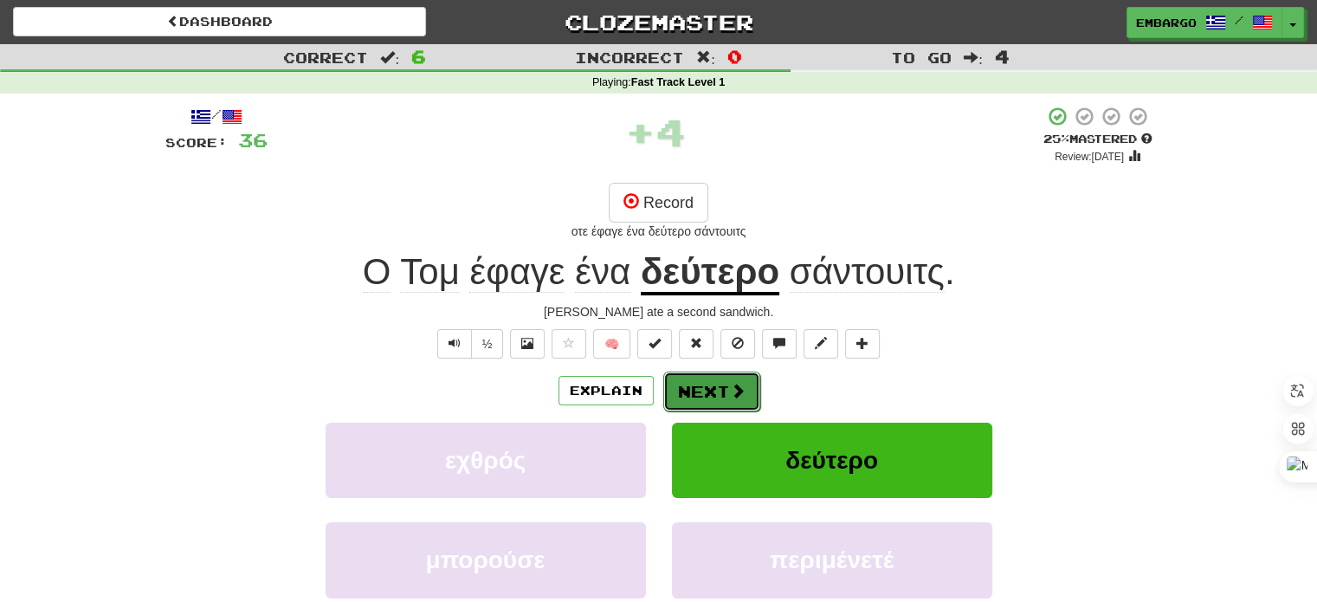
click at [689, 384] on button "Next" at bounding box center [711, 391] width 97 height 40
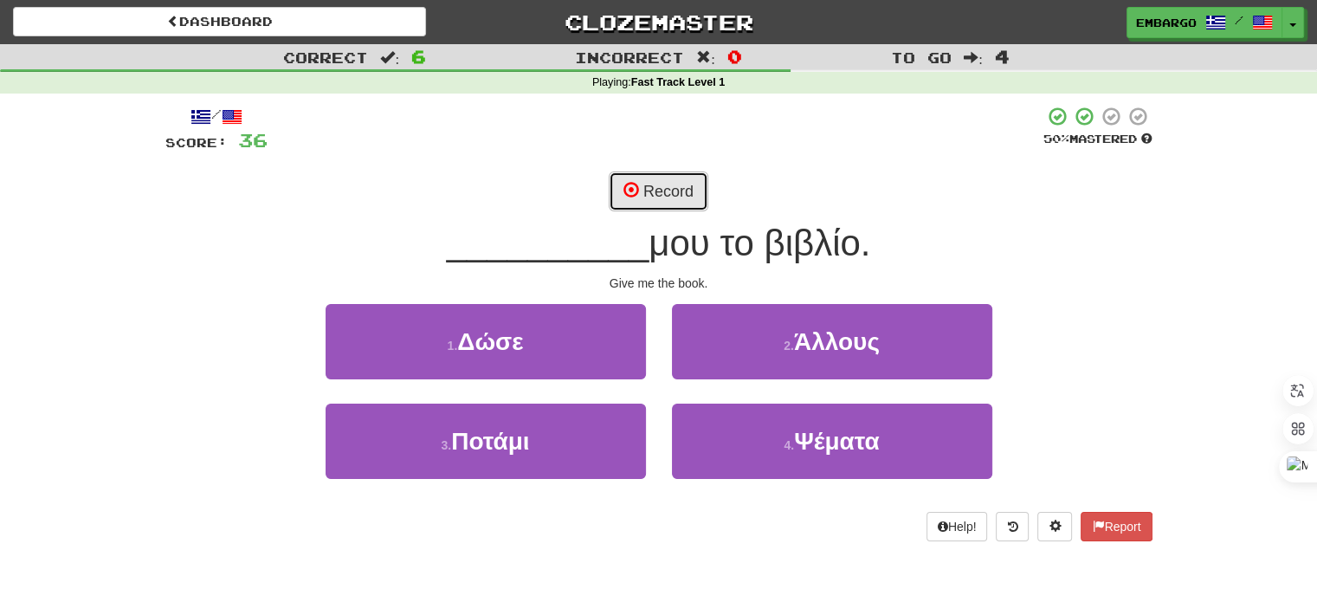
click at [673, 190] on button "Record" at bounding box center [659, 191] width 100 height 40
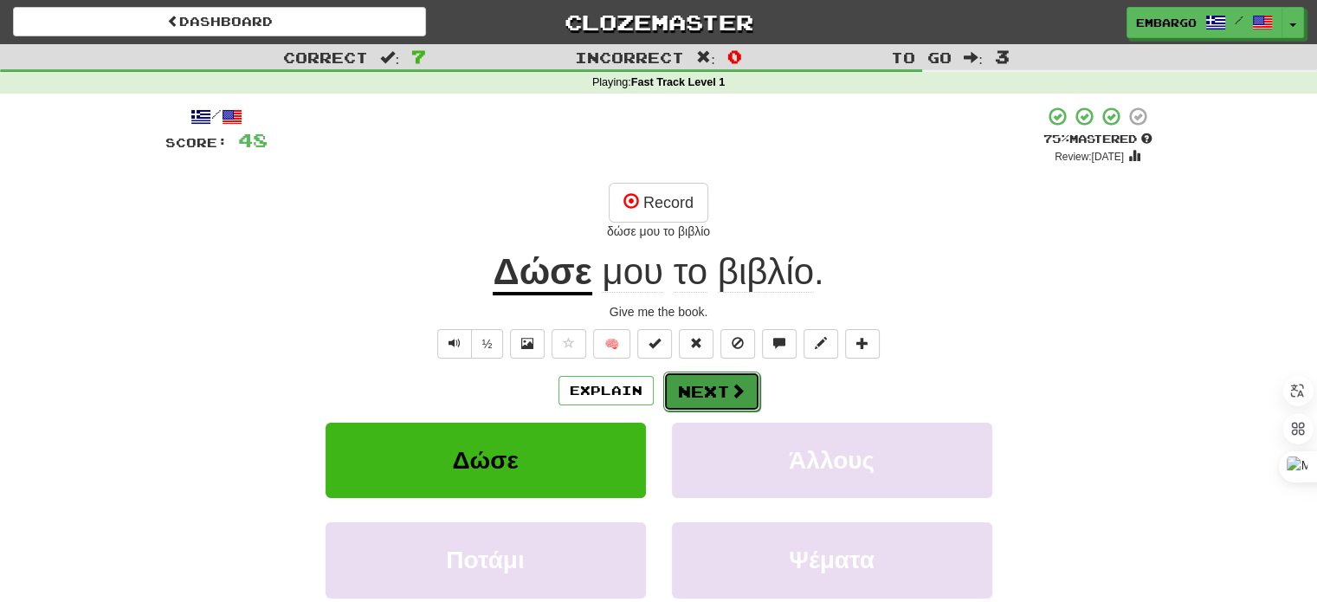
click at [712, 388] on button "Next" at bounding box center [711, 391] width 97 height 40
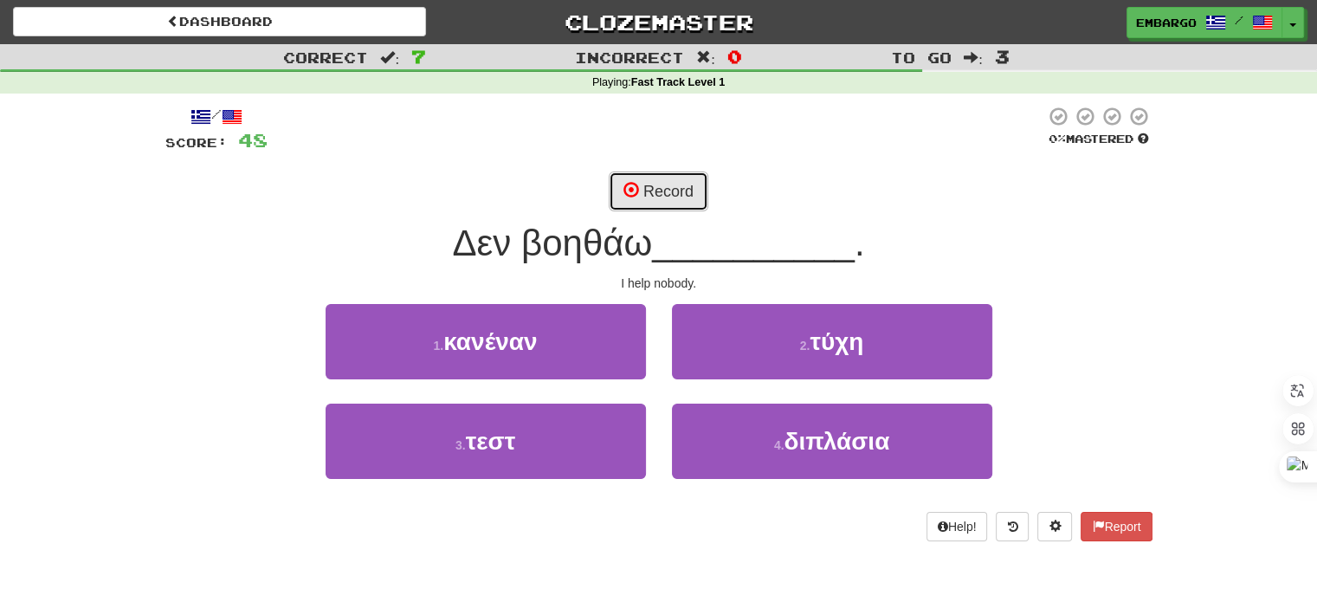
click at [682, 174] on button "Record" at bounding box center [659, 191] width 100 height 40
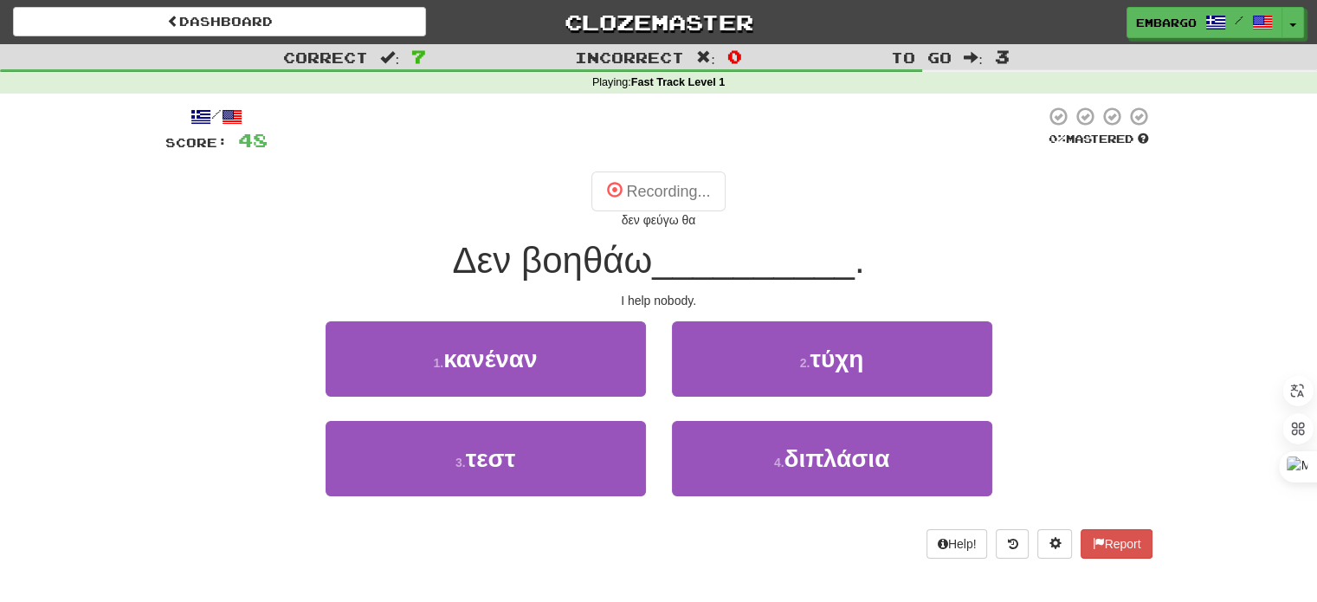
click at [654, 190] on button "Recording..." at bounding box center [657, 191] width 133 height 40
click at [679, 185] on button "Record" at bounding box center [659, 191] width 100 height 40
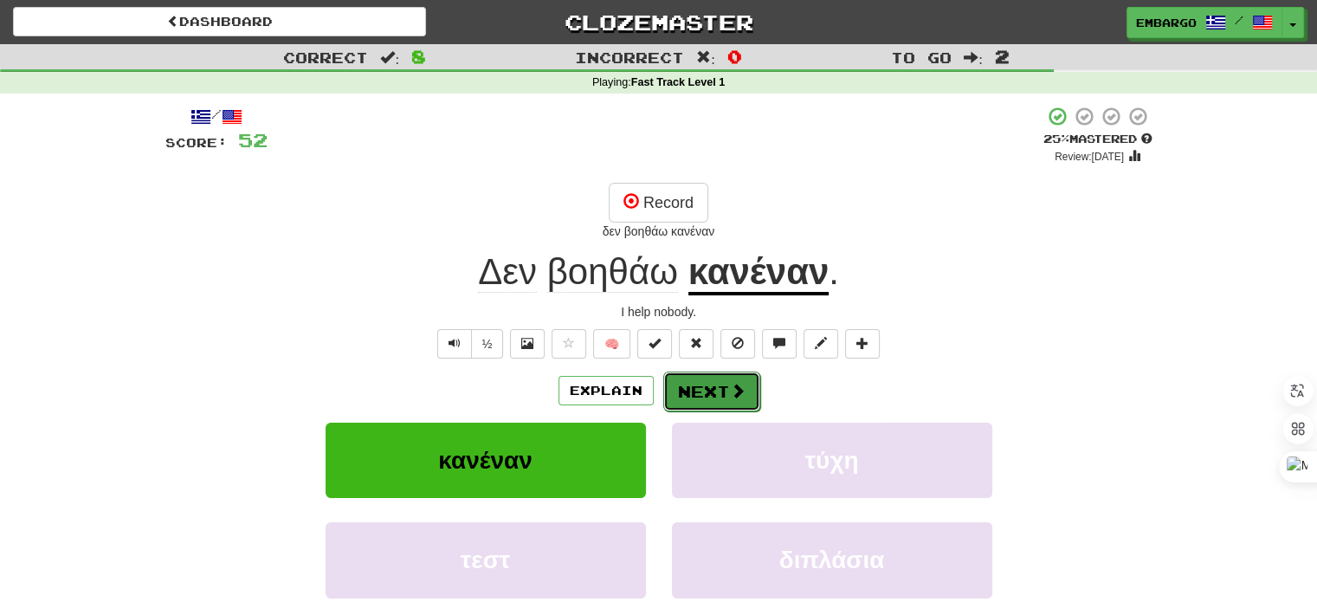
click at [722, 397] on button "Next" at bounding box center [711, 391] width 97 height 40
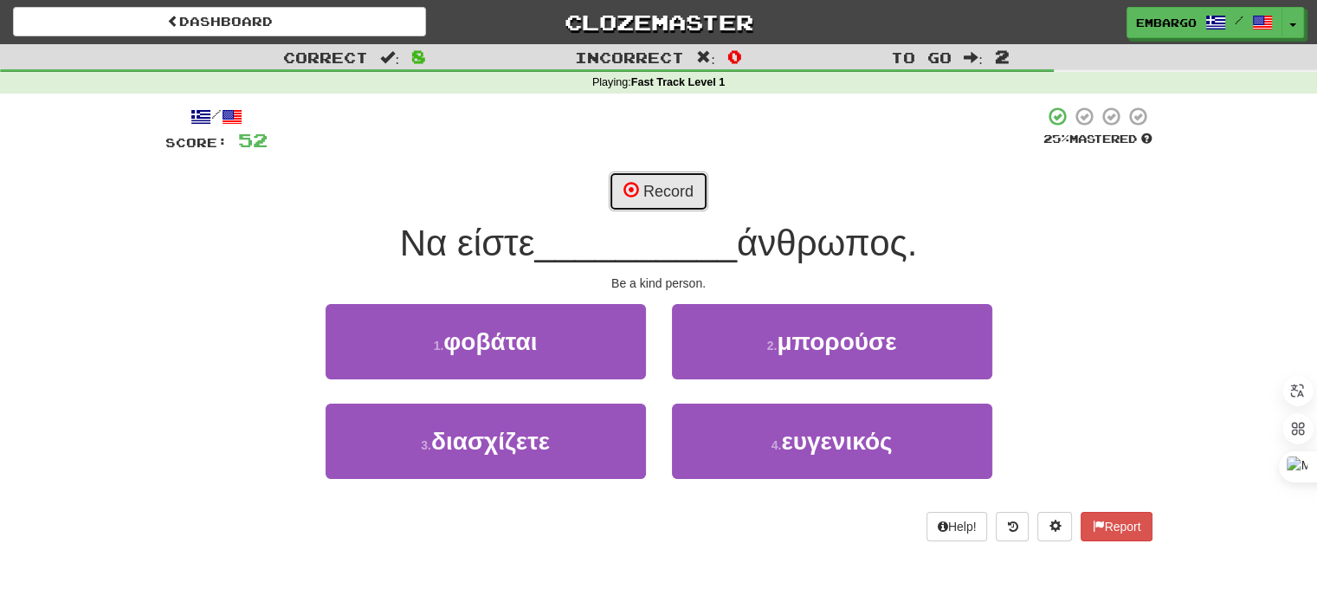
click at [648, 197] on button "Record" at bounding box center [659, 191] width 100 height 40
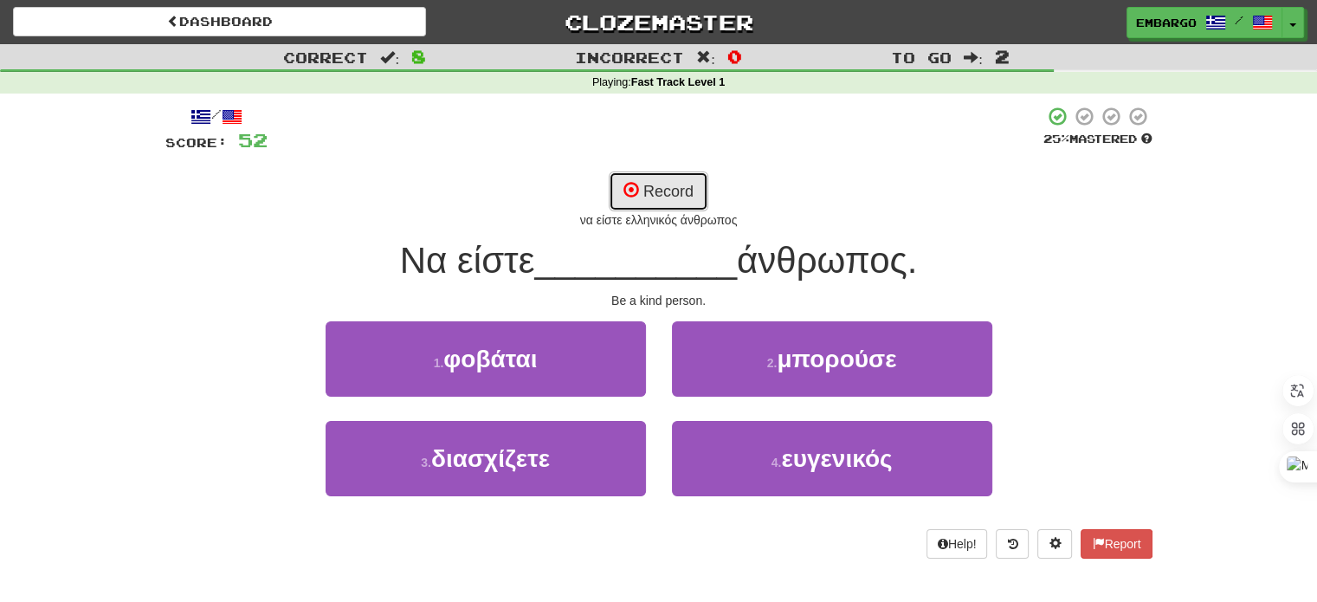
click at [648, 197] on button "Record" at bounding box center [659, 191] width 100 height 40
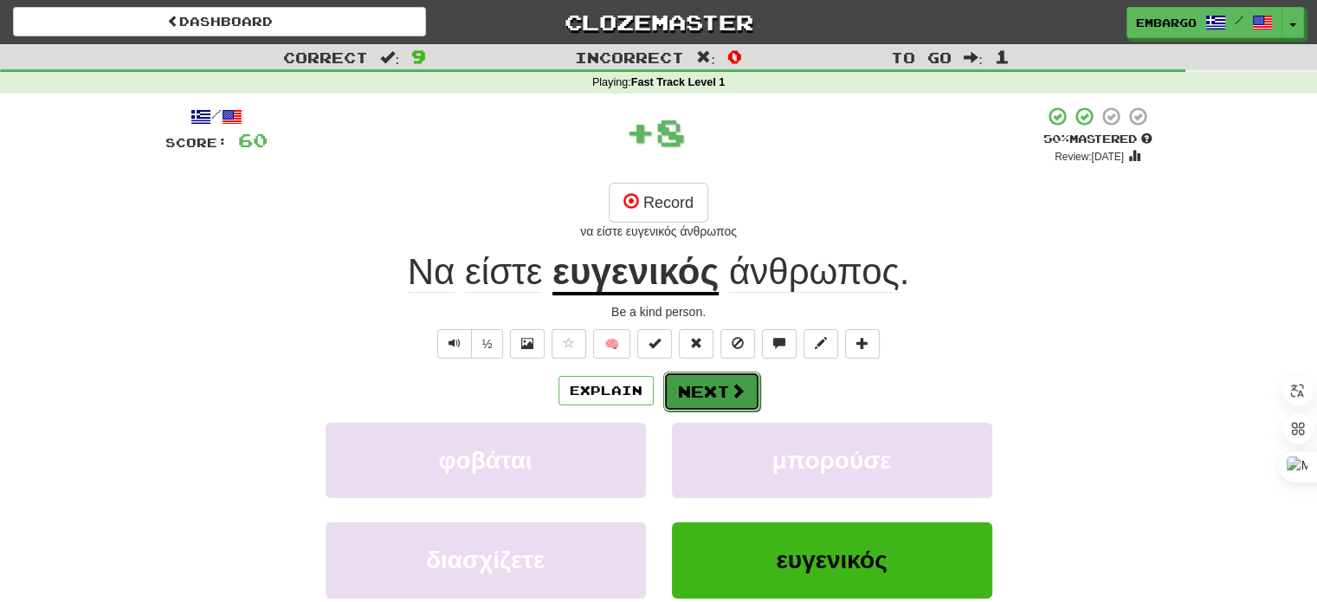
click at [720, 394] on button "Next" at bounding box center [711, 391] width 97 height 40
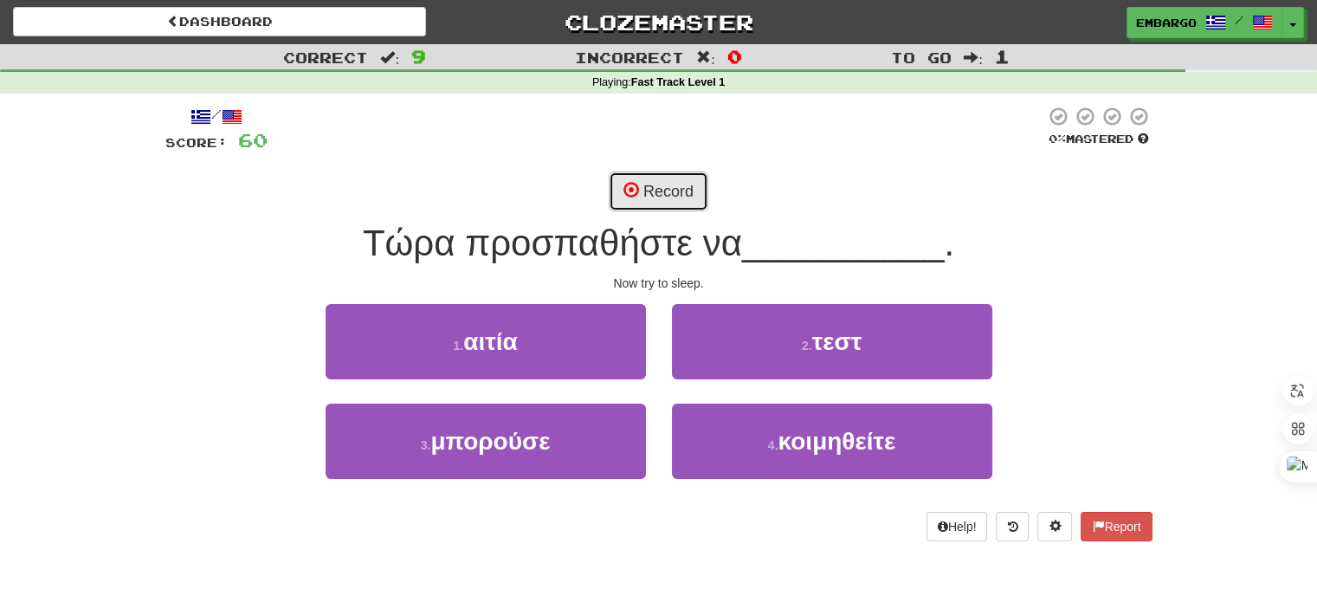
click at [662, 178] on button "Record" at bounding box center [659, 191] width 100 height 40
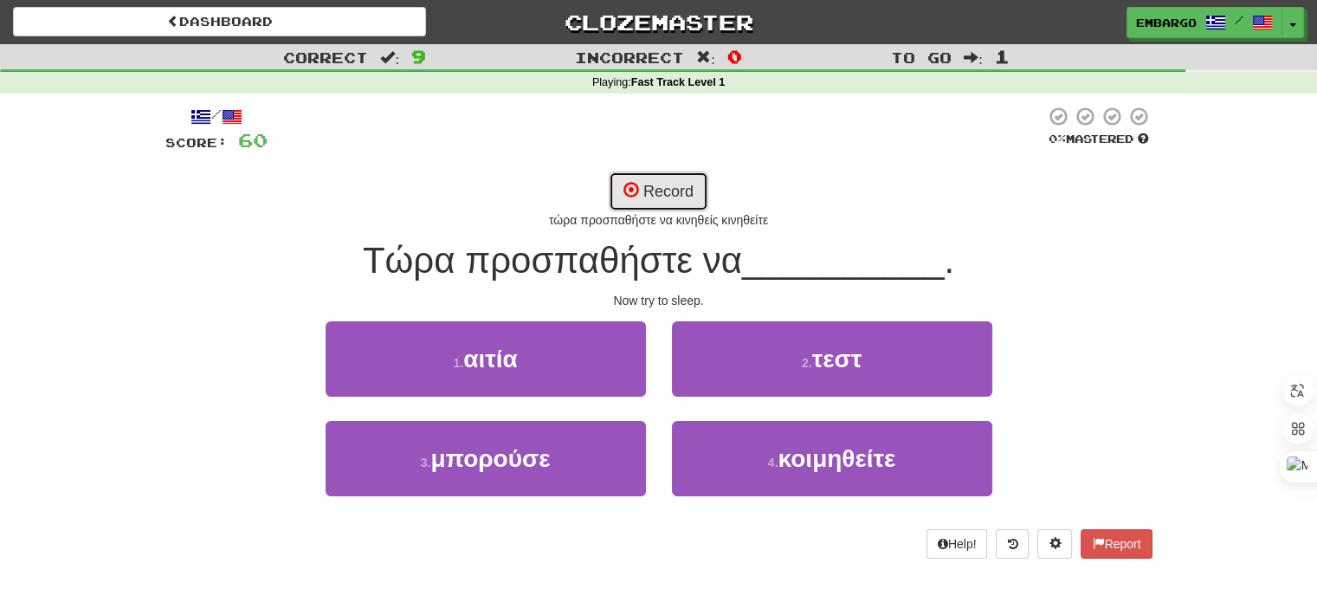
click at [662, 178] on button "Record" at bounding box center [659, 191] width 100 height 40
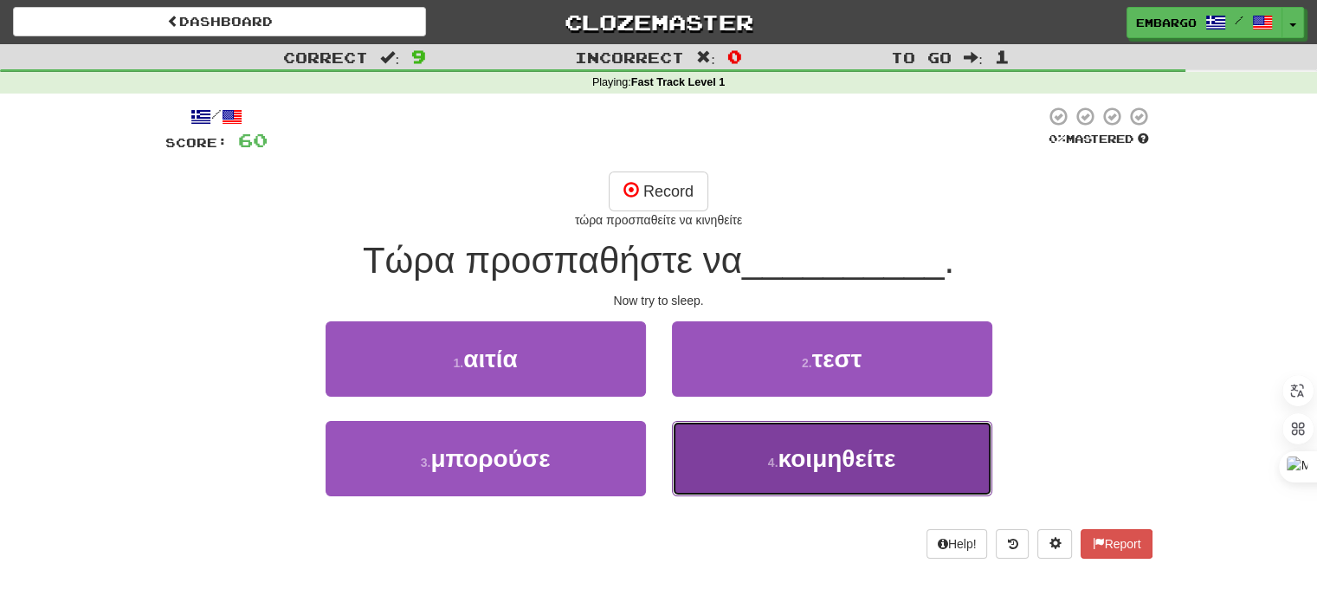
click at [821, 455] on span "κοιμηθείτε" at bounding box center [837, 458] width 118 height 27
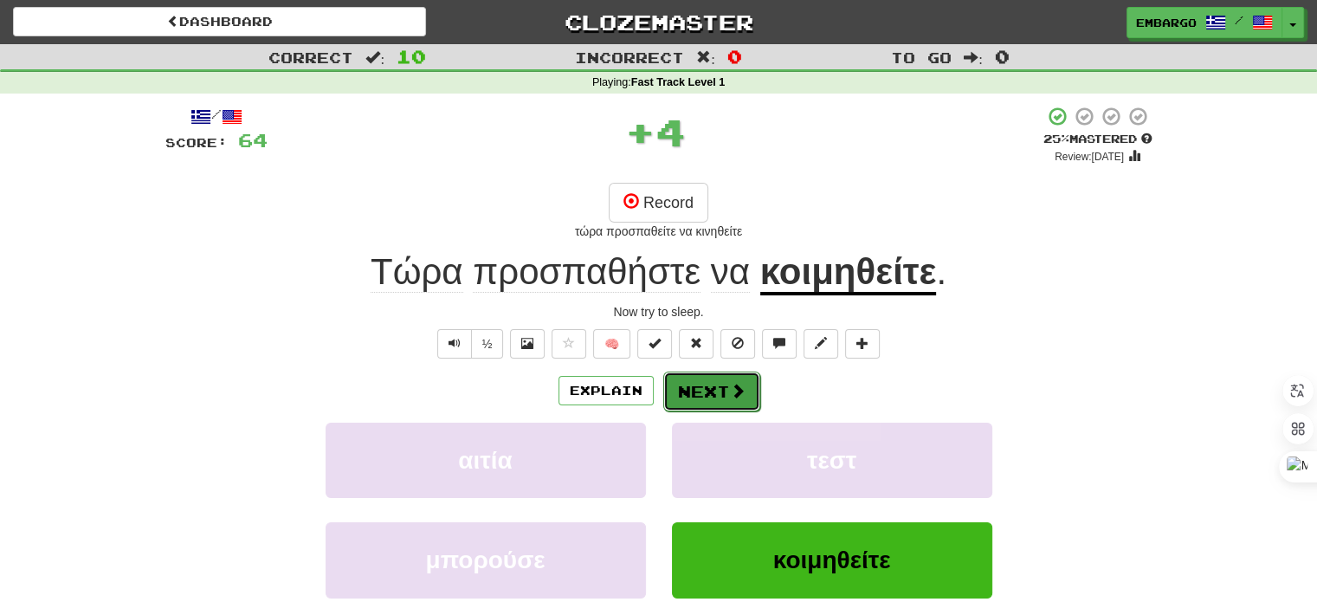
click at [723, 394] on button "Next" at bounding box center [711, 391] width 97 height 40
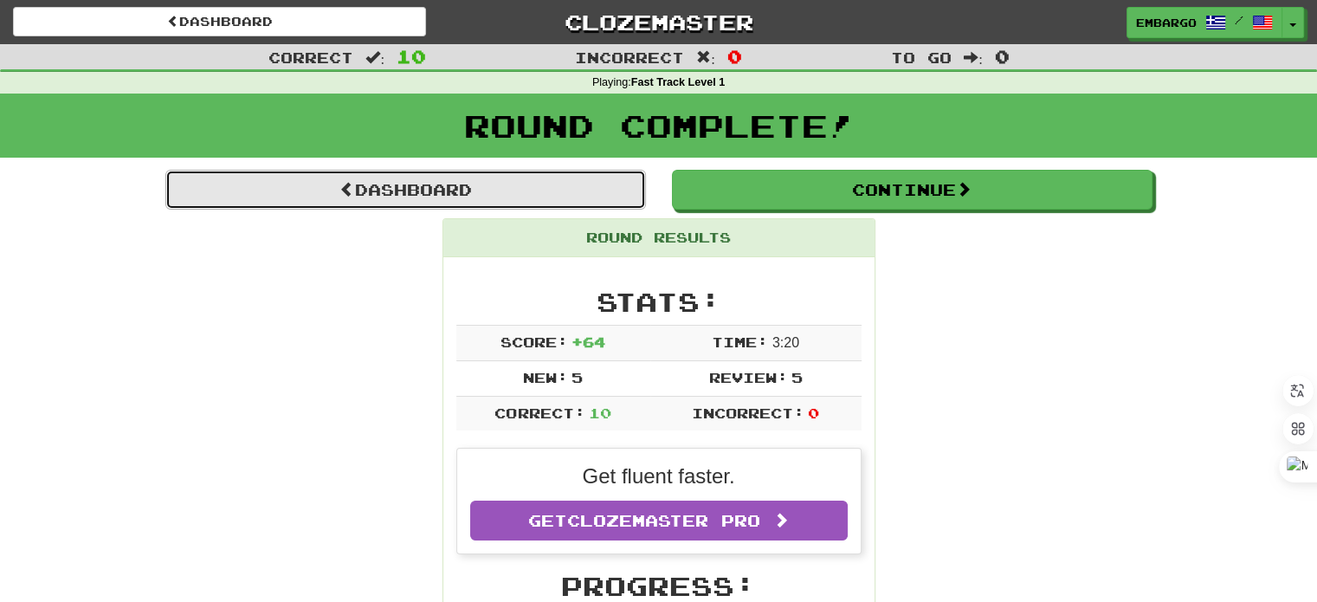
click at [453, 179] on link "Dashboard" at bounding box center [405, 190] width 481 height 40
